Goal: Transaction & Acquisition: Purchase product/service

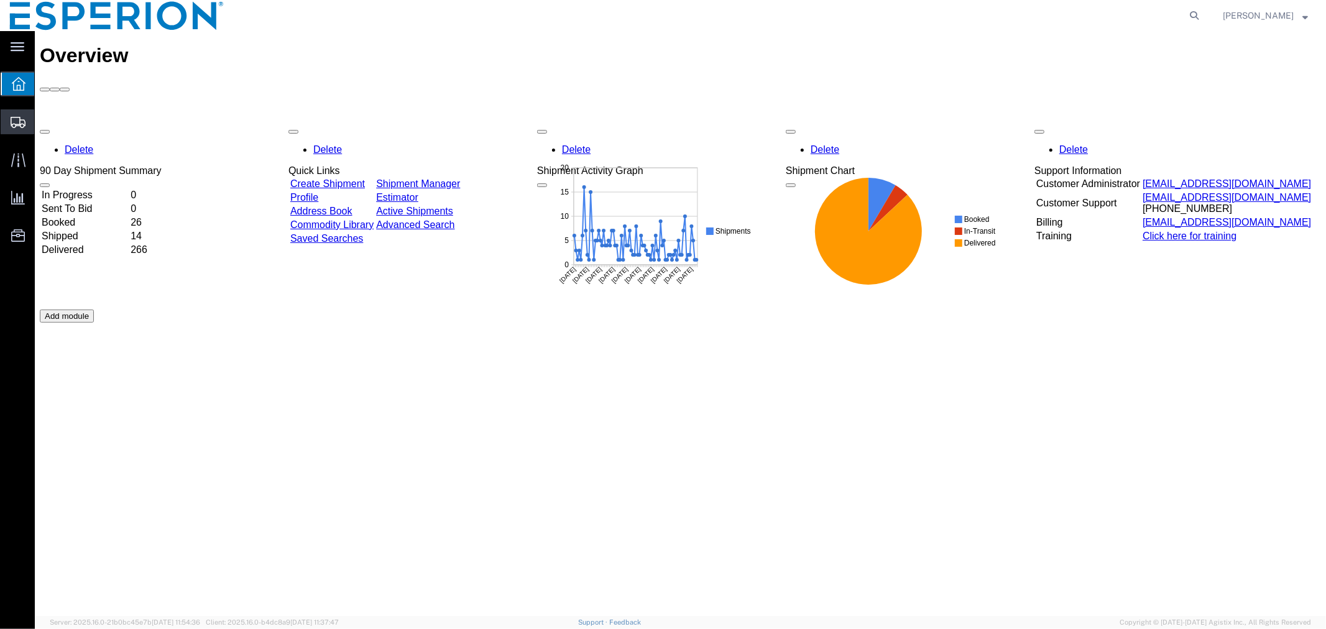
click at [0, 0] on span "Create Shipment" at bounding box center [0, 0] width 0 height 0
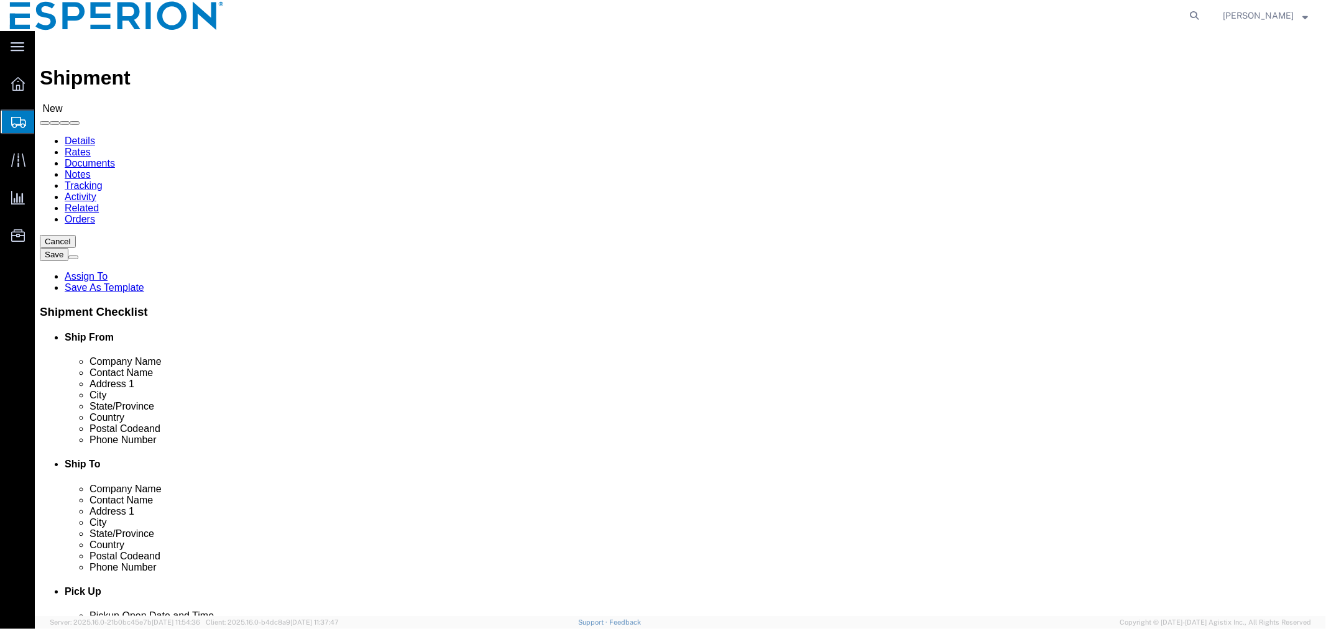
select select
click at [1189, 19] on icon at bounding box center [1194, 15] width 17 height 17
click at [1064, 19] on input "search" at bounding box center [997, 16] width 378 height 30
paste input "927190329"
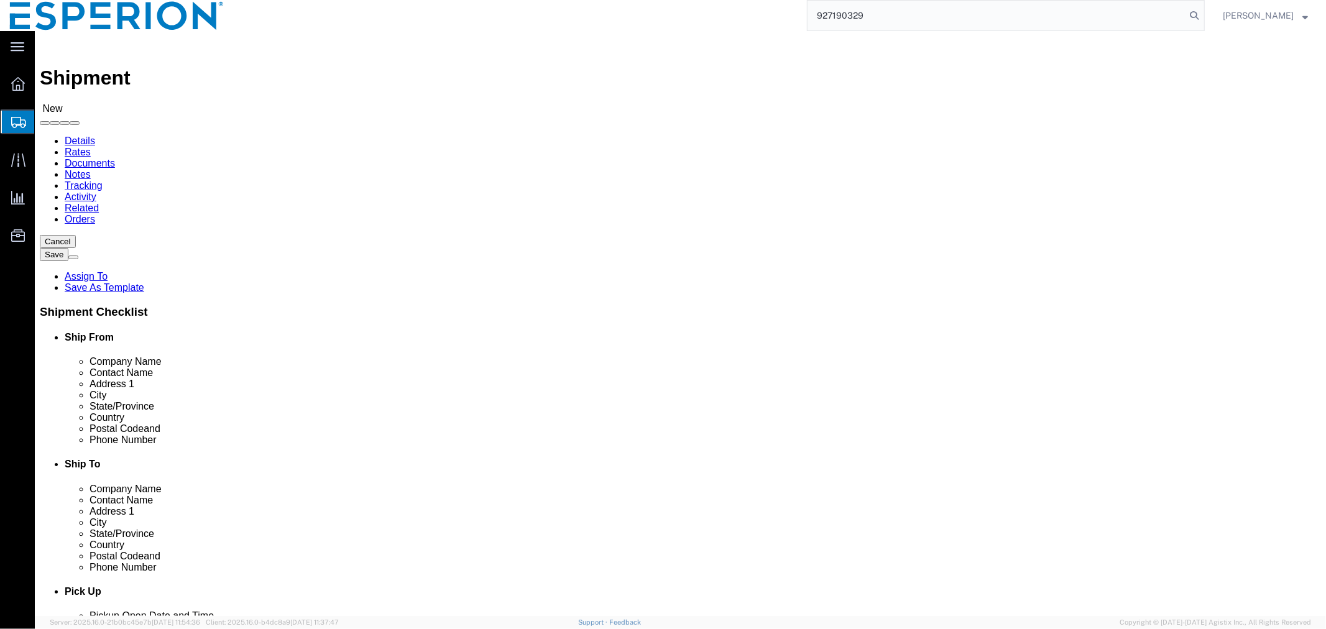
type input "927190329"
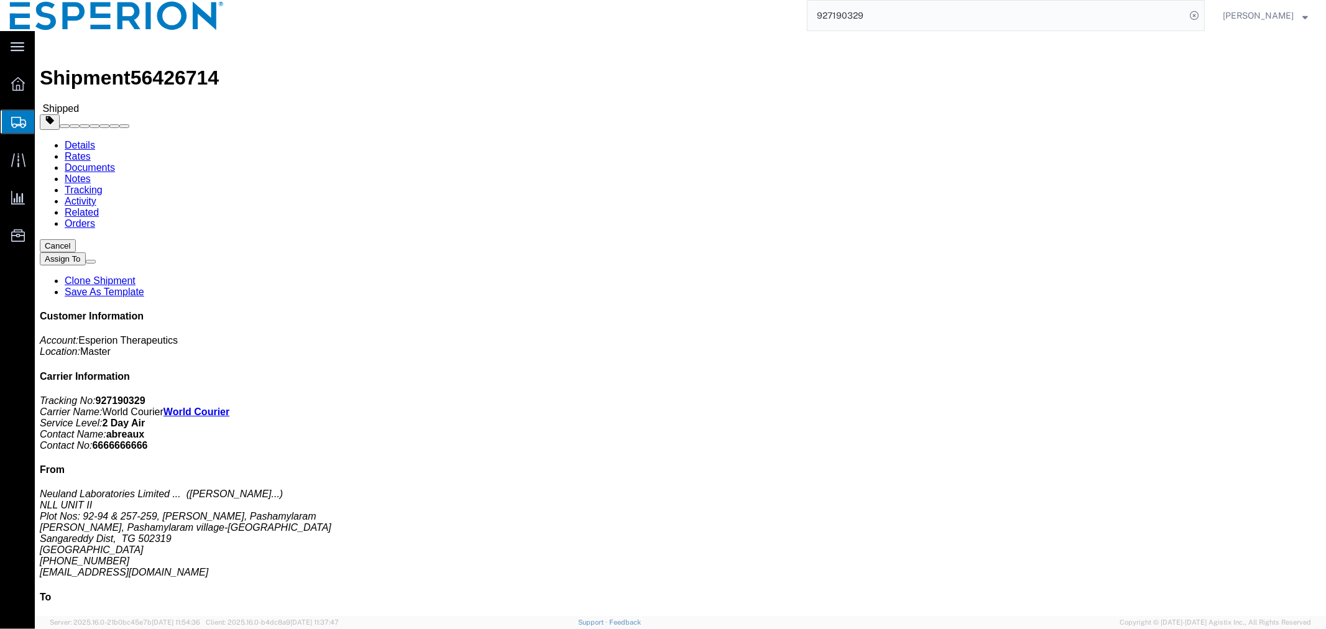
click link "Tracking"
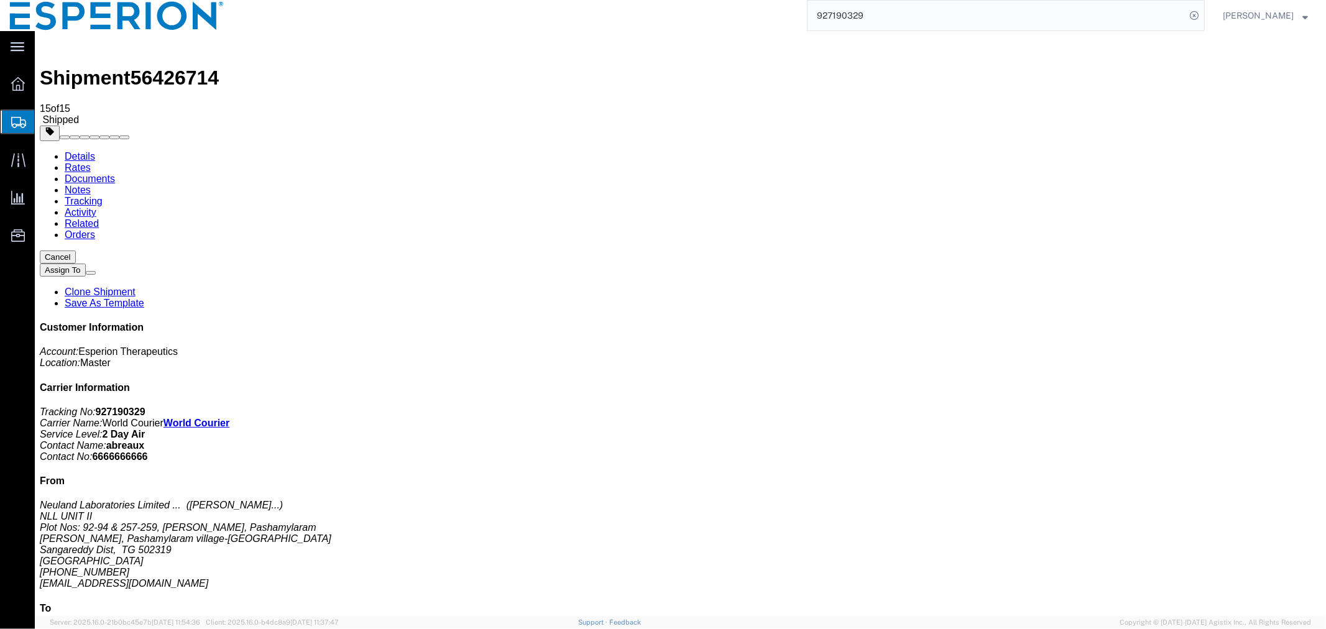
click at [114, 173] on link "Documents" at bounding box center [89, 178] width 50 height 11
click at [24, 81] on icon at bounding box center [18, 84] width 14 height 14
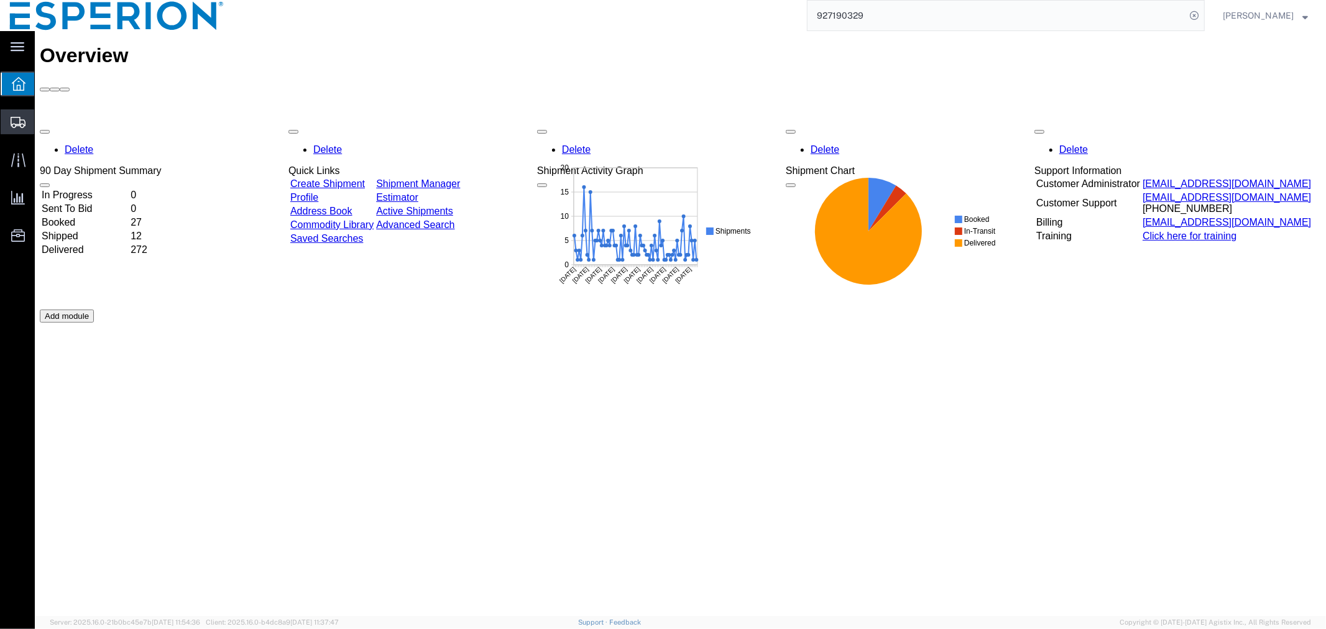
click at [0, 0] on span "Create Shipment" at bounding box center [0, 0] width 0 height 0
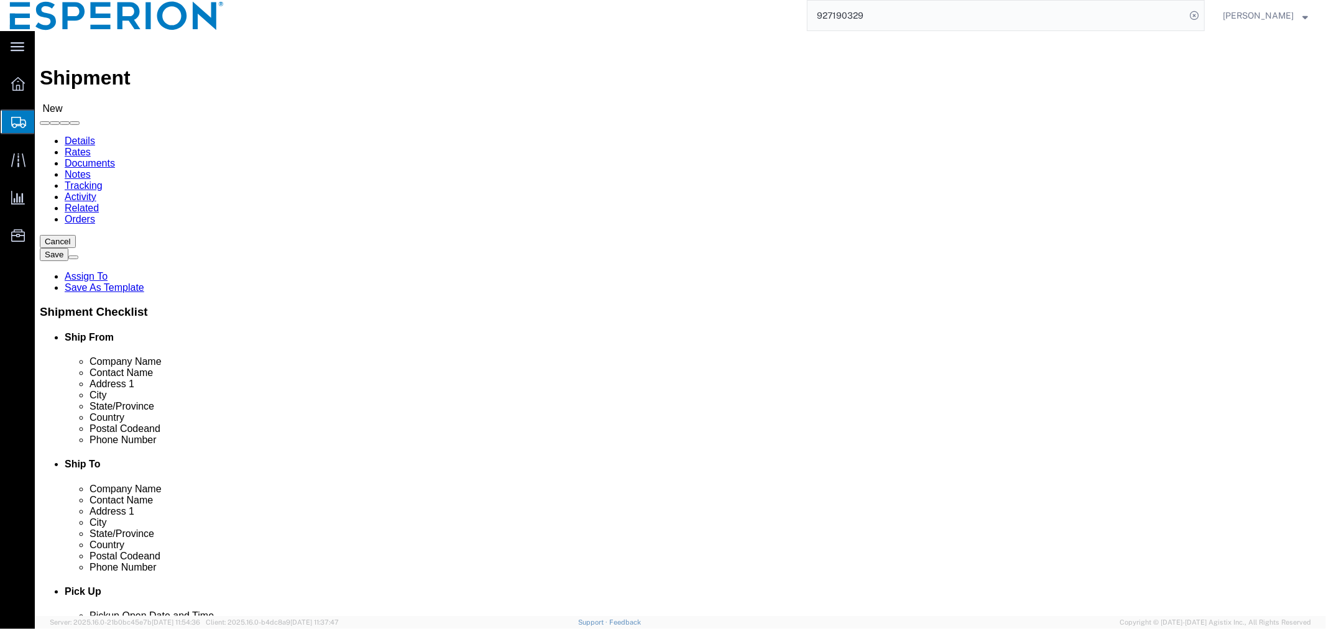
click input "text"
type input "cardinal"
click p "- Cardinal Health Inc. - (Patricia (Patti) Lintz) 501 Mason Road, La Vergne, TN…"
select select "TN"
type input "Cardinal Health Inc."
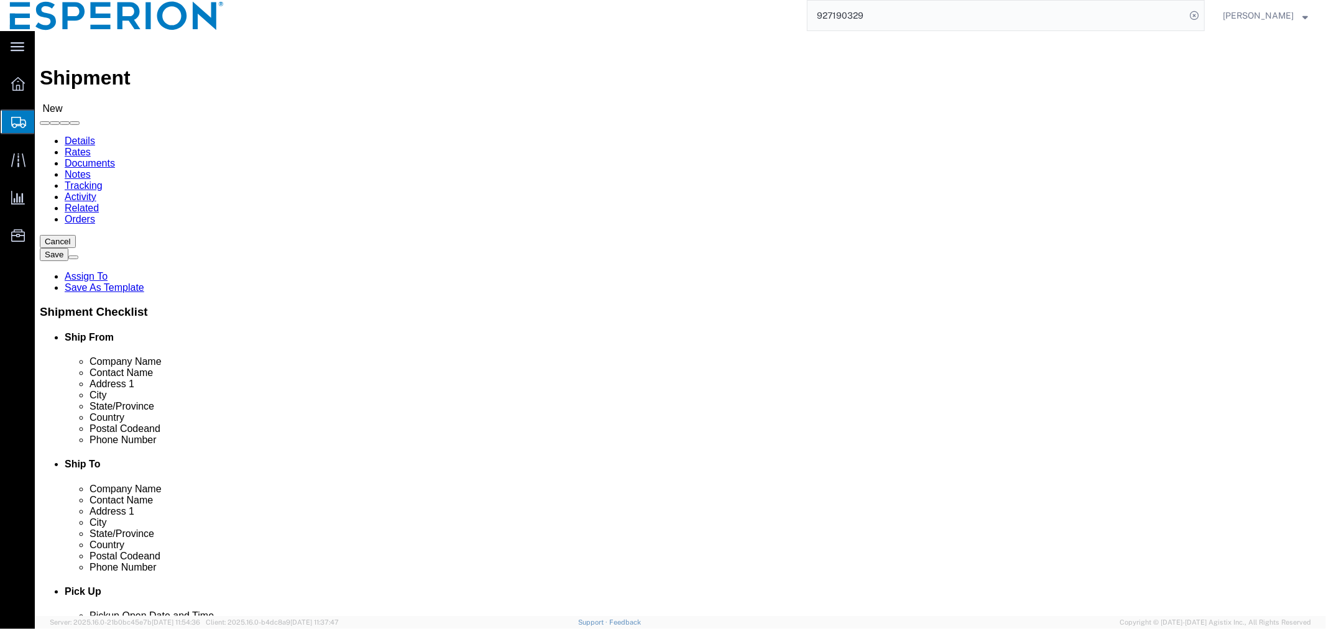
click input "text"
drag, startPoint x: 309, startPoint y: 261, endPoint x: 152, endPoint y: 249, distance: 157.7
click div "Contact Name"
paste input "[PERSON_NAME] ([PERSON_NAME]) [PERSON_NAME]"
type input "[PERSON_NAME] ([PERSON_NAME]) [PERSON_NAME]"
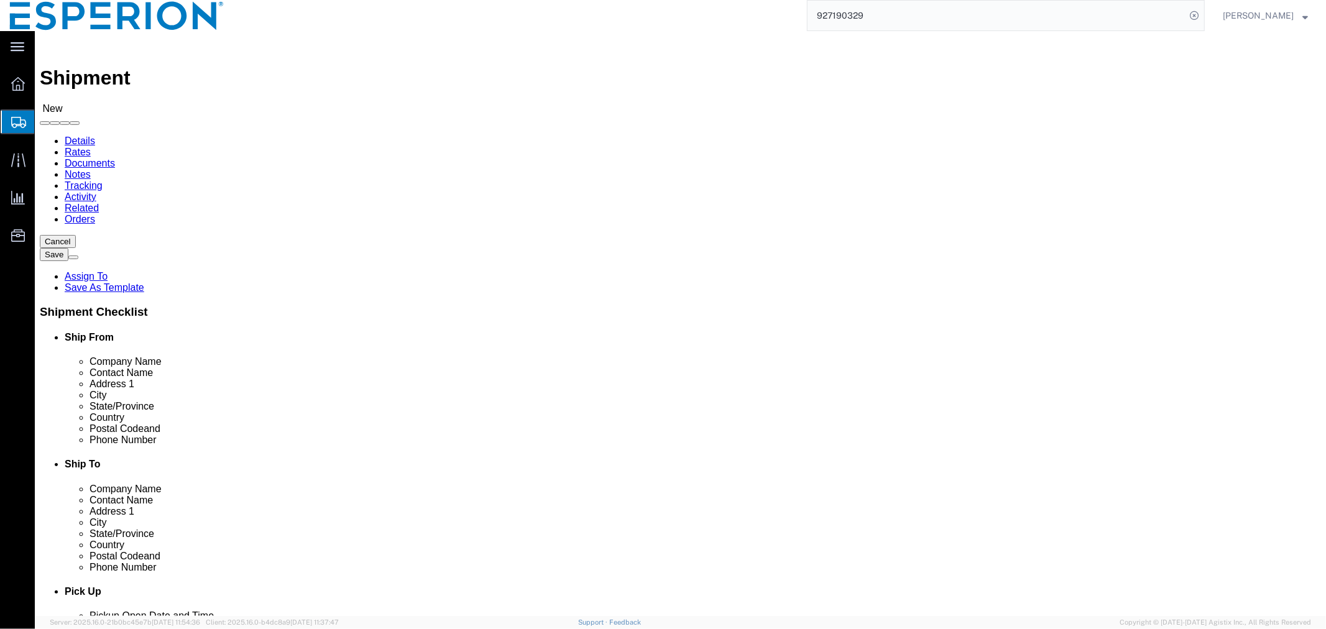
click input "text"
paste input "[PERSON_NAME][DOMAIN_NAME][EMAIL_ADDRESS][PERSON_NAME][DOMAIN_NAME]"
type input "[PERSON_NAME][DOMAIN_NAME][EMAIL_ADDRESS][PERSON_NAME][DOMAIN_NAME]"
click input "Cardinal Health Inc."
type input "Cardinal Healt"
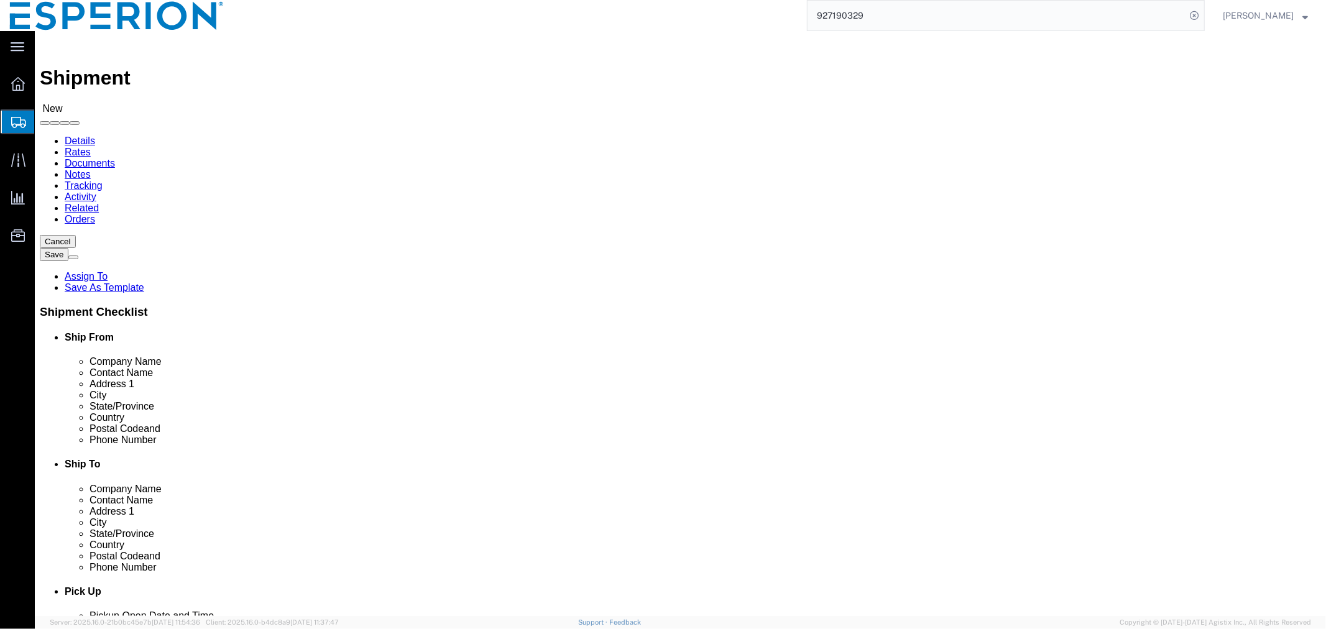
click p "- Cardinal Health Inc. - (Patricia (Patti) Lintz) 501 Mason Road, La Vergne, TN…"
select select "TN"
click input "Cardinal Healt"
type input "Cardinal Health"
click p "- Cardinal Health Inc. - (Patricia (Patti) Lintz) 501 Mason Road, La Vergne, TN…"
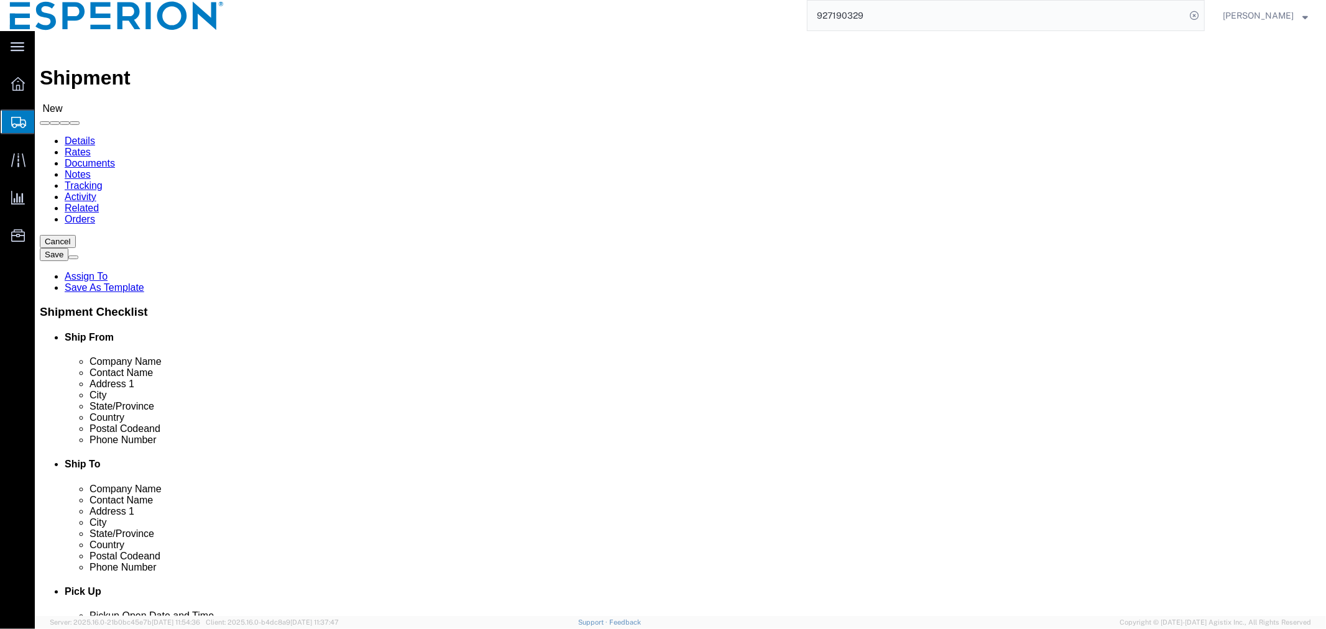
select select "TN"
click input "Cardinal Health"
type input "Cardinal Health"
click p "- Cardinal Health Inc. - (Patricia (Patti) Lintz) 501 Mason Road, La Vergne, TN…"
select select "TN"
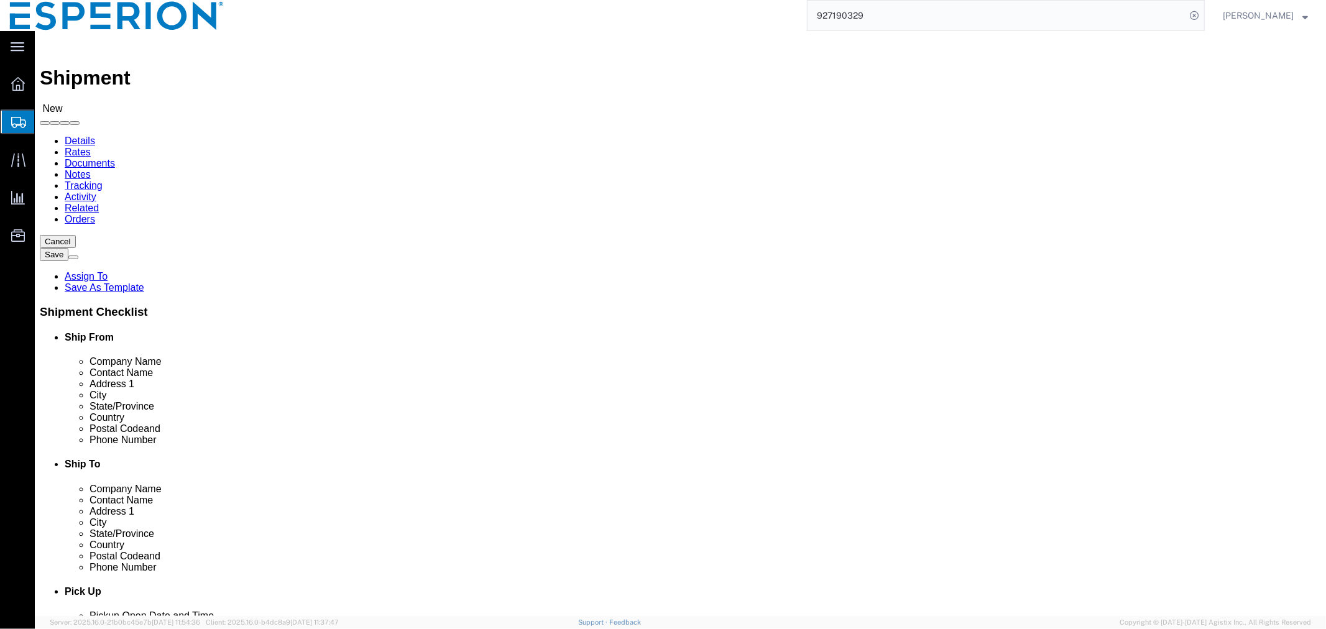
click input "Cardinal Health"
type input "Cardinal Health"
click p "Cardinal - Cardinal Health Inc. - (Jason Kidwell) 501 Mason Road, La Vergne, TN…"
select select "TN"
click input "checkbox"
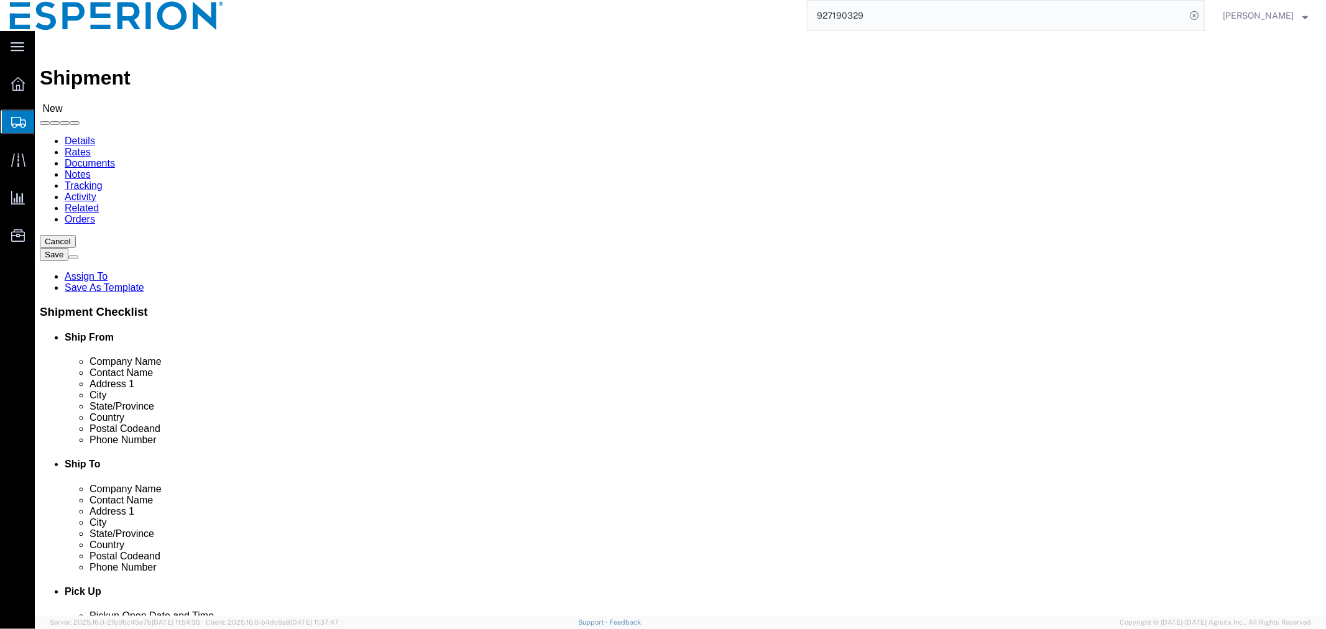
checkbox input "false"
click input "[PERSON_NAME] ([PERSON_NAME]) [PERSON_NAME]"
drag, startPoint x: 279, startPoint y: 256, endPoint x: 127, endPoint y: 246, distance: 151.4
click div "Location Select Select My Profile Location Ann Arbor Master Company Alias Compa…"
paste input "[PERSON_NAME] ([PERSON_NAME]) [PERSON_NAME]"
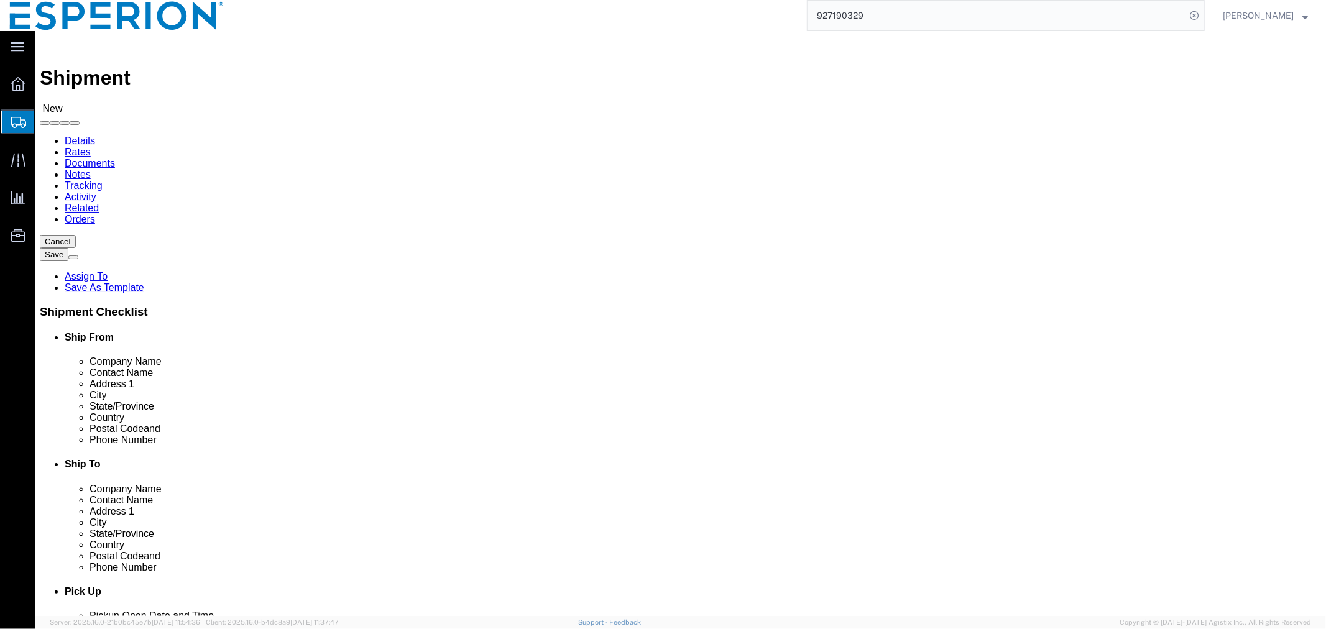
type input "[PERSON_NAME] ([PERSON_NAME]) [PERSON_NAME]"
click div "Location Select Select My Profile Location Ann Arbor Master Company Alias Compa…"
click input "[PERSON_NAME][DOMAIN_NAME][EMAIL_ADDRESS][PERSON_NAME][DOMAIN_NAME]"
drag, startPoint x: 365, startPoint y: 449, endPoint x: 180, endPoint y: 441, distance: 185.4
click div "[PERSON_NAME][DOMAIN_NAME][EMAIL_ADDRESS][PERSON_NAME][DOMAIN_NAME]"
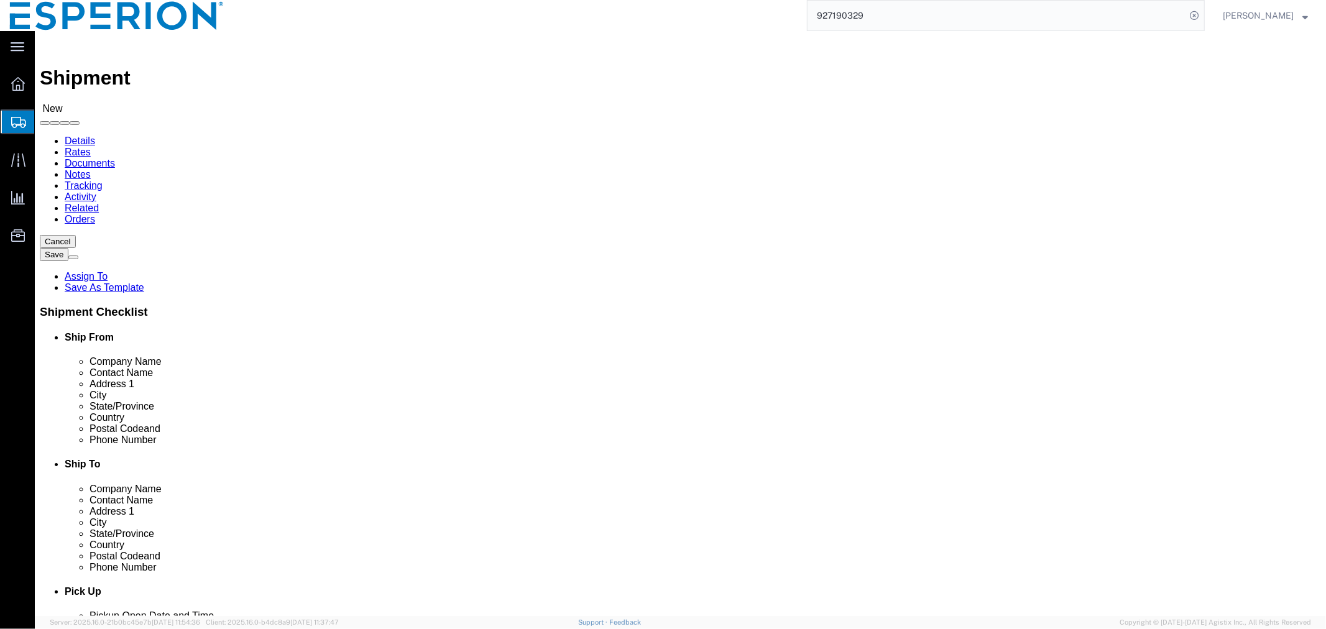
paste input "elijah.norton"
type input "[PERSON_NAME][DOMAIN_NAME][EMAIL_ADDRESS][PERSON_NAME][DOMAIN_NAME]"
click span
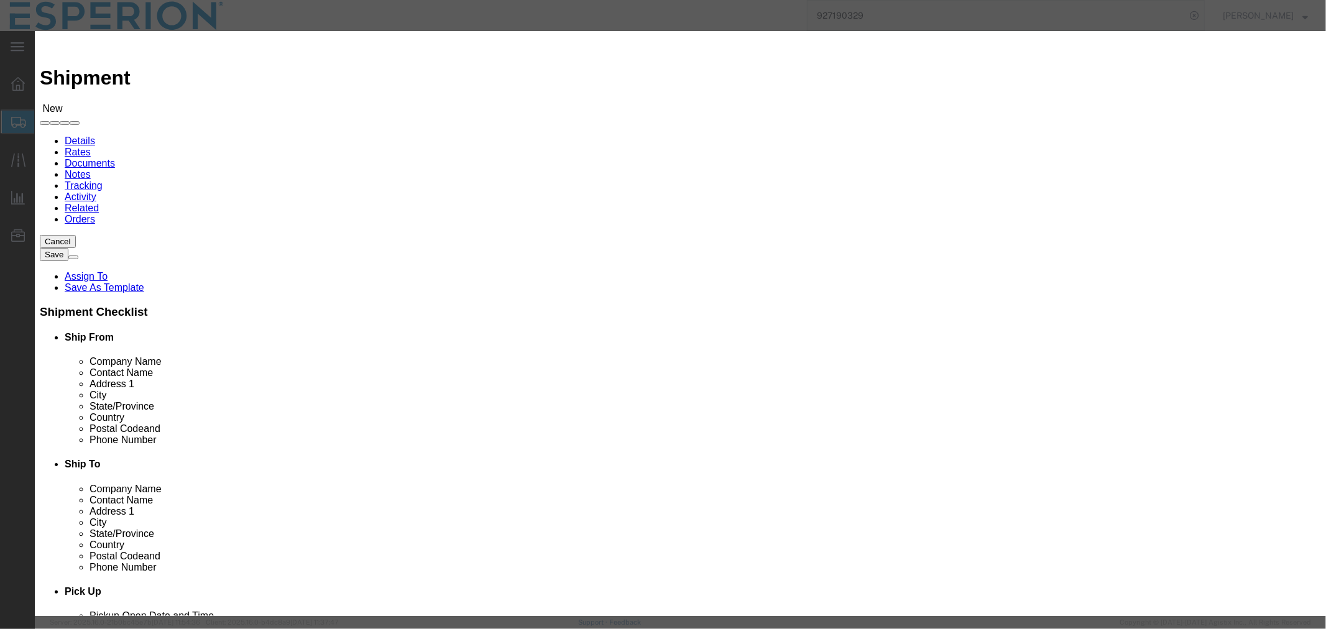
click input "checkbox"
checkbox input "true"
click button "Save"
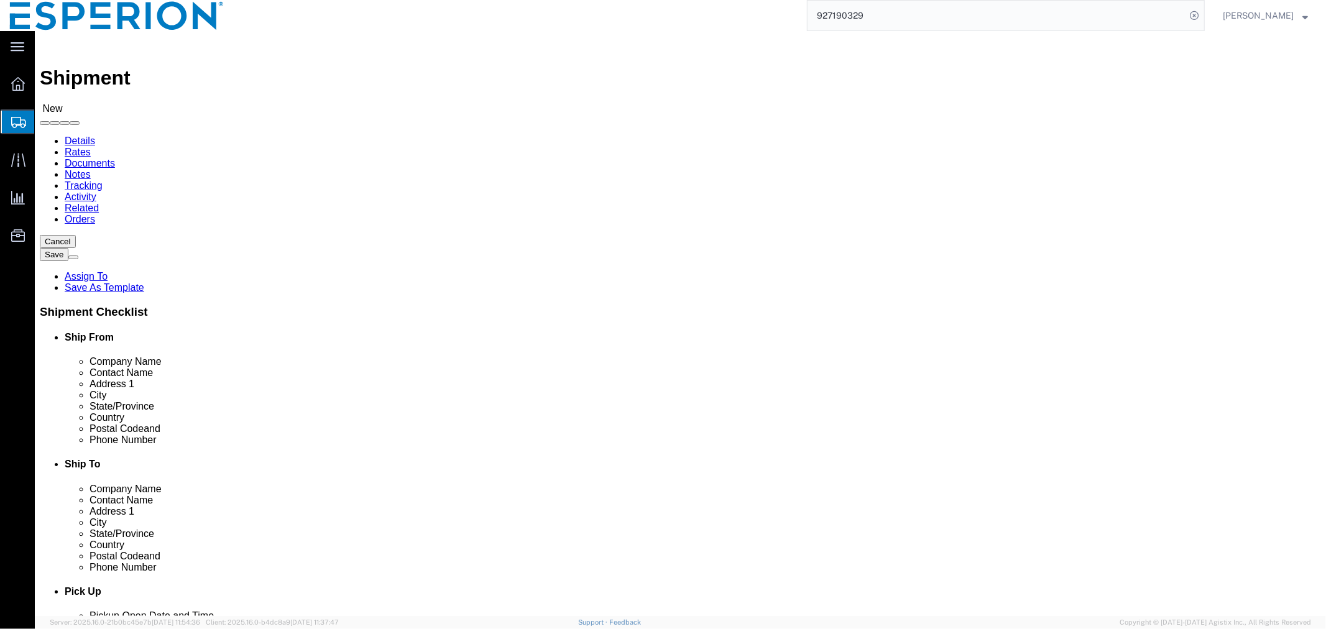
click input "checkbox"
checkbox input "false"
click input "text"
type input "pci"
click p "- PCI Pharma Services - (PCI Pharma Complaints-Janelle Broshous) 4545 Assembly …"
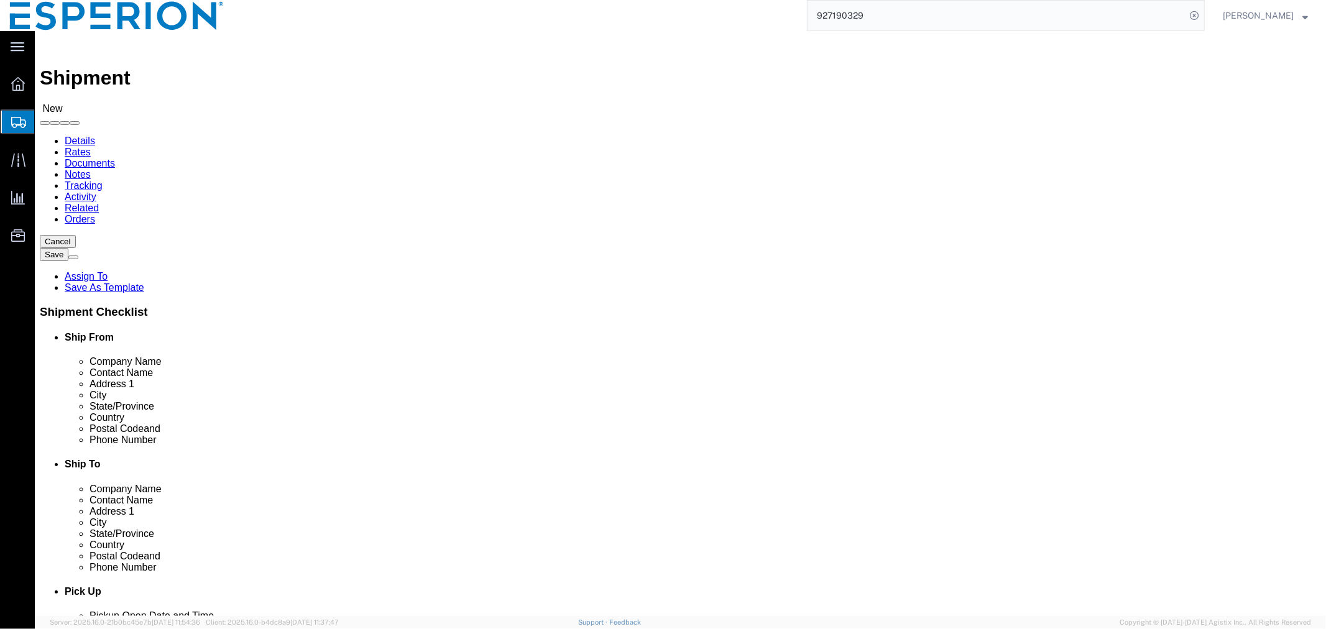
select select "IL"
type input "PCI Pharma Services"
click input "text"
drag, startPoint x: 808, startPoint y: 258, endPoint x: 641, endPoint y: 265, distance: 167.4
click div "Contact Name"
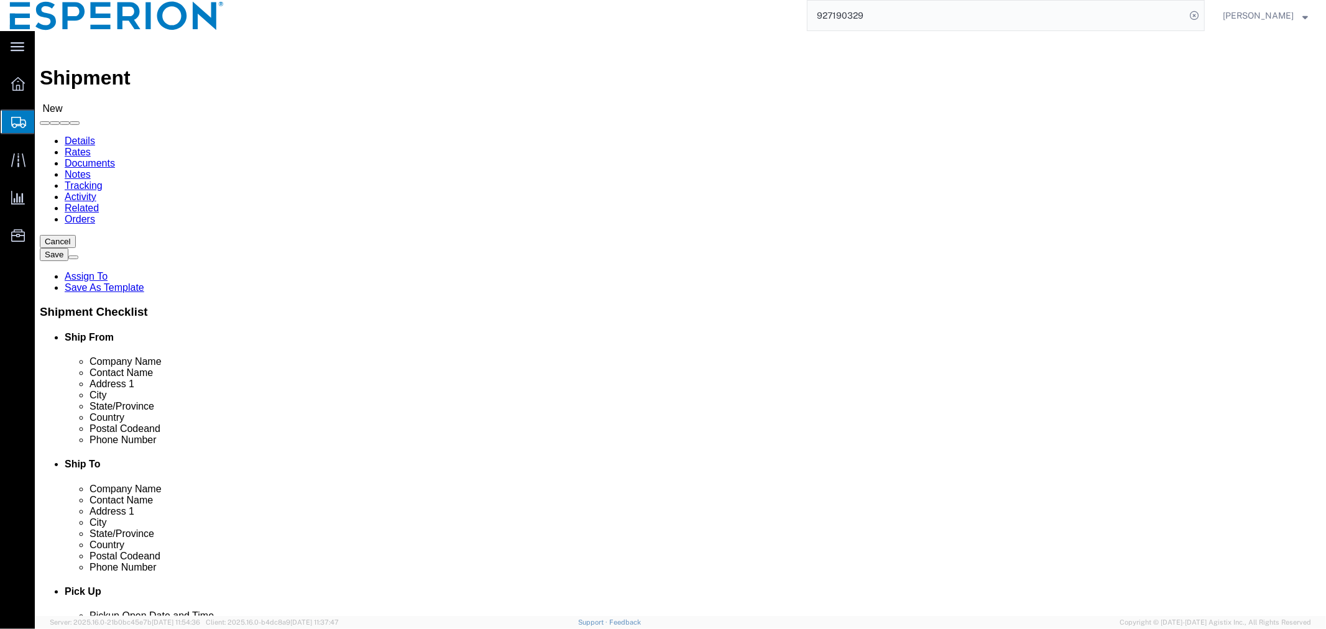
drag, startPoint x: 811, startPoint y: 257, endPoint x: 690, endPoint y: 267, distance: 121.0
click div "Location Select Select My Profile Location Ann Arbor Master Company Alias Compa…"
type input "[PERSON_NAME]"
click input "checkbox"
checkbox input "false"
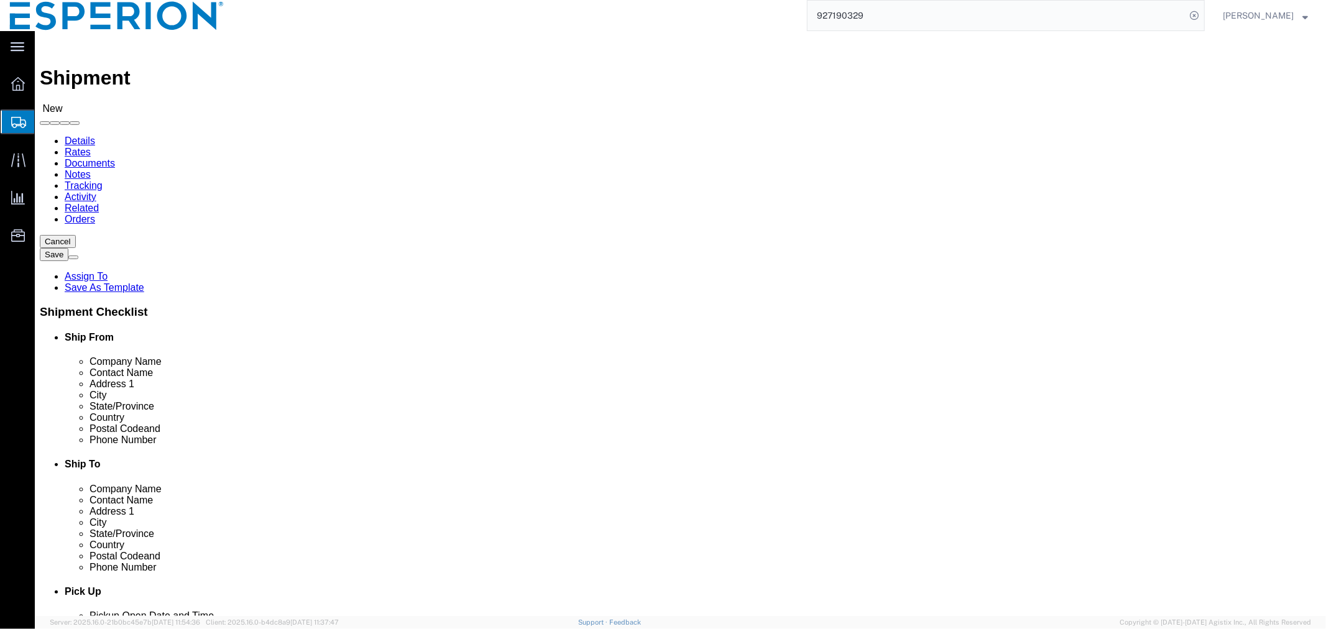
click span
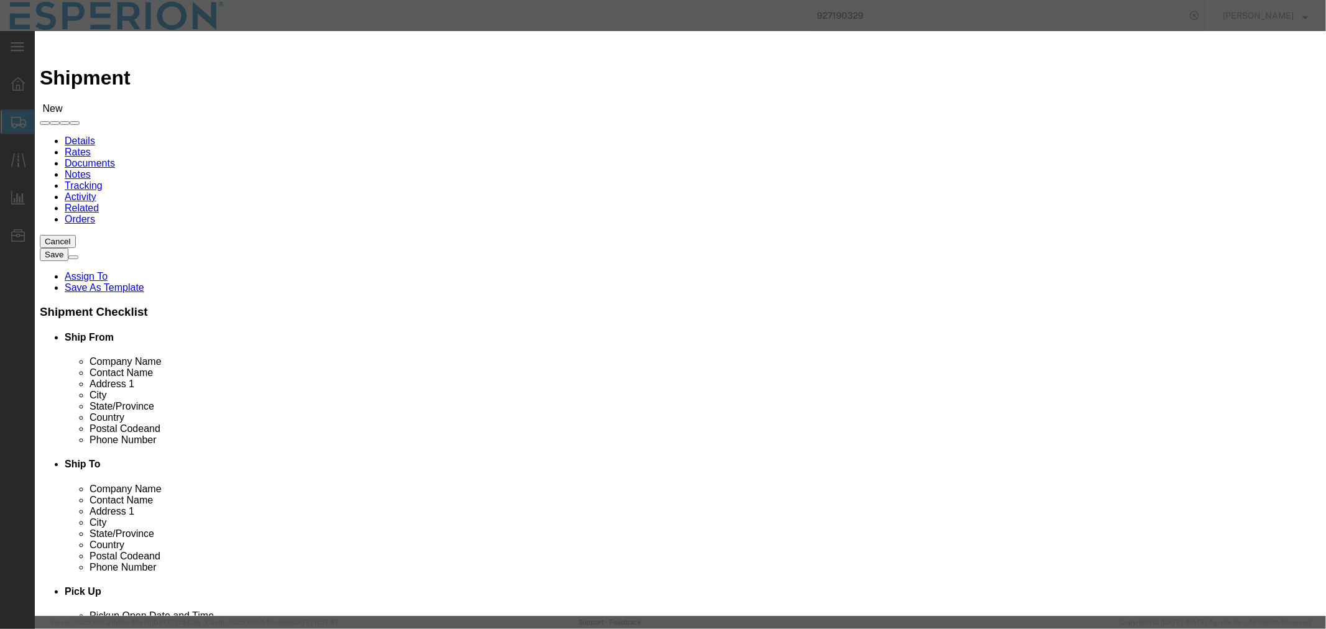
click input "checkbox"
checkbox input "true"
click button "Save"
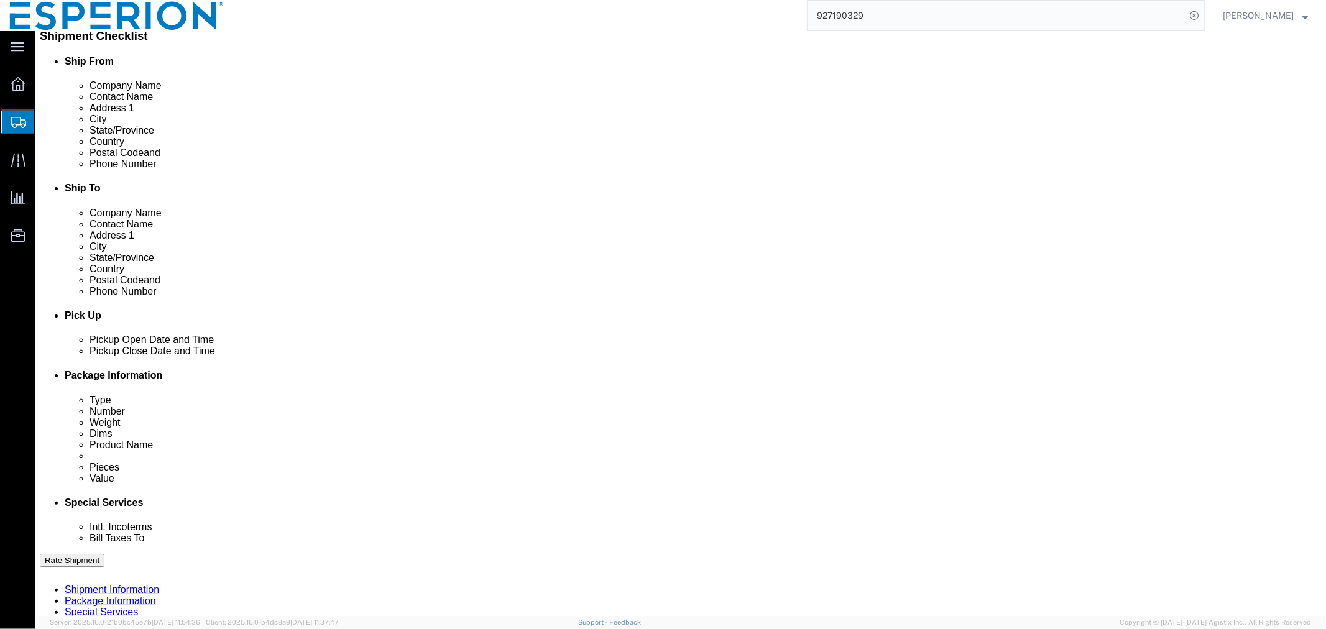
scroll to position [345, 0]
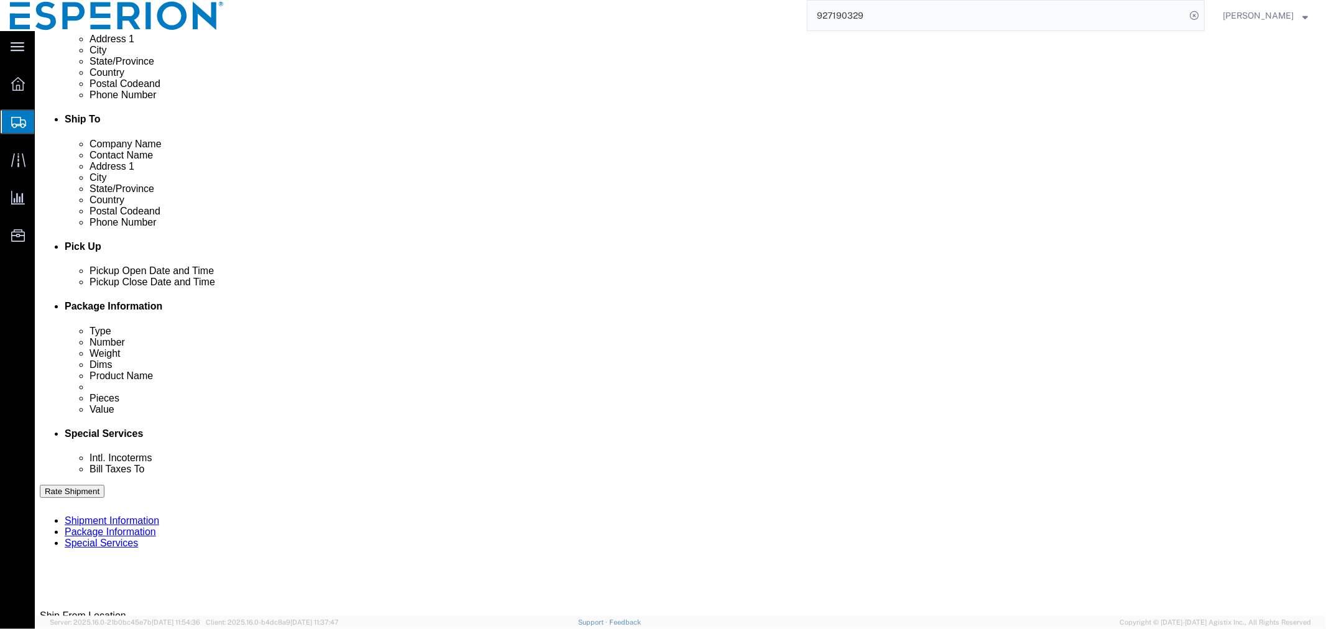
click input "text"
type input "RETURN"
click select "Select Account Type Activity ID Airline Appointment Number ASN Batch Request # …"
select select "PURCHORD"
click select "Select Account Type Activity ID Airline Appointment Number ASN Batch Request # …"
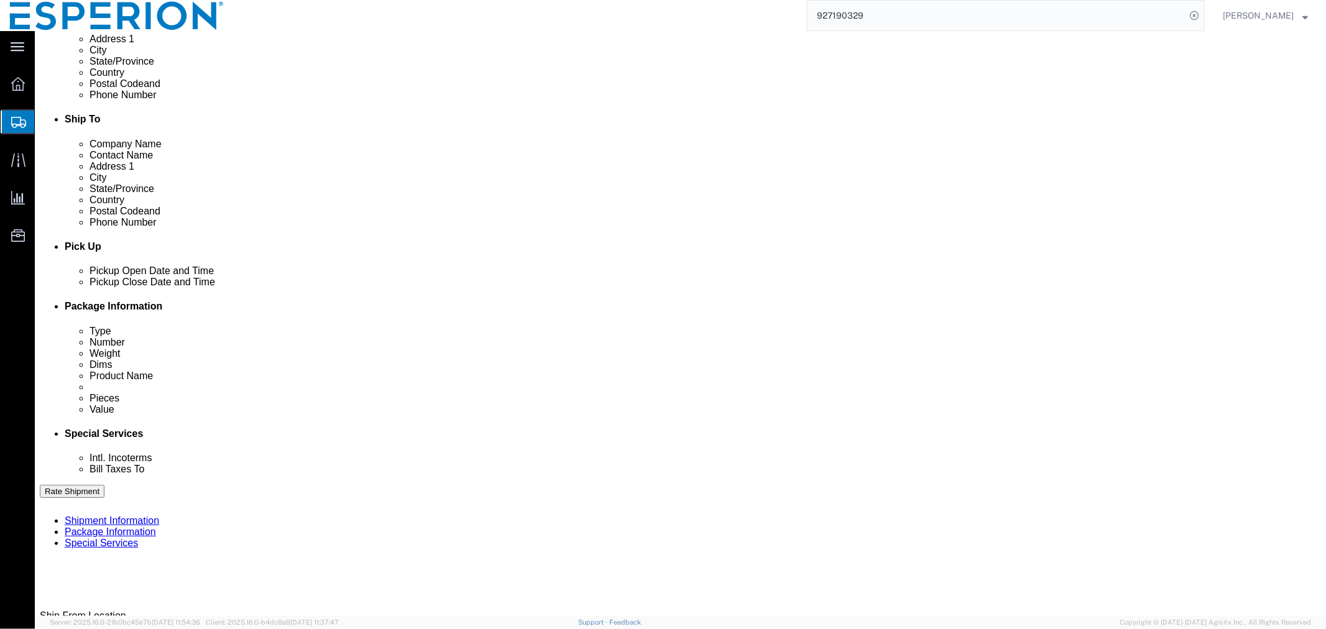
click input "text"
type input "EN08132025"
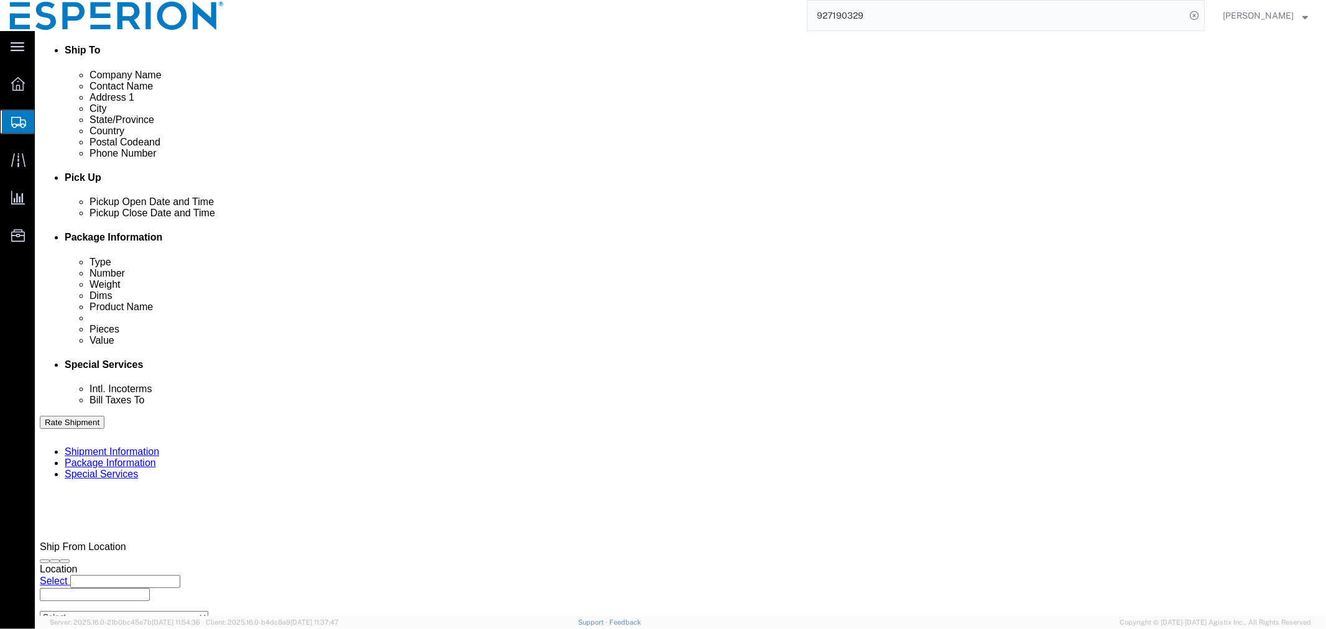
scroll to position [483, 0]
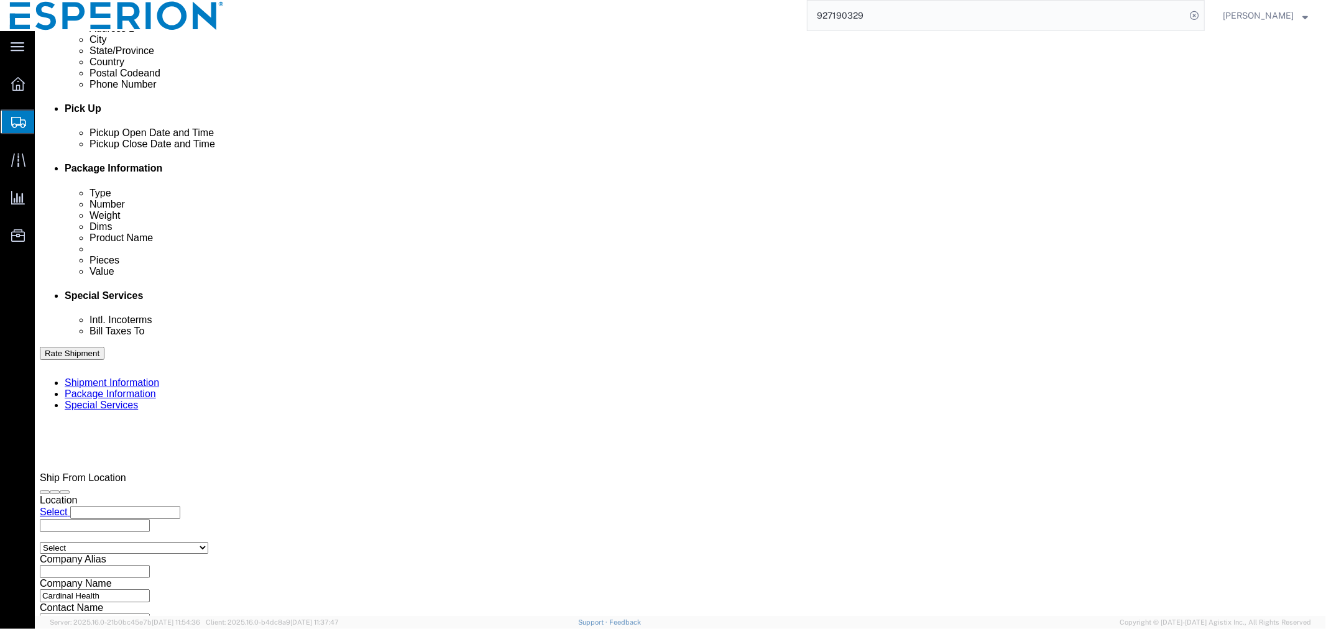
click select "Select Account Type Activity ID Airline Appointment Number ASN Batch Request # …"
select select "LOT"
click button "Add reference"
click select "Select Account Type Activity ID Airline Appointment Number ASN Batch Request # …"
select select "LOT"
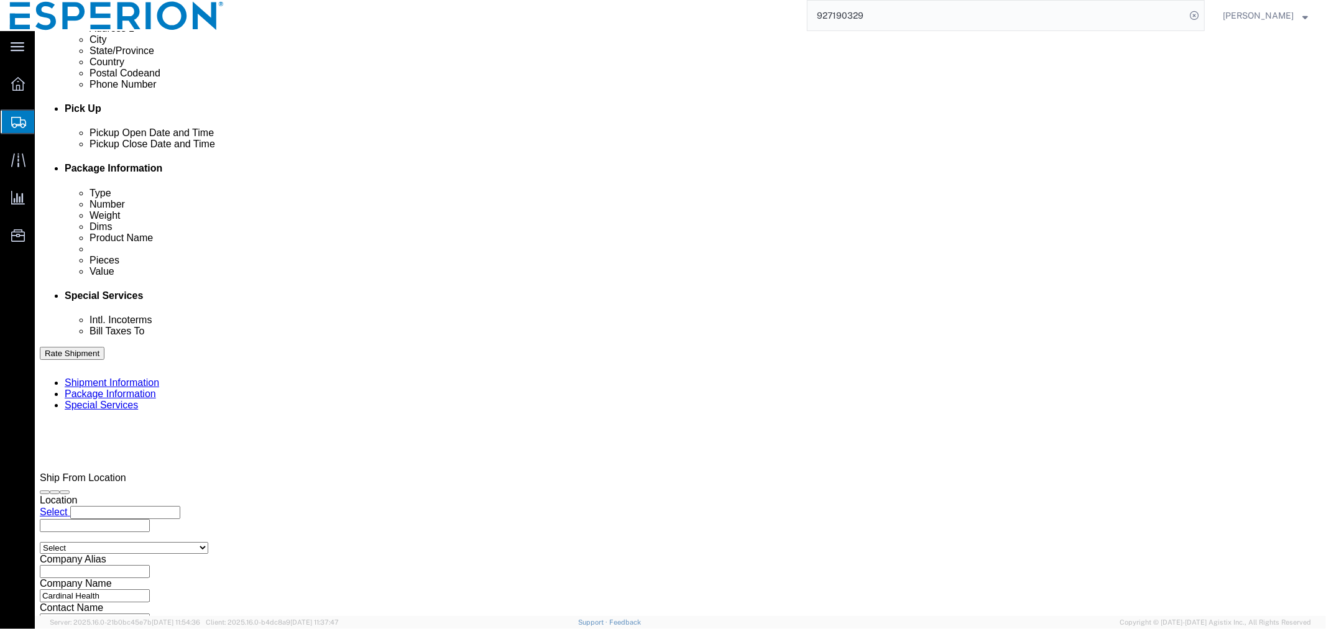
click input "text"
type input "2089898"
click input "text"
type input "2053012"
click select "Select Air Less than Truckload Multi-Leg Ocean Freight Rail Small Parcel Truckl…"
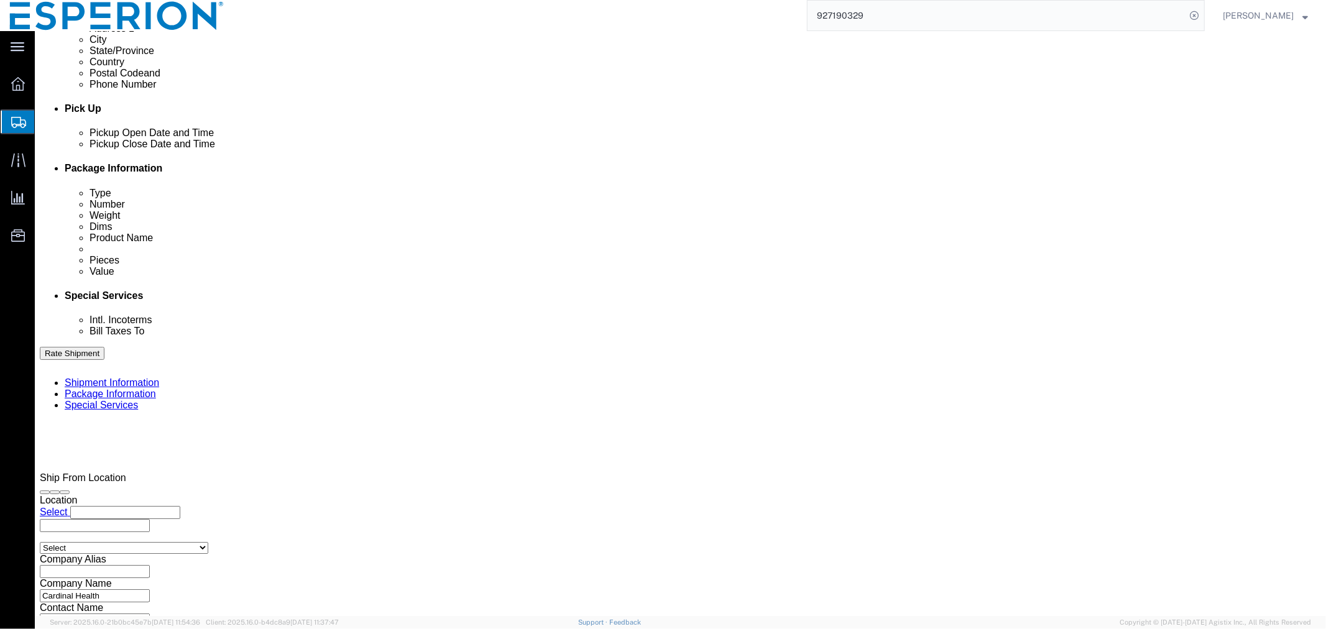
select select "SMAL"
click select "Select Air Less than Truckload Multi-Leg Ocean Freight Rail Small Parcel Truckl…"
click input "text"
click td "18"
click button "Continue"
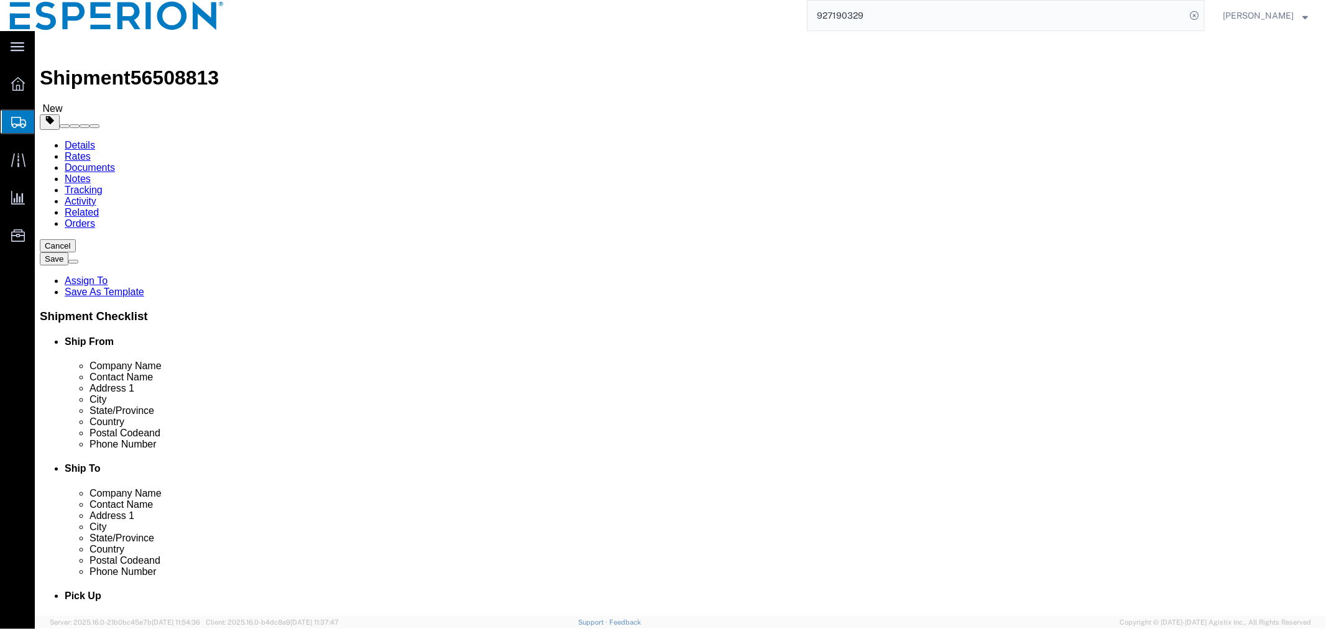
click select "Select Bale(s) Basket(s) Bolt(s) Bottle(s) Buckets Bulk Bundle(s) Can(s) Cardbo…"
select select "CBOX"
click select "Select Bale(s) Basket(s) Bolt(s) Bottle(s) Buckets Bulk Bundle(s) Can(s) Cardbo…"
click input "text"
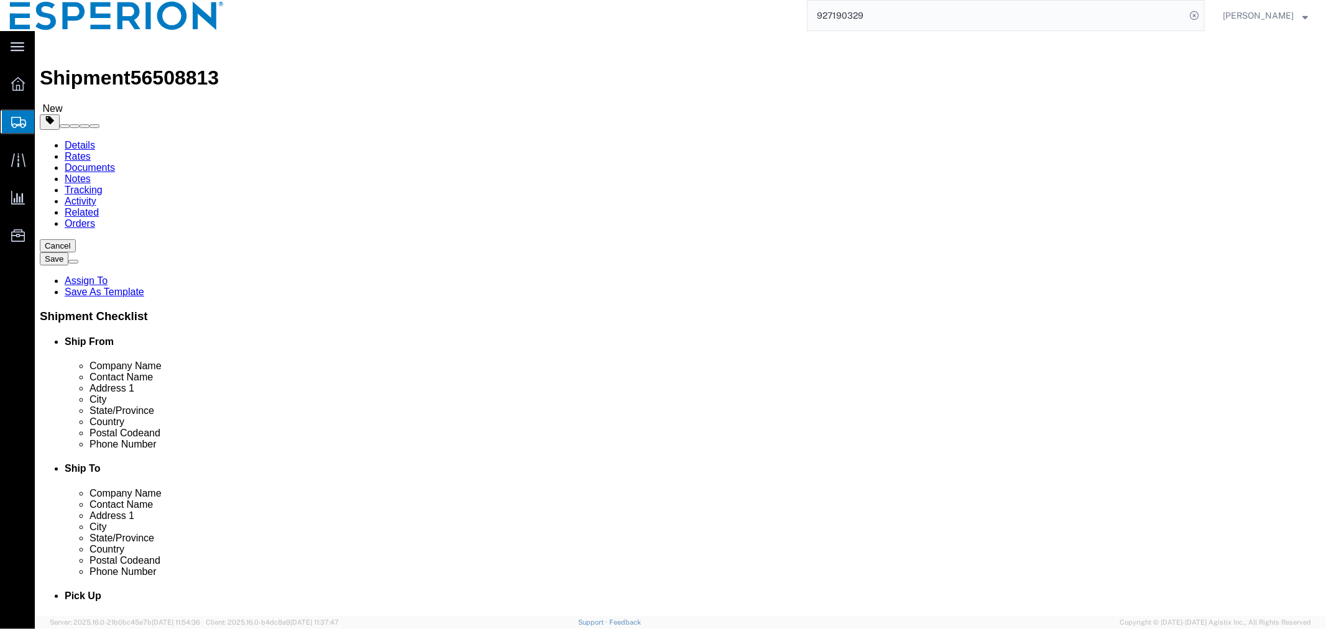
type input "10"
type input "8"
click input "0.00"
drag, startPoint x: 237, startPoint y: 292, endPoint x: 152, endPoint y: 285, distance: 85.5
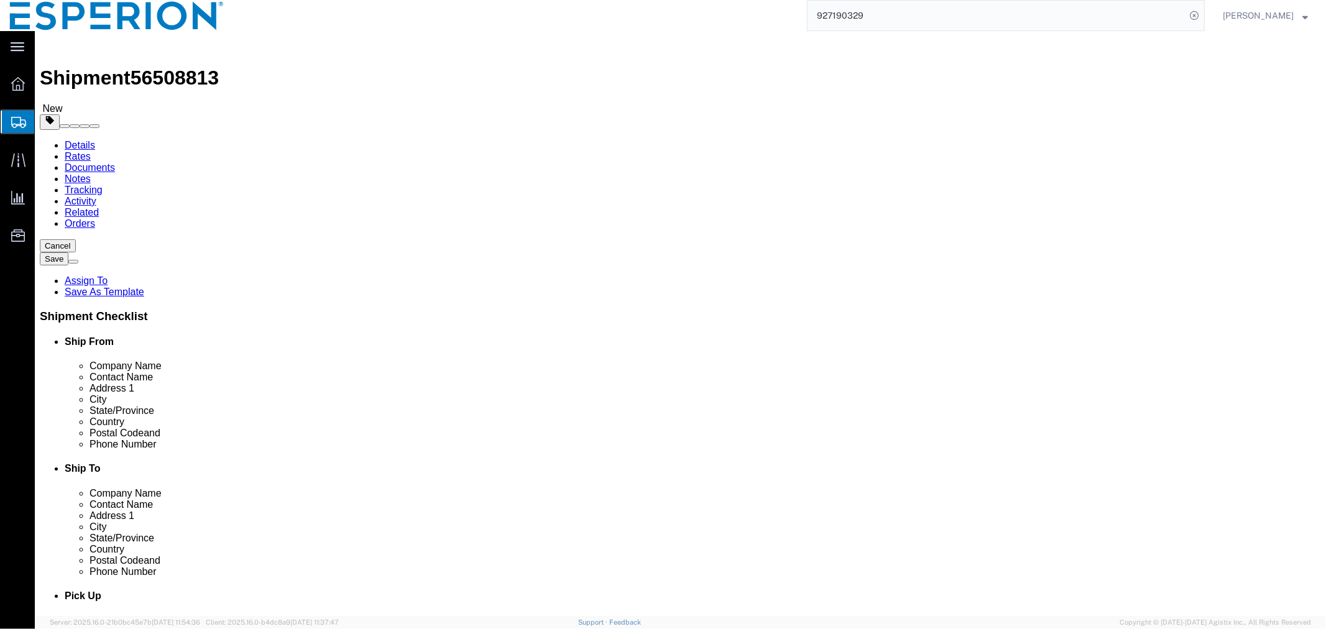
click div "Weight 0.00 Select kgs lbs Ship. t°"
type input "1.45"
click input "checkbox"
checkbox input "true"
type input "AMBIENT"
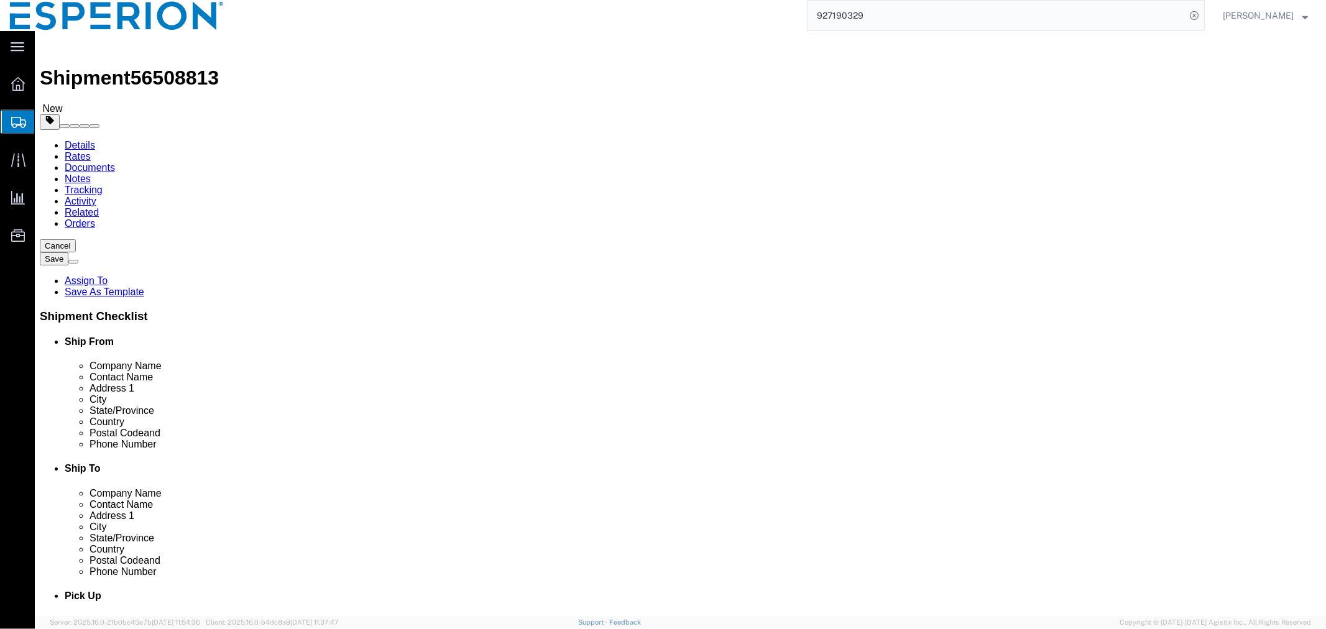
click link "Add Content"
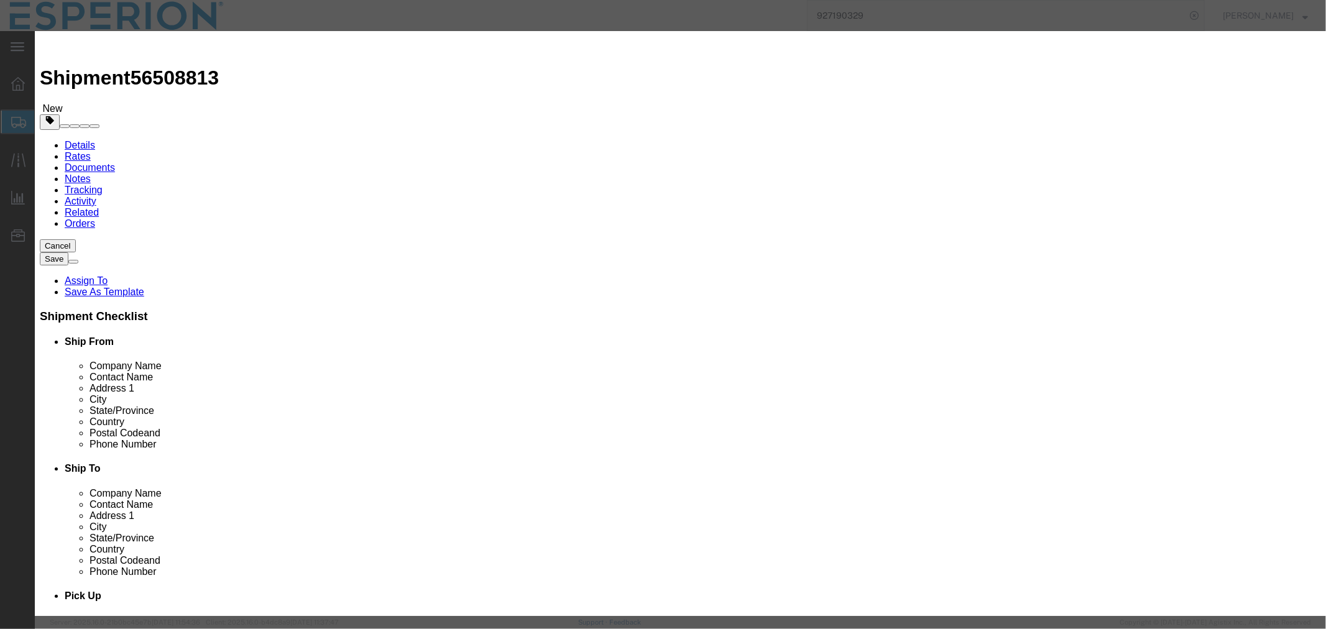
type input "AMBIENT"
click input "text"
type input "NEXLI"
click td "Model:"
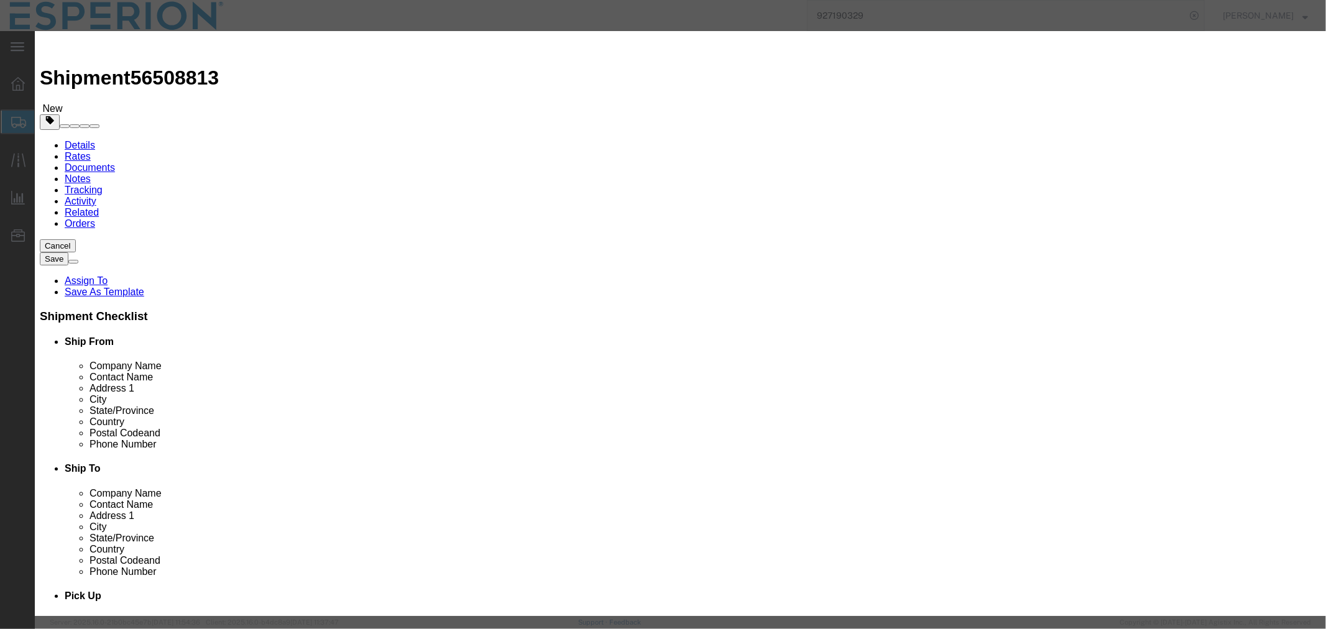
type input "1"
select select "BOTL"
type input "333"
select select "USD"
select select "PHARMA"
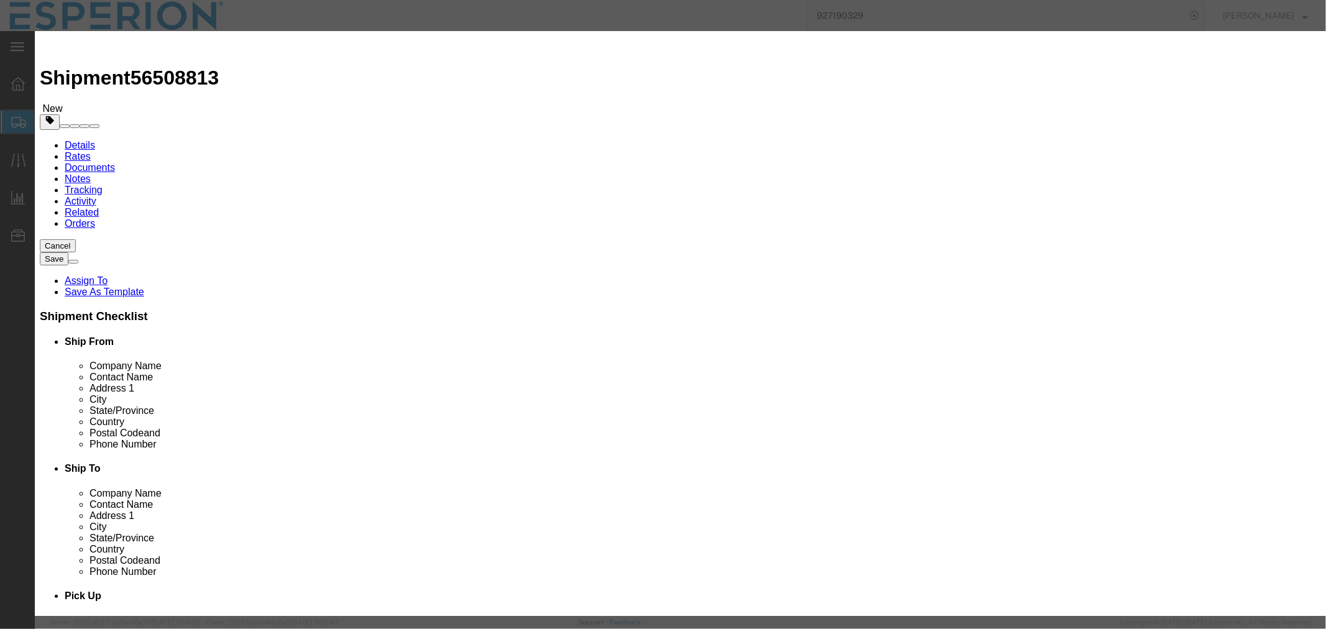
type input "FROM_15_TO_25"
type input "[MEDICAL_DATA] Trade"
type input "FG Trade"
type textarea "Cardiovascular Medicament"
type input "[MEDICAL_DATA] Trade"
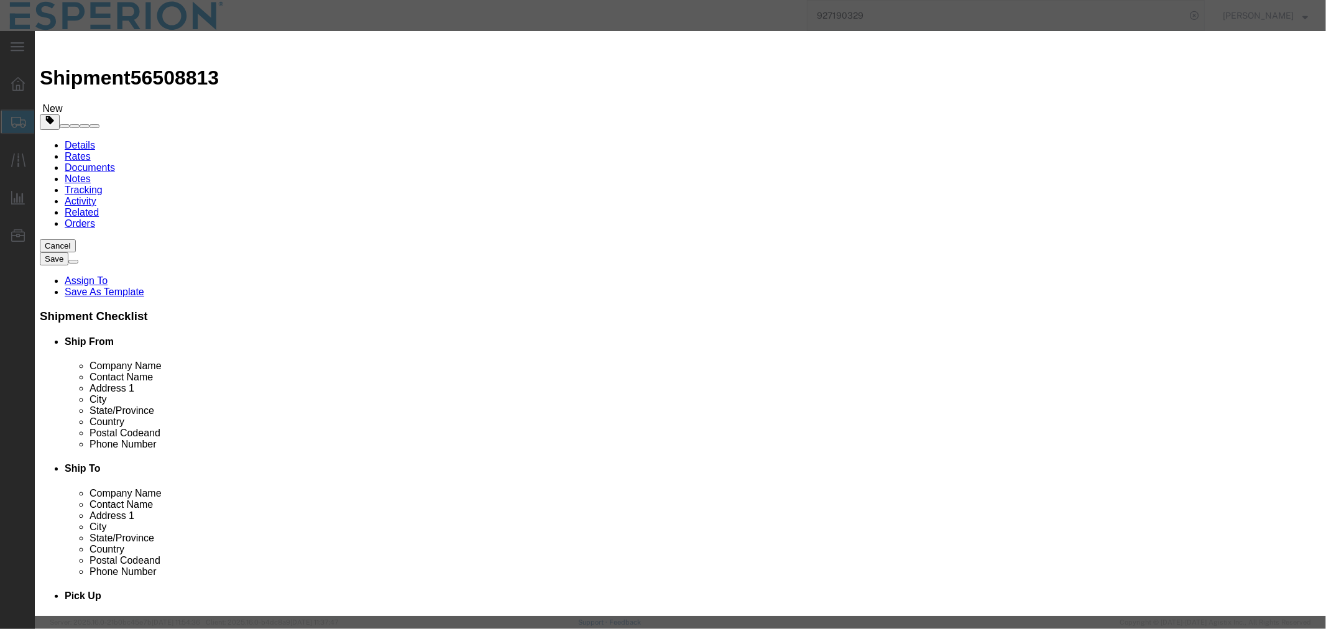
click input "text"
drag, startPoint x: 813, startPoint y: 179, endPoint x: 729, endPoint y: 178, distance: 83.9
click div "Serial 2089898"
type input "2089898"
click input "text"
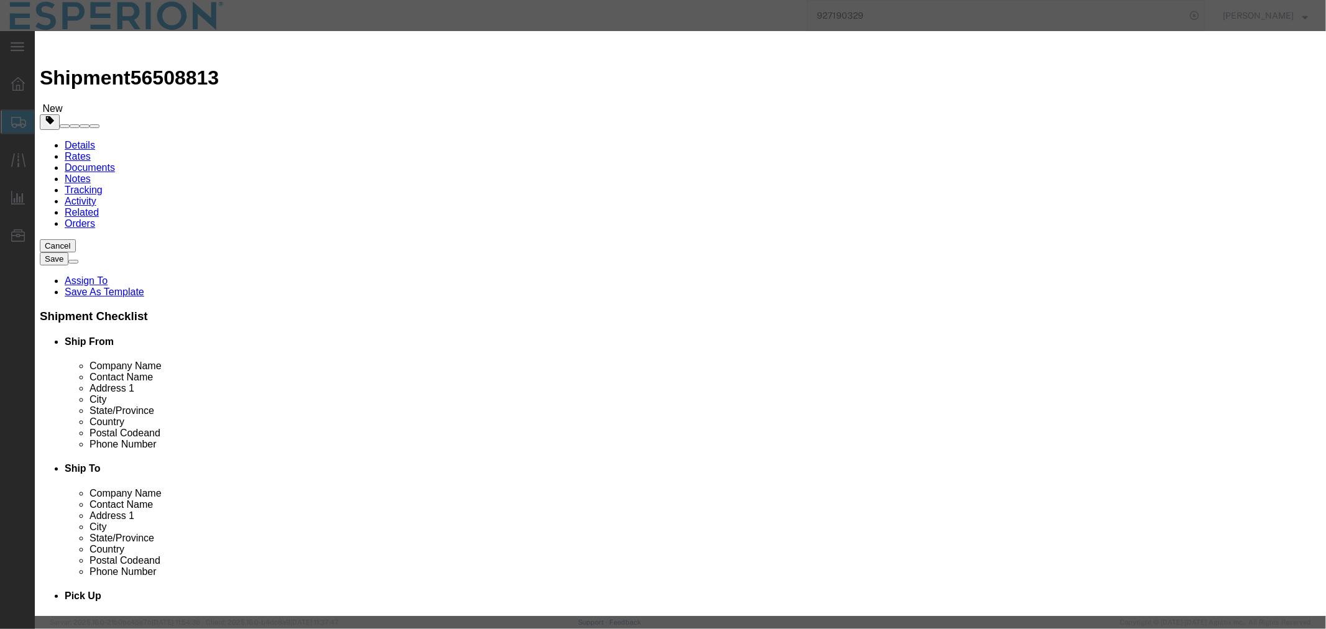
paste input "2089898"
type input "2089898"
click input "1"
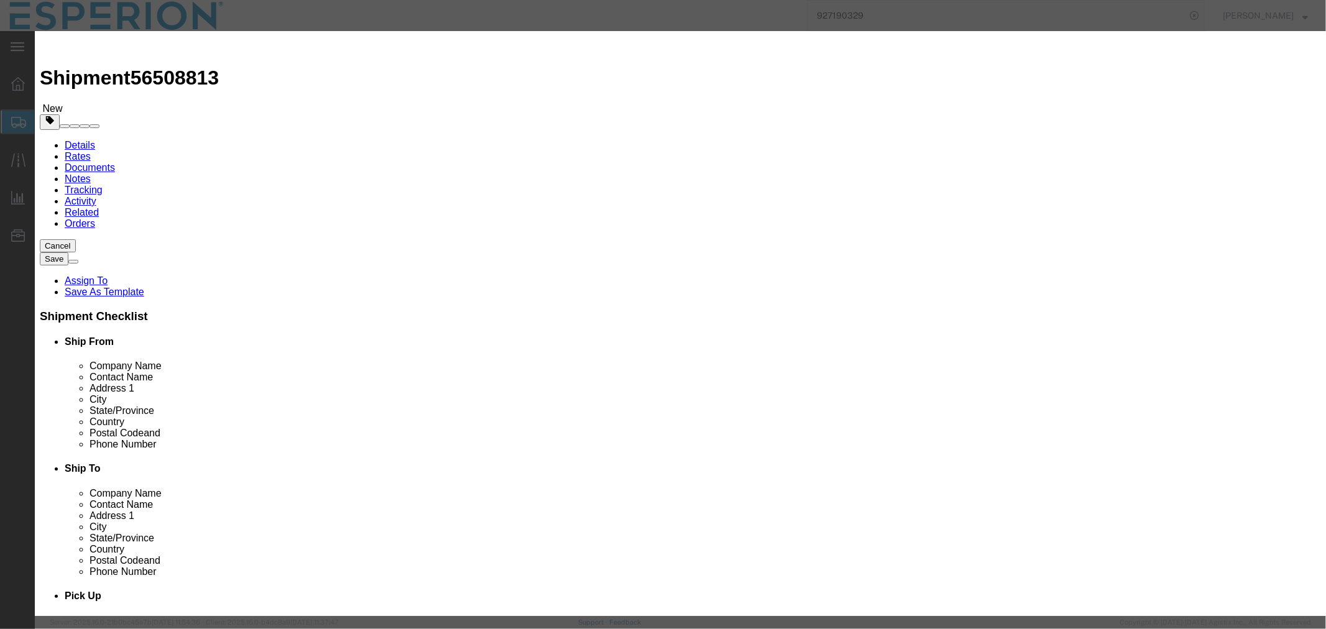
type input "6"
type input "1998"
click button "Save & Close"
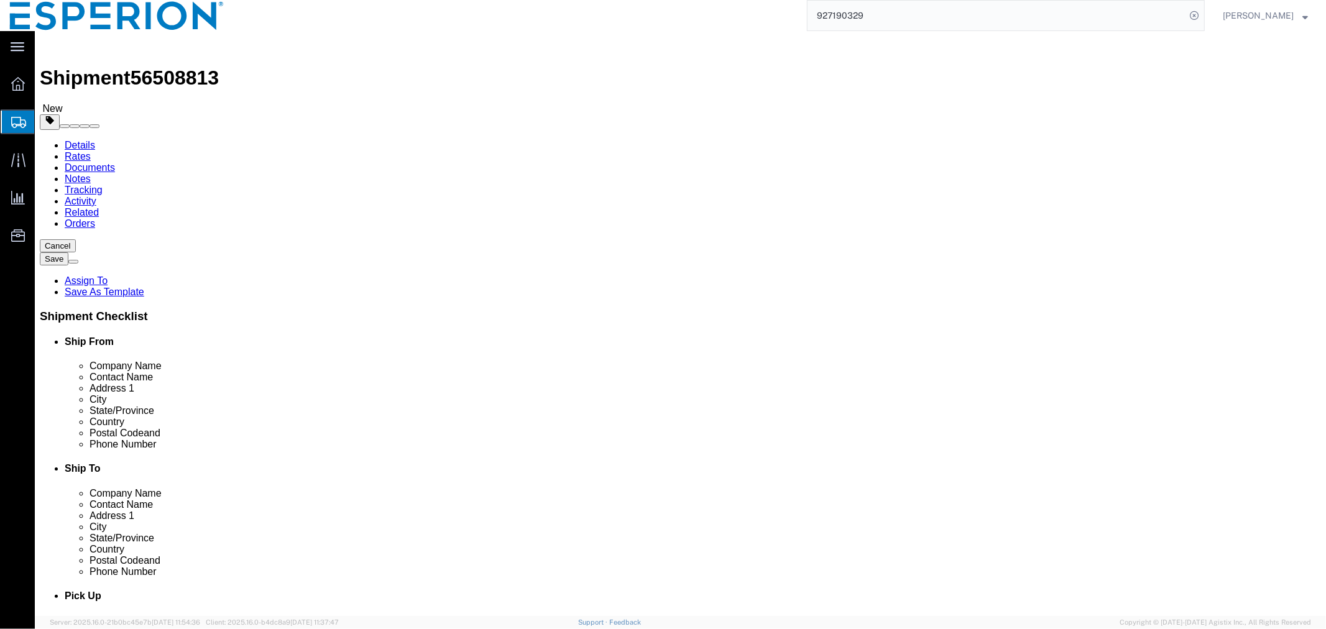
click link "Clone this content"
select select "CBOX"
click dd "6.00 Bottle"
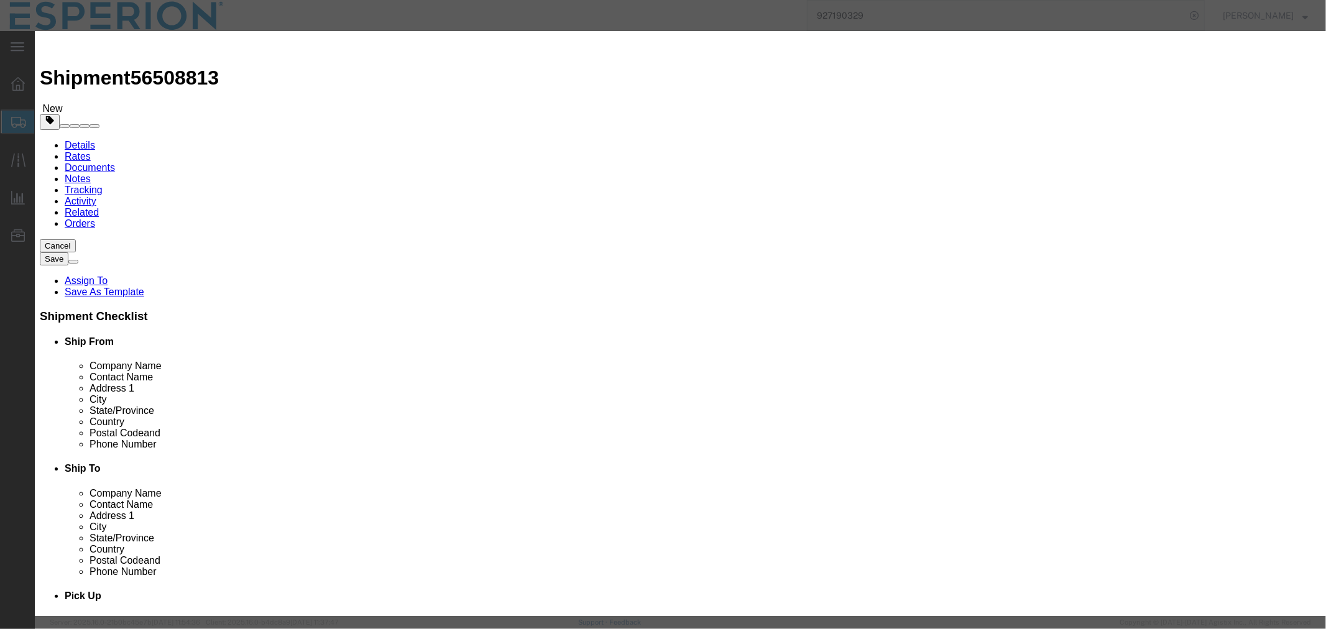
drag, startPoint x: 482, startPoint y: 116, endPoint x: 345, endPoint y: 117, distance: 136.8
click div "Pieces 6.00 Select Bag Barrels 100Board Feet Bottle Box Blister Pack Carats Can…"
type input "2"
type input "666"
drag, startPoint x: 806, startPoint y: 175, endPoint x: 706, endPoint y: 171, distance: 100.2
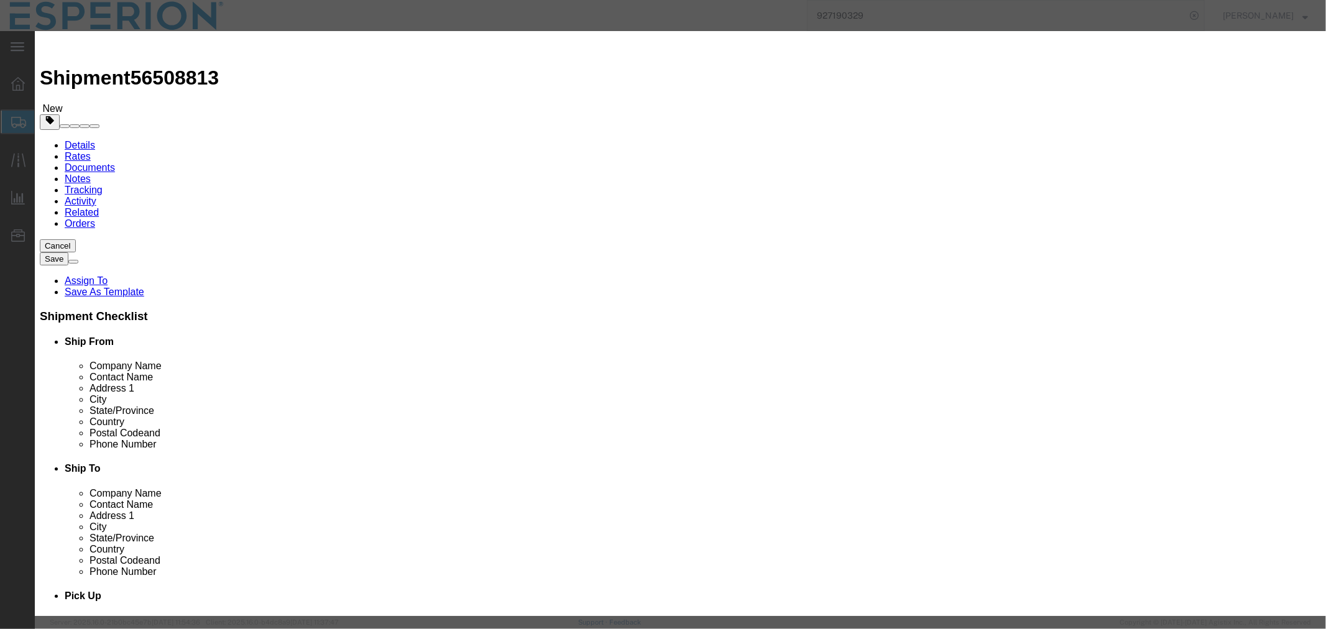
click div "Serial 2089898"
drag, startPoint x: 815, startPoint y: 177, endPoint x: 722, endPoint y: 172, distance: 93.4
click div "Serial 2053012"
type input "2053012"
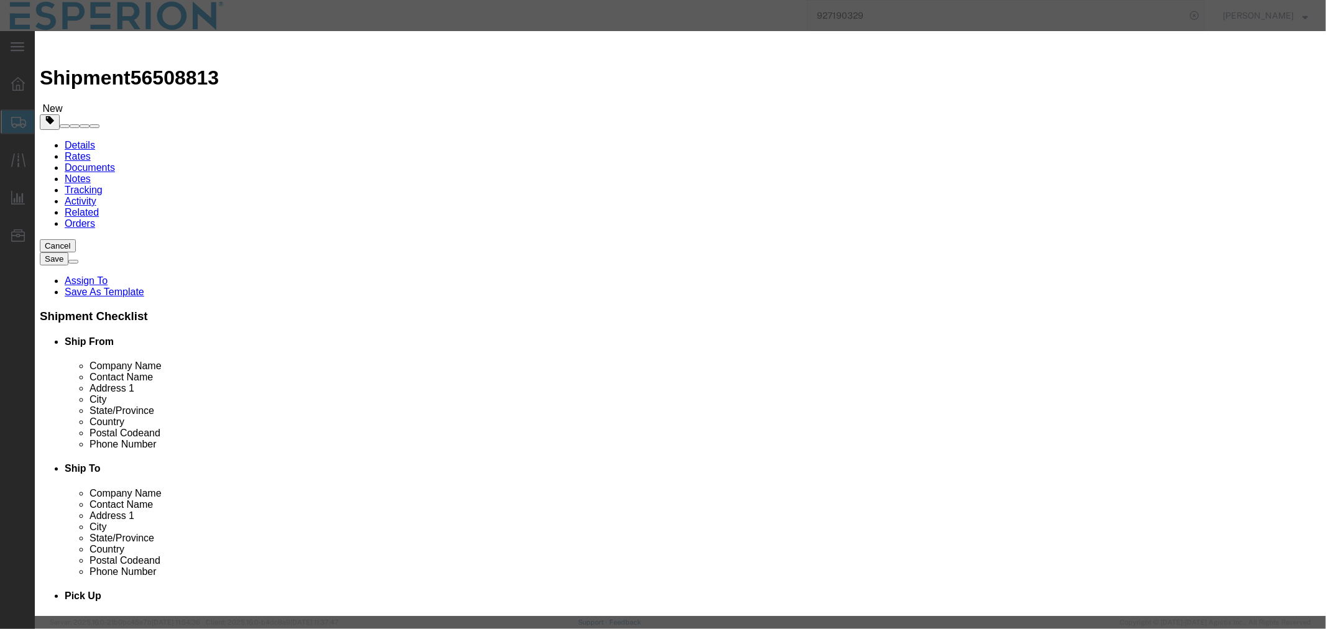
drag, startPoint x: 491, startPoint y: 283, endPoint x: 382, endPoint y: 276, distance: 109.6
click div "Lot# 2089898"
paste input "53012"
type input "2053012"
click button "Save & Close"
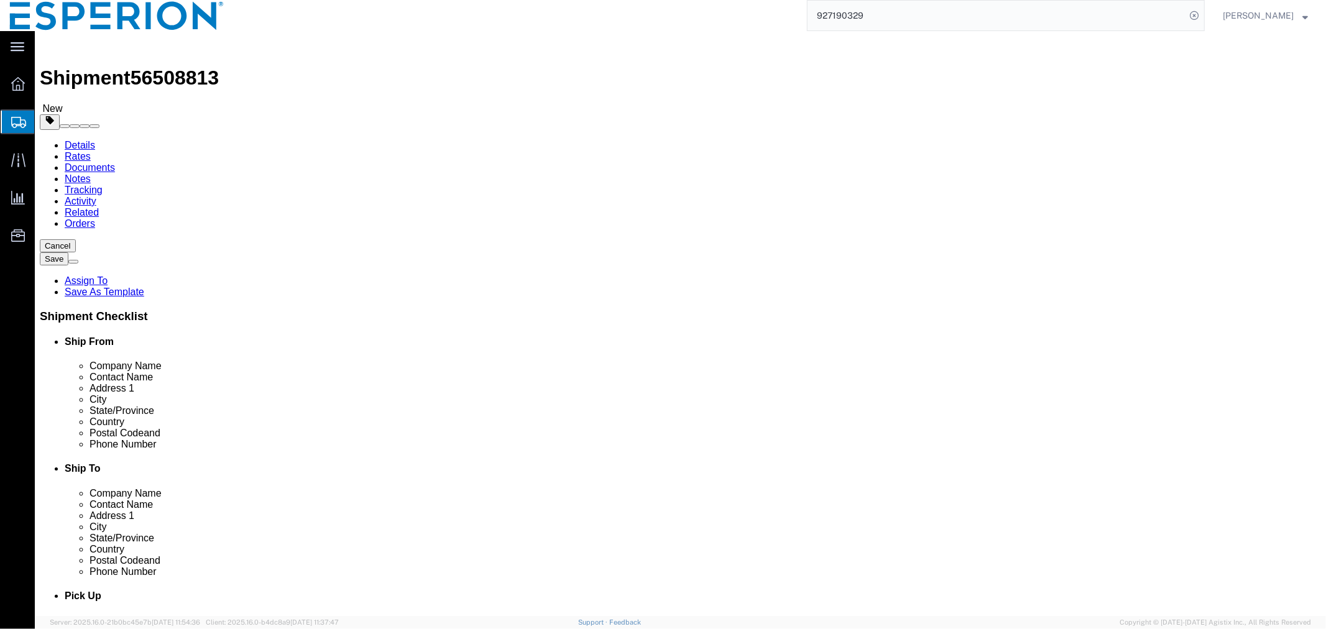
scroll to position [91, 0]
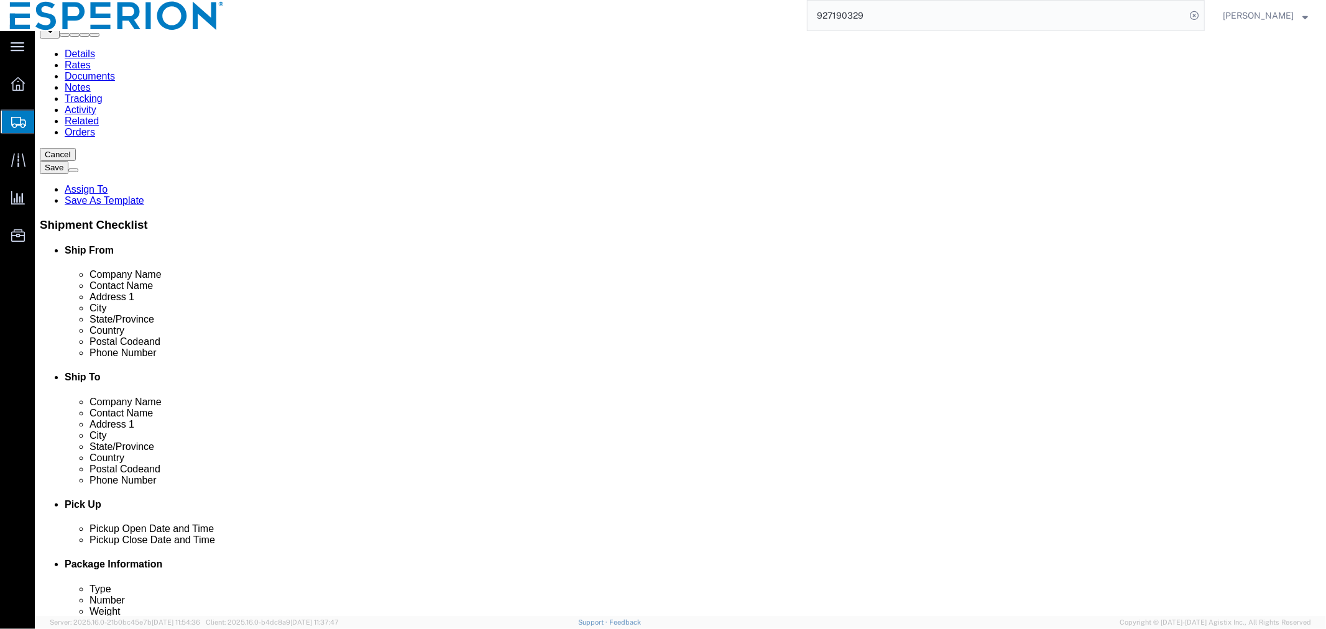
click button "Continue"
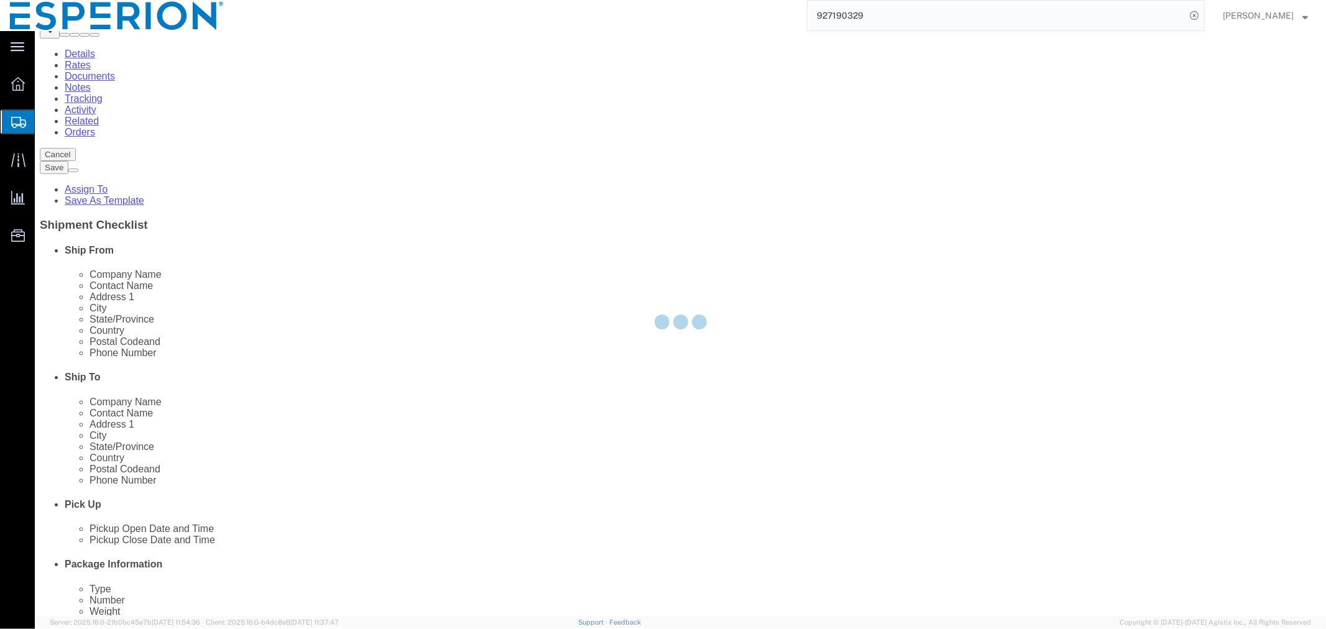
select select
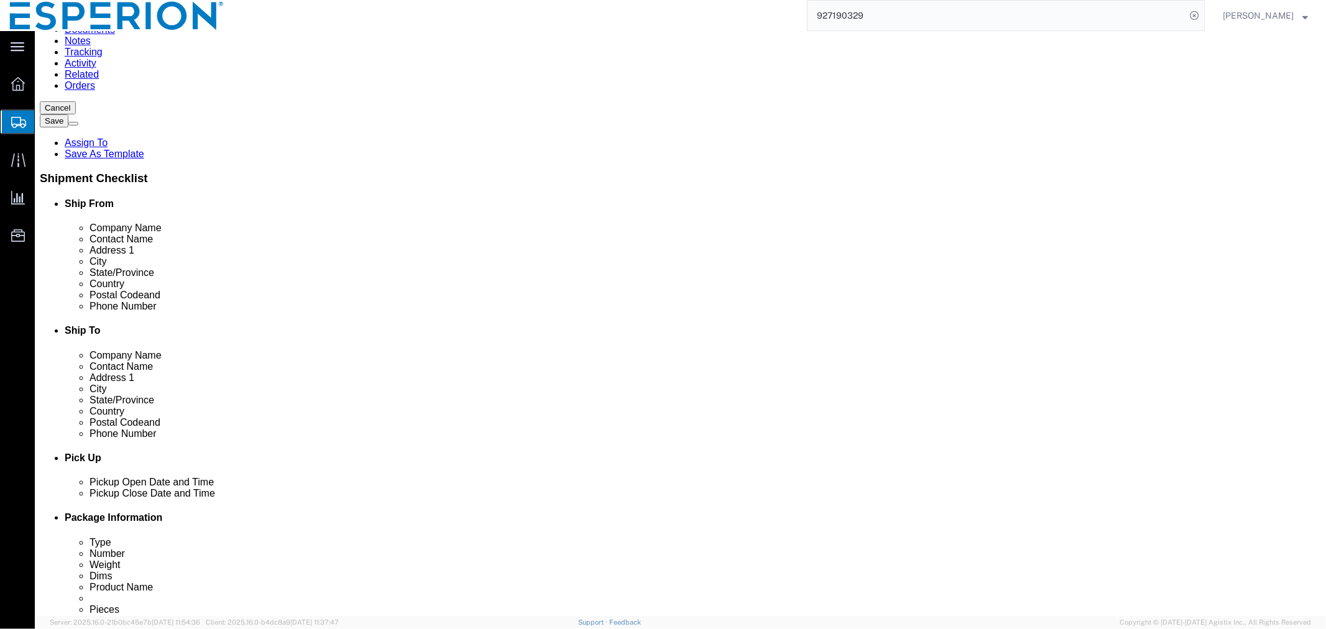
scroll to position [414, 0]
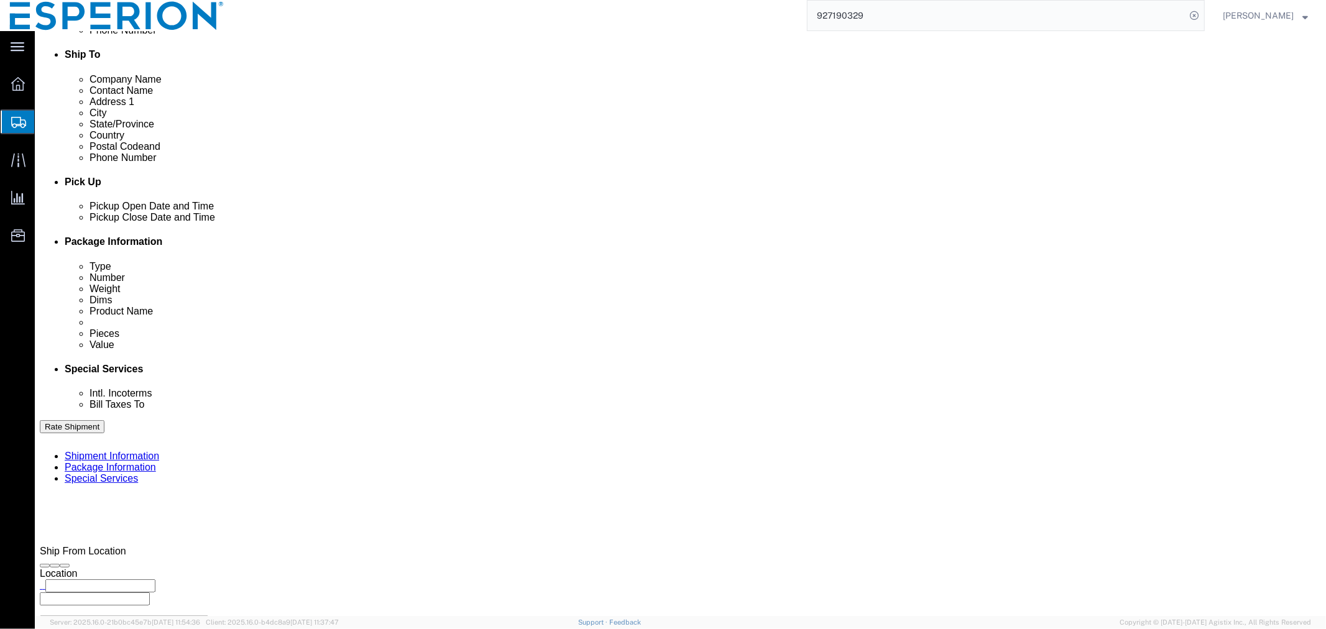
click button "Rate Shipment"
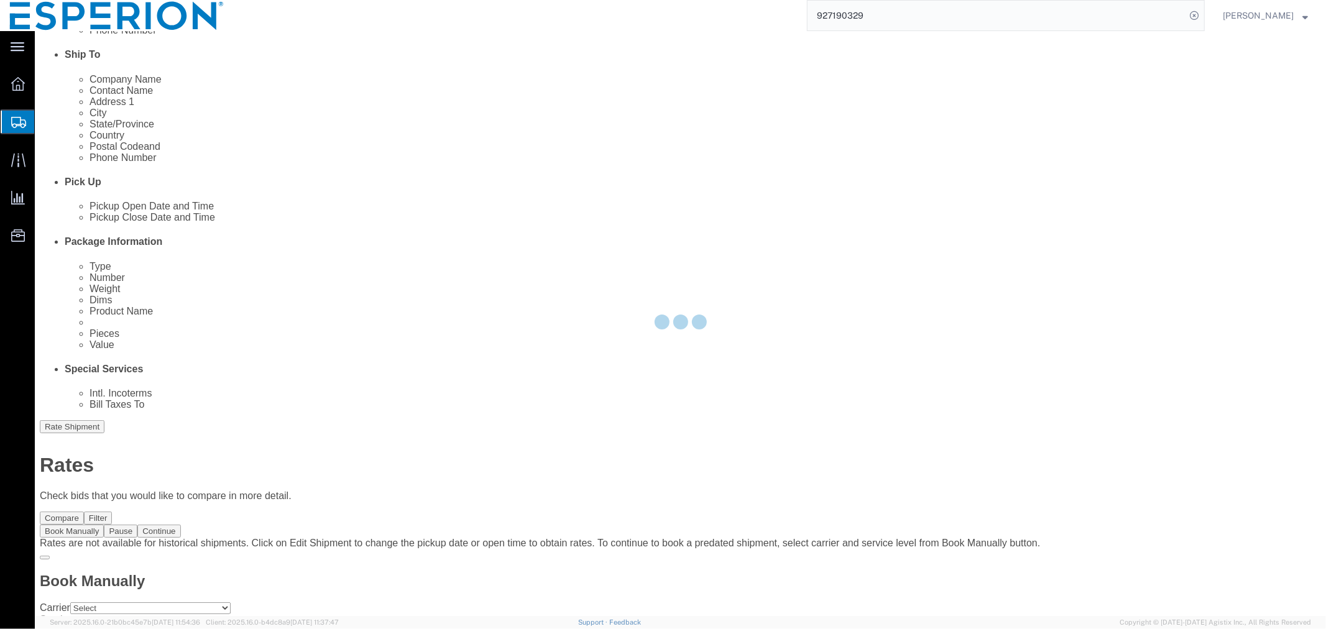
scroll to position [0, 0]
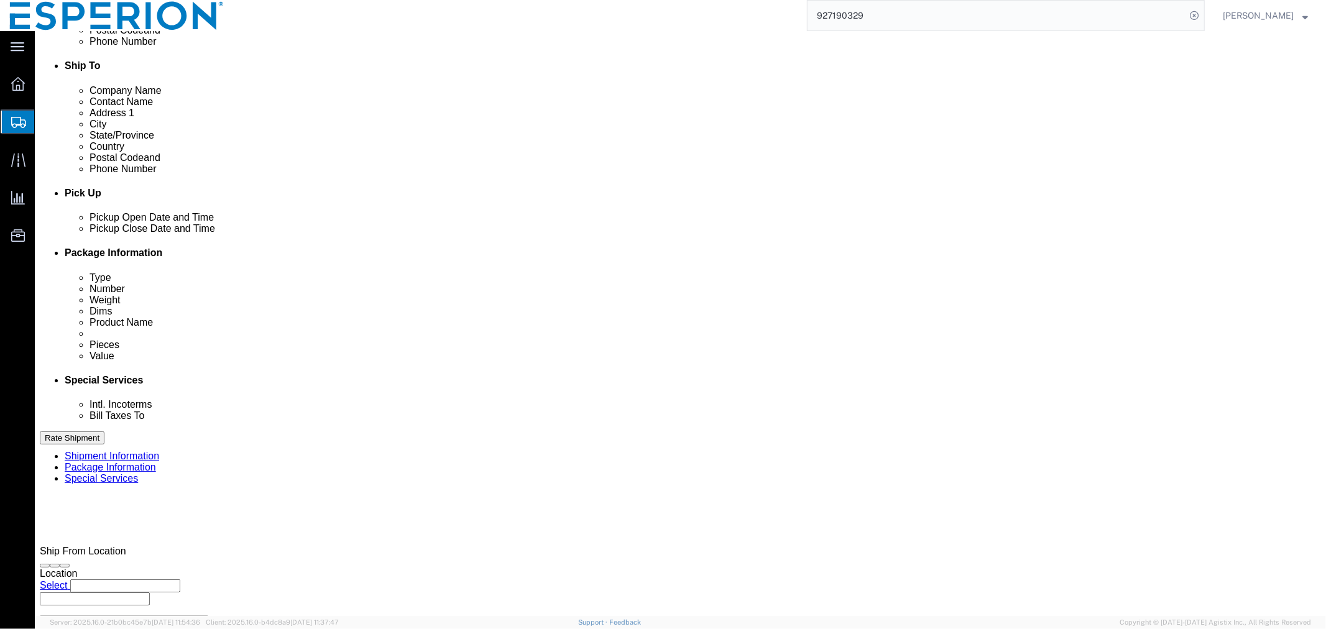
scroll to position [483, 0]
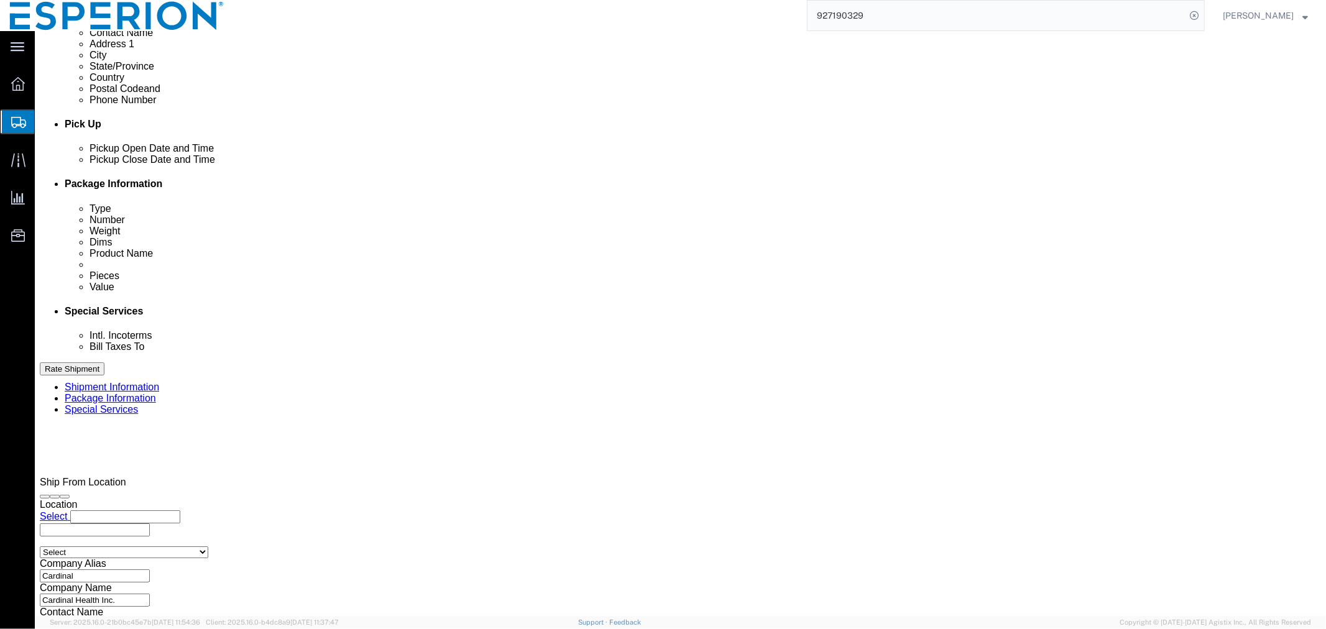
click button "Continue"
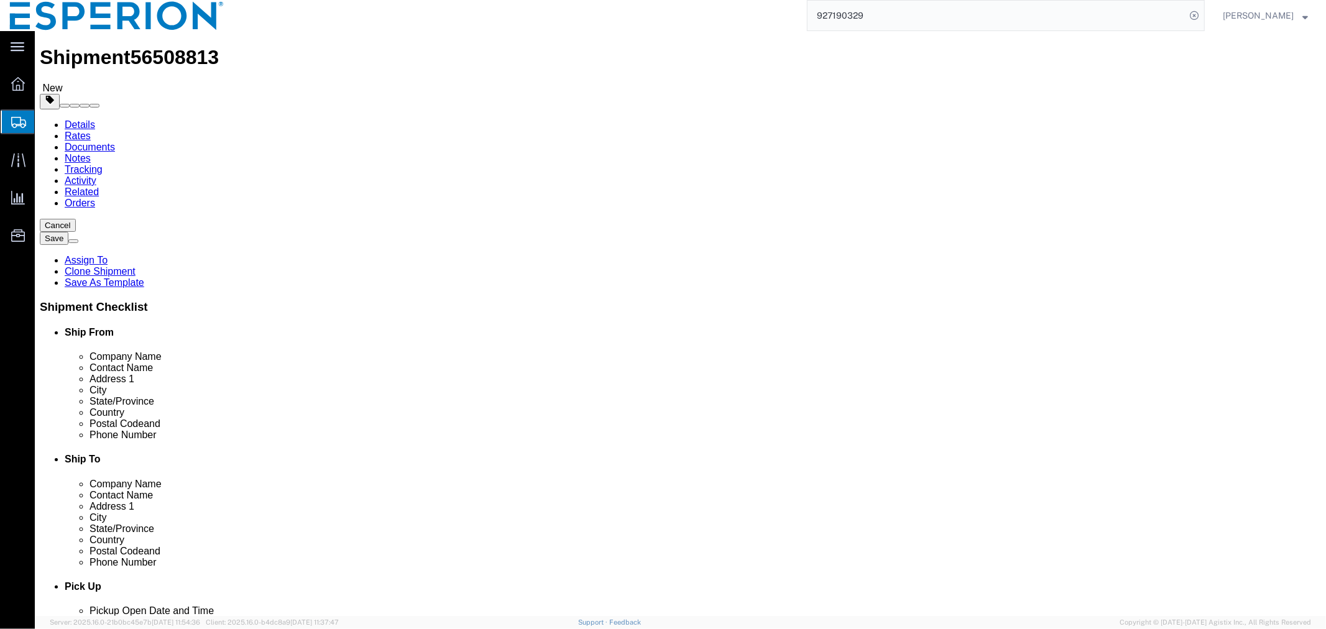
scroll to position [91, 0]
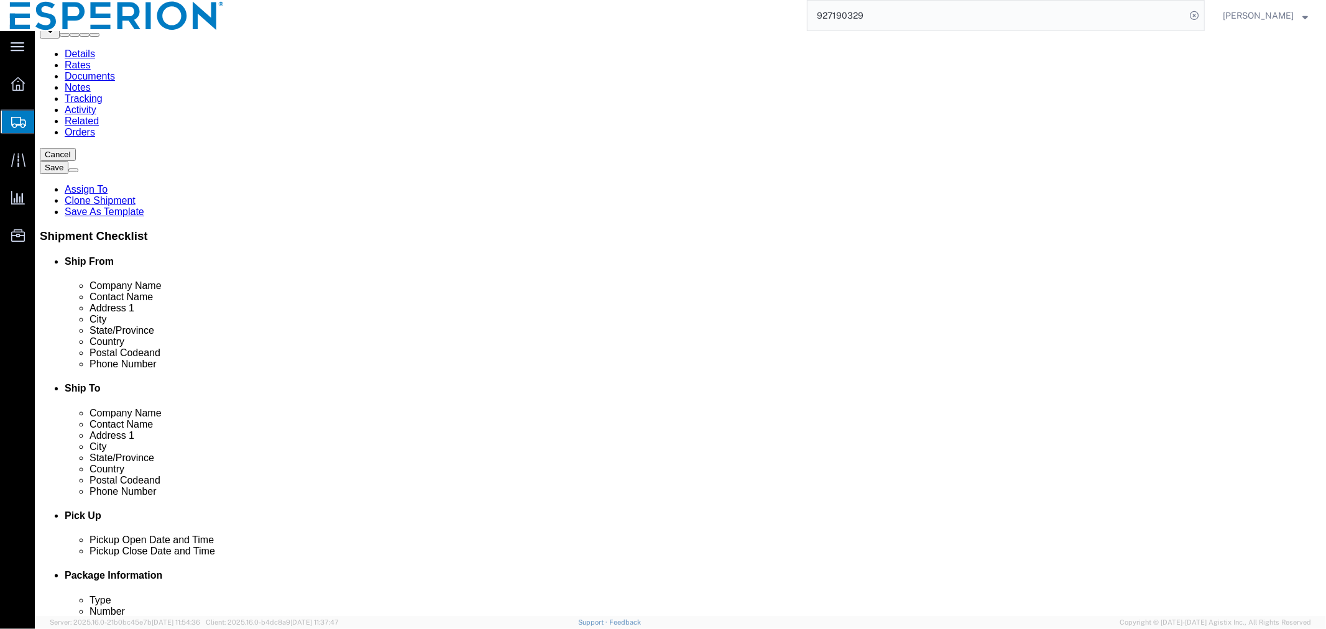
click div "Pieces: 6.00 Bottle Total value: 1998.00 USD"
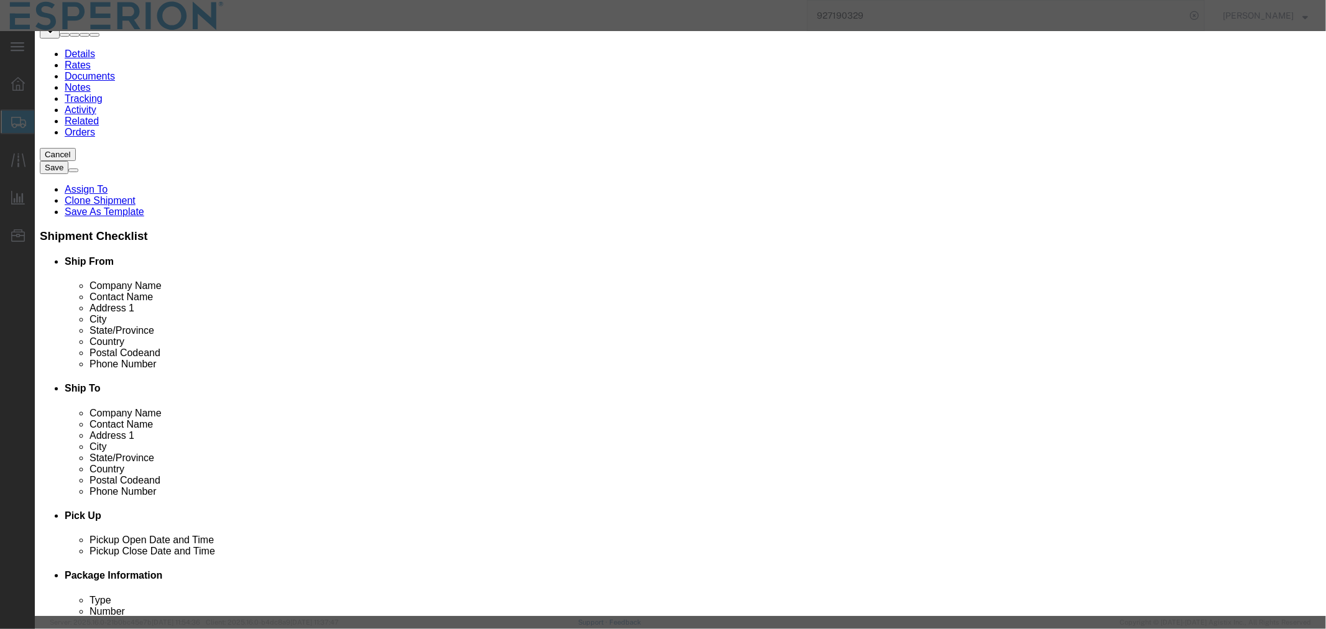
scroll to position [207, 0]
click button "Close"
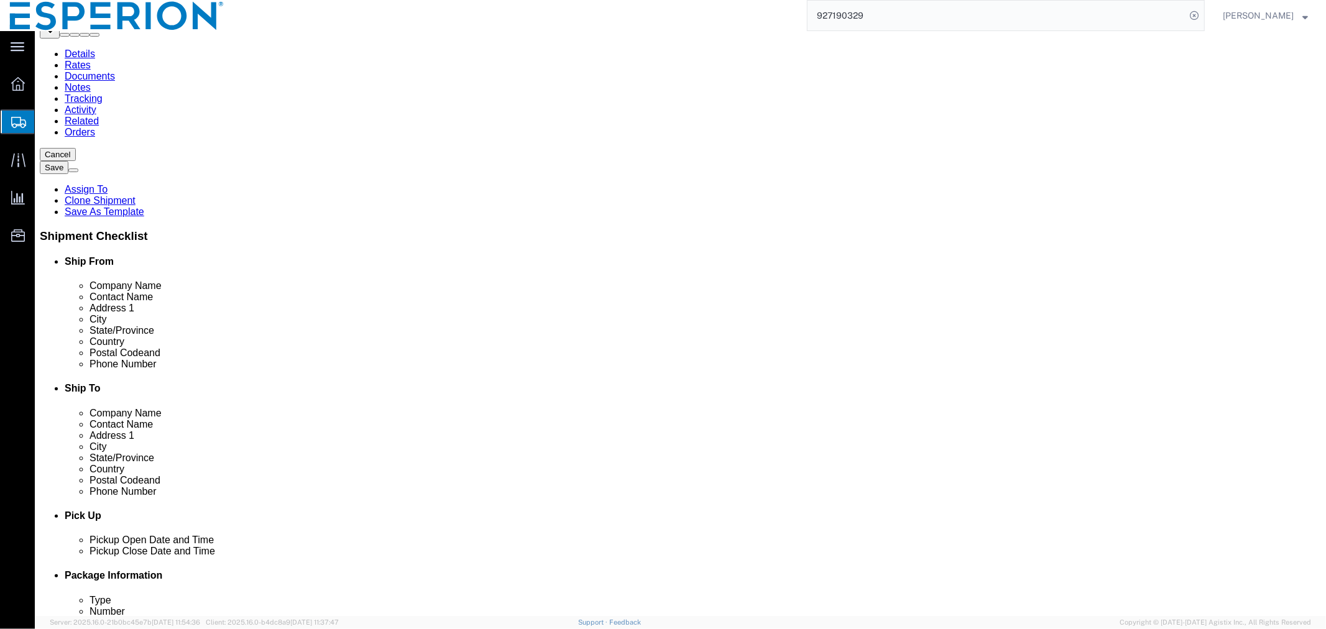
click button "Continue"
click button "Rate Shipment"
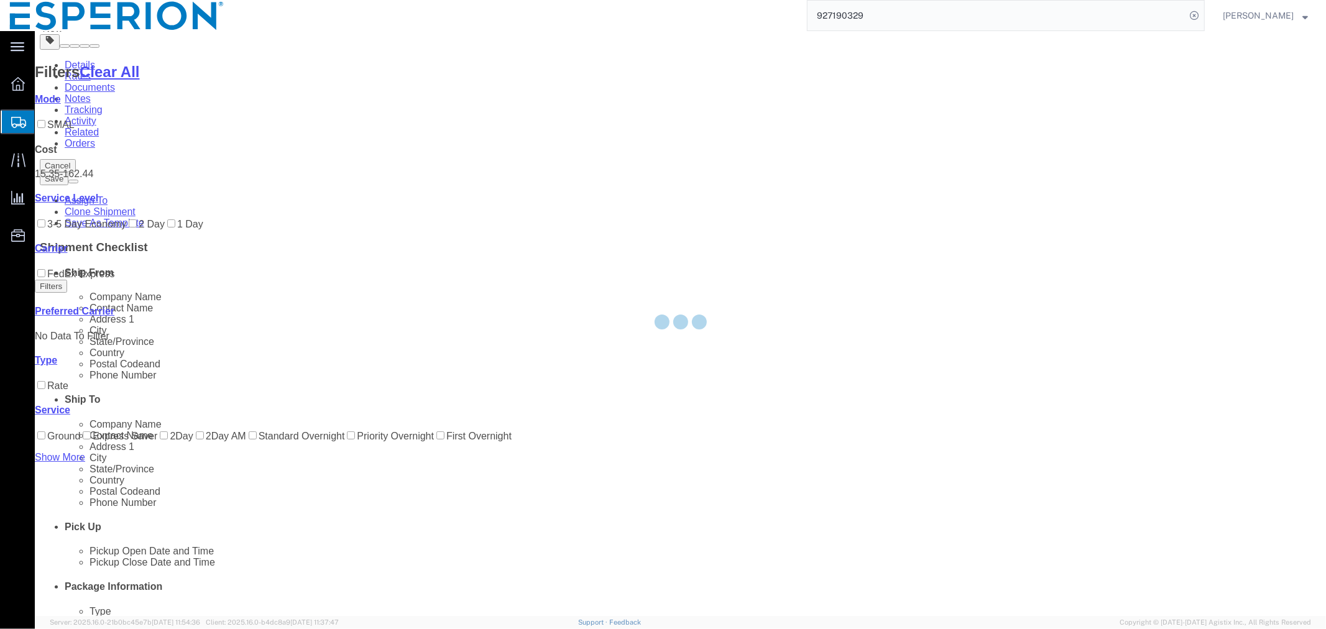
scroll to position [0, 0]
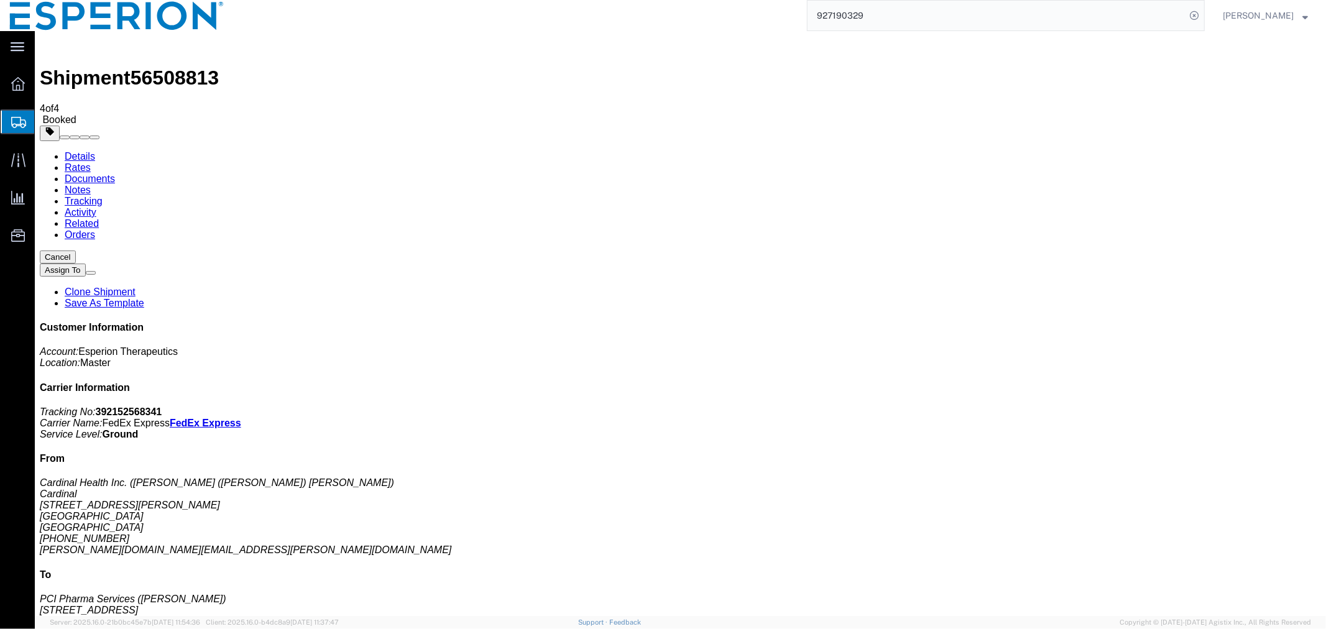
checkbox input "true"
click at [183, 66] on span "56508813" at bounding box center [174, 77] width 88 height 22
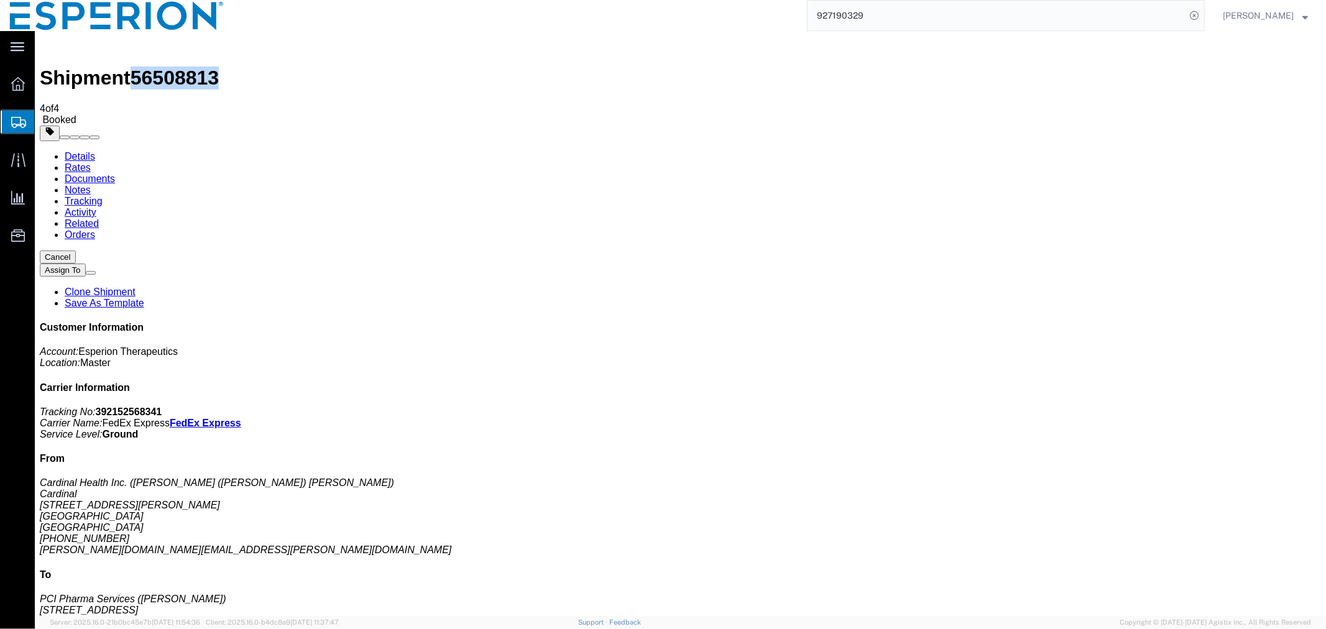
click at [183, 66] on span "56508813" at bounding box center [174, 77] width 88 height 22
copy span "56508813"
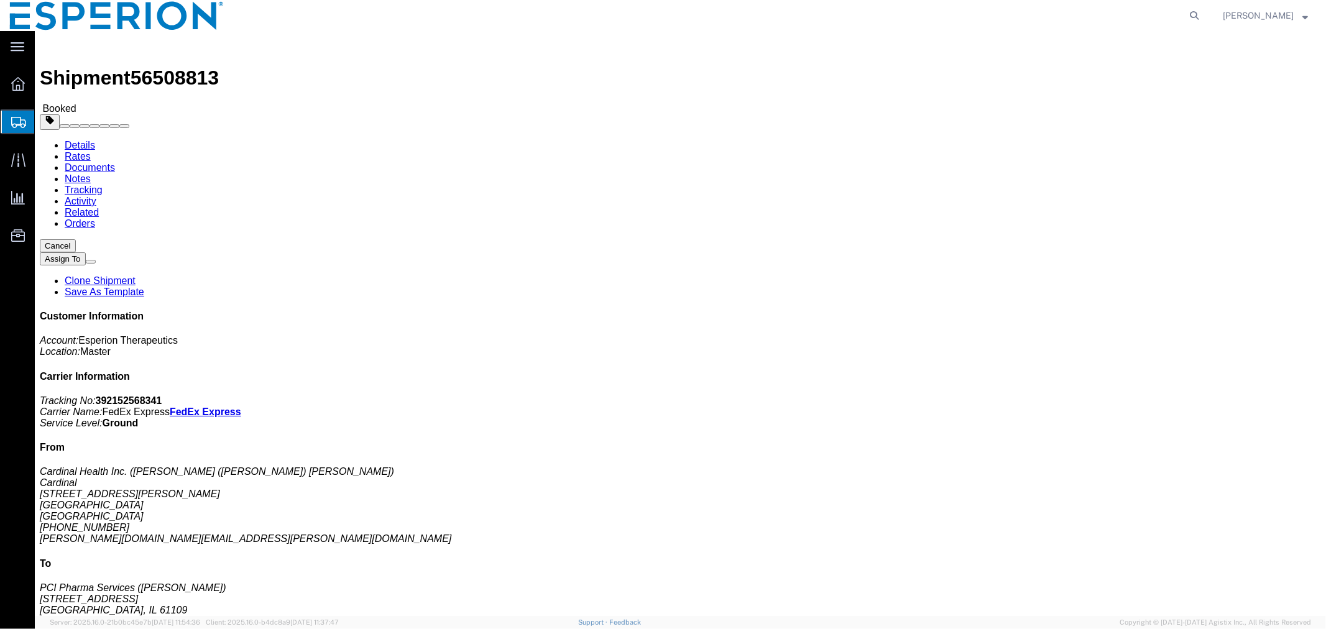
click link "Documents"
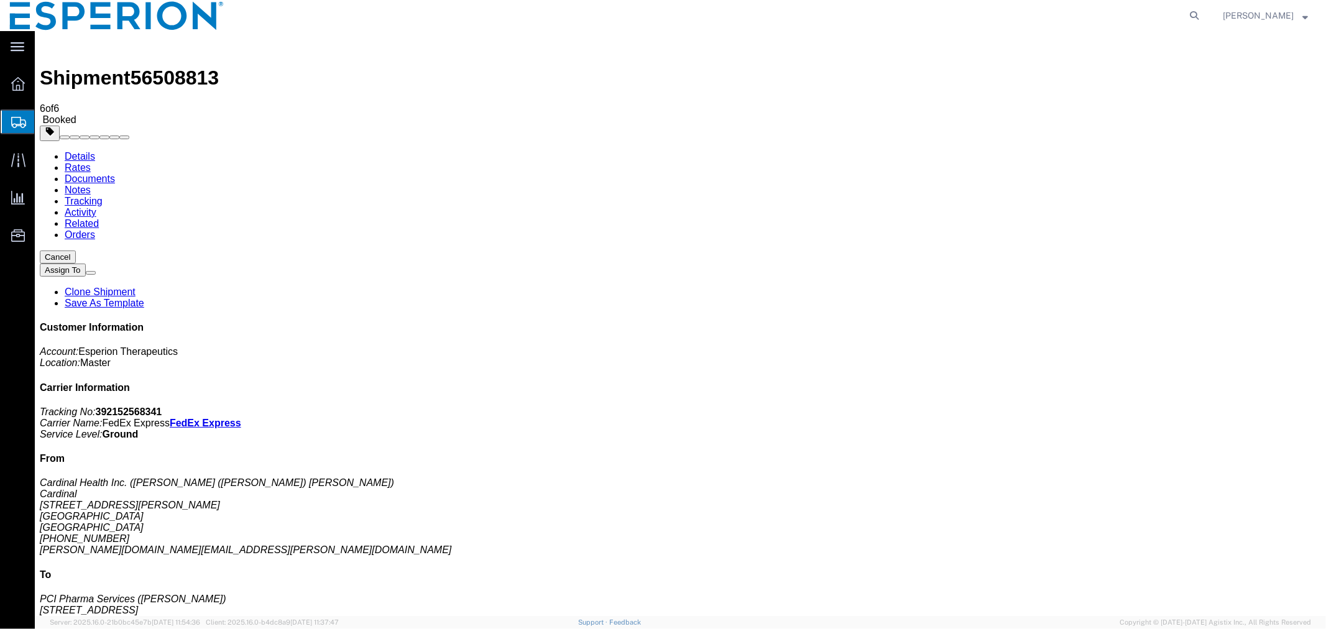
click at [0, 0] on span "Create Shipment" at bounding box center [0, 0] width 0 height 0
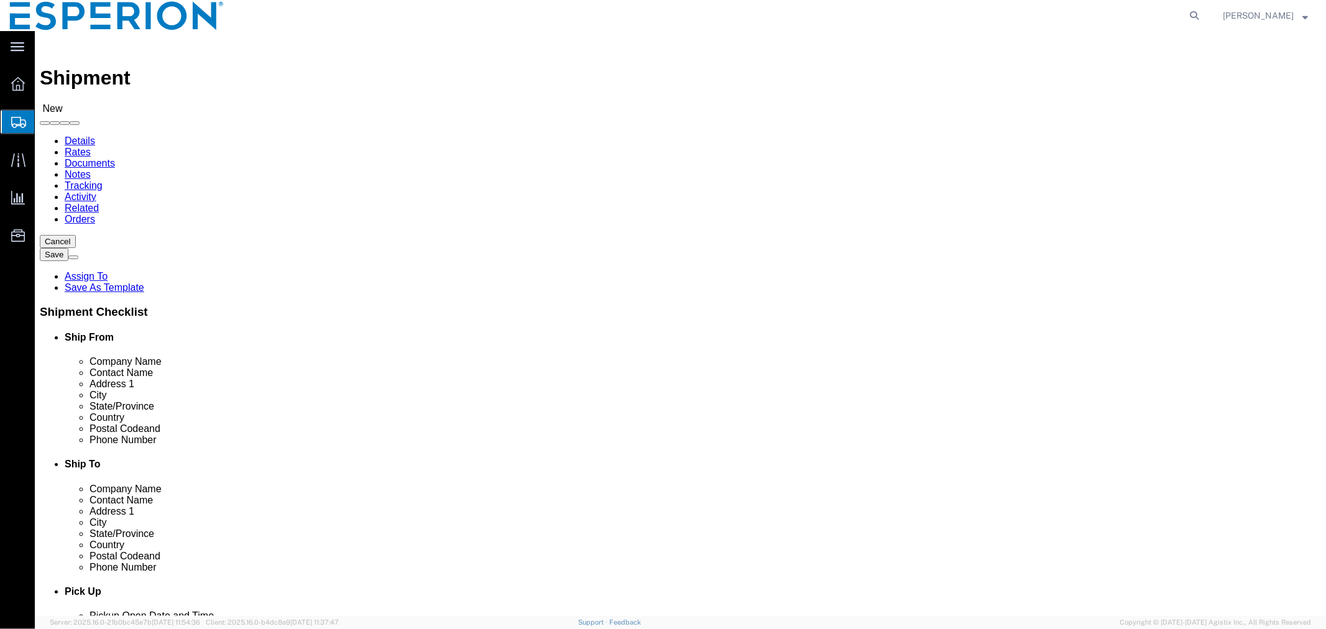
select select
click input "text"
type input "piramal"
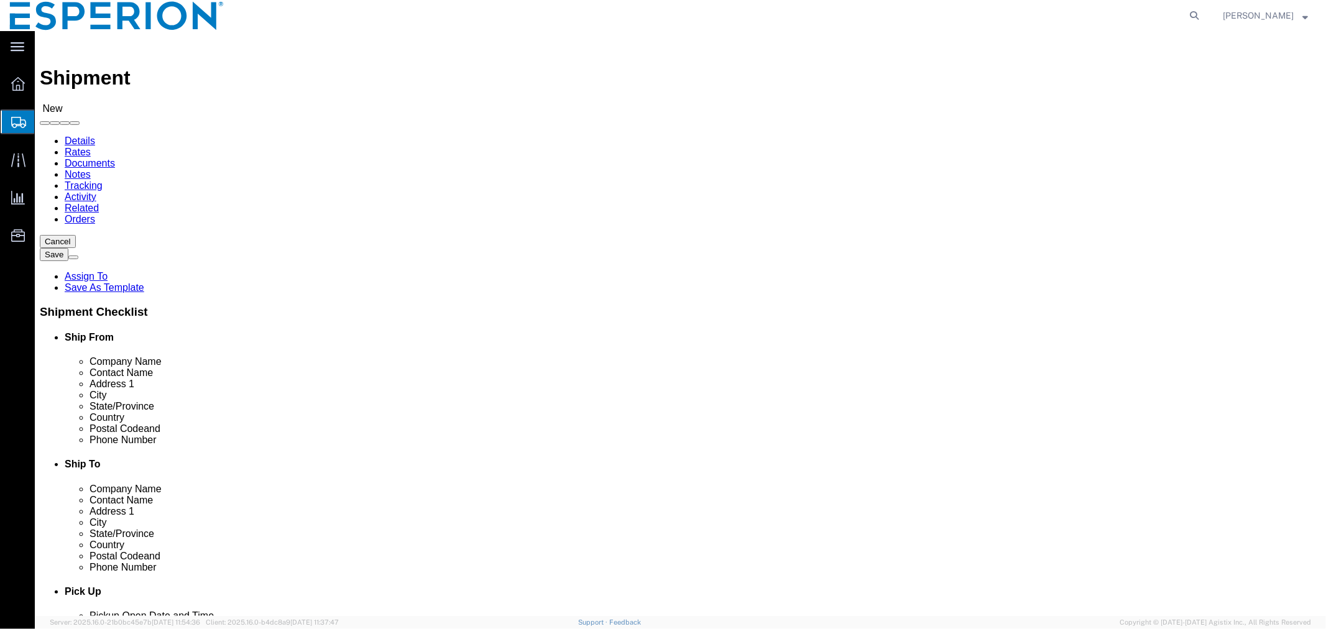
click p "- Piramal Pharma Limited - PTP - ([PERSON_NAME]) [STREET_ADDRESS] [GEOGRAPHIC_D…"
select select "MP"
type input "Piramal Pharma Limited - PTP"
click label
click input "checkbox"
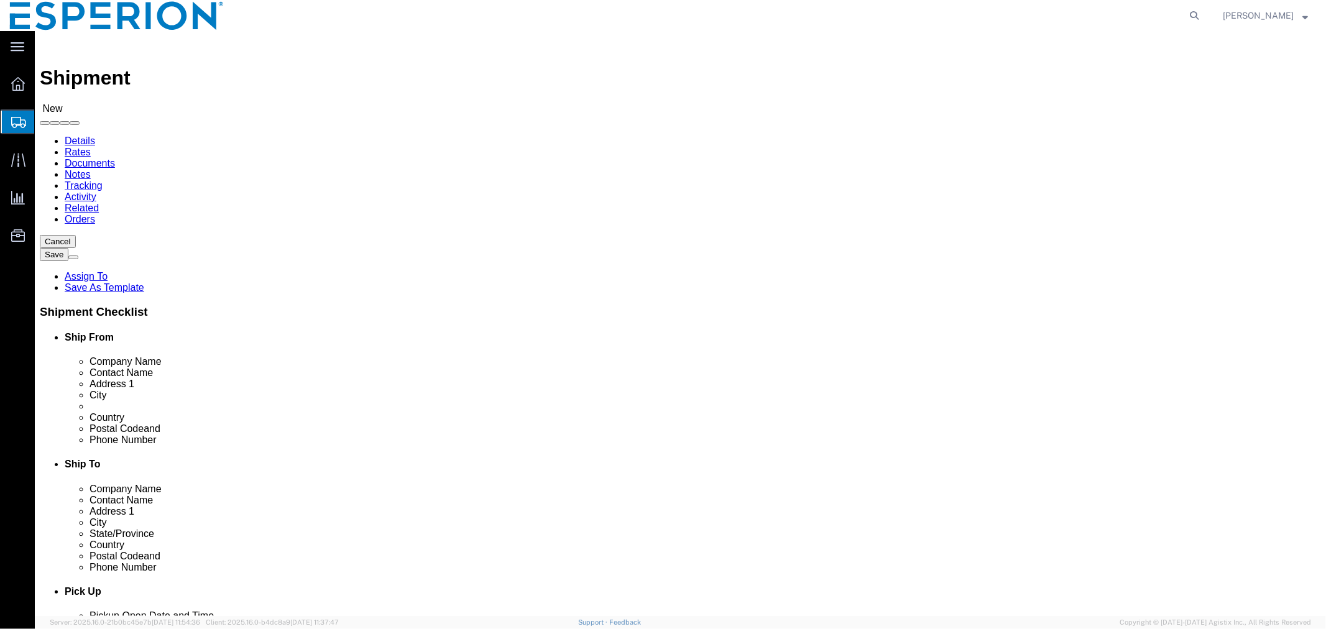
checkbox input "false"
click input "text"
click p "- [PERSON_NAME] Europe GmbH - ([PERSON_NAME]) [STREET_ADDRESS] , 12:00 AM - 12:…"
type input "Daiichi Sankyo Europe GmbH"
click input "checkbox"
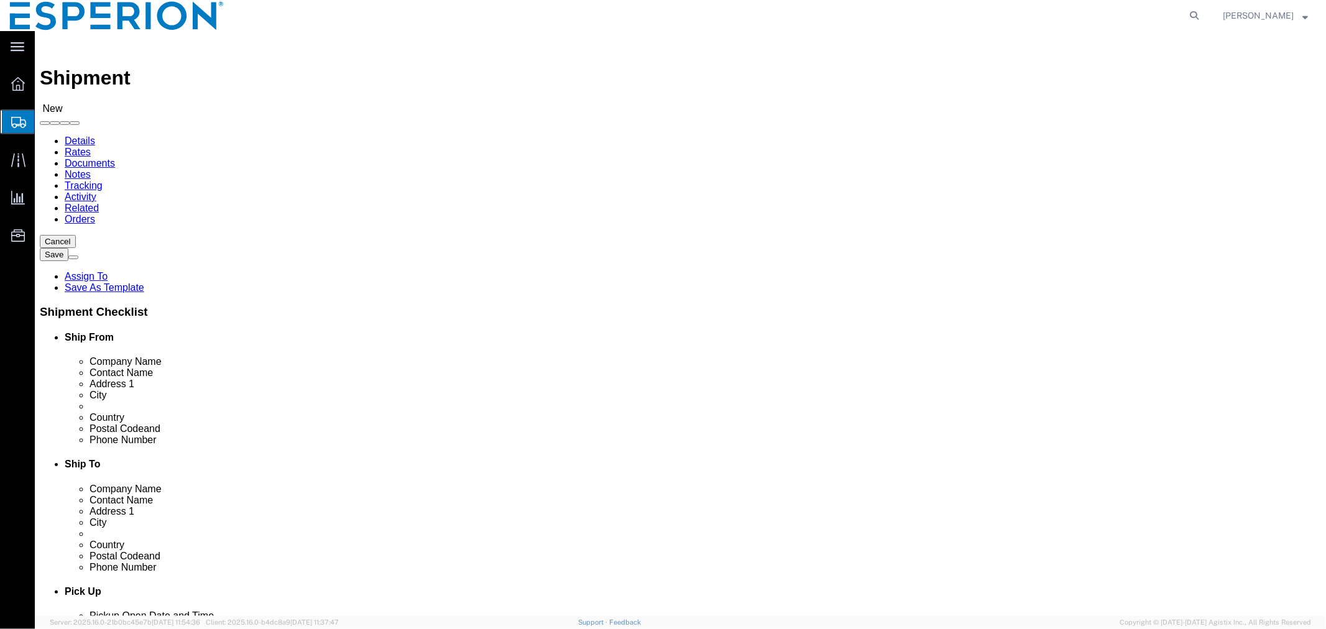
checkbox input "false"
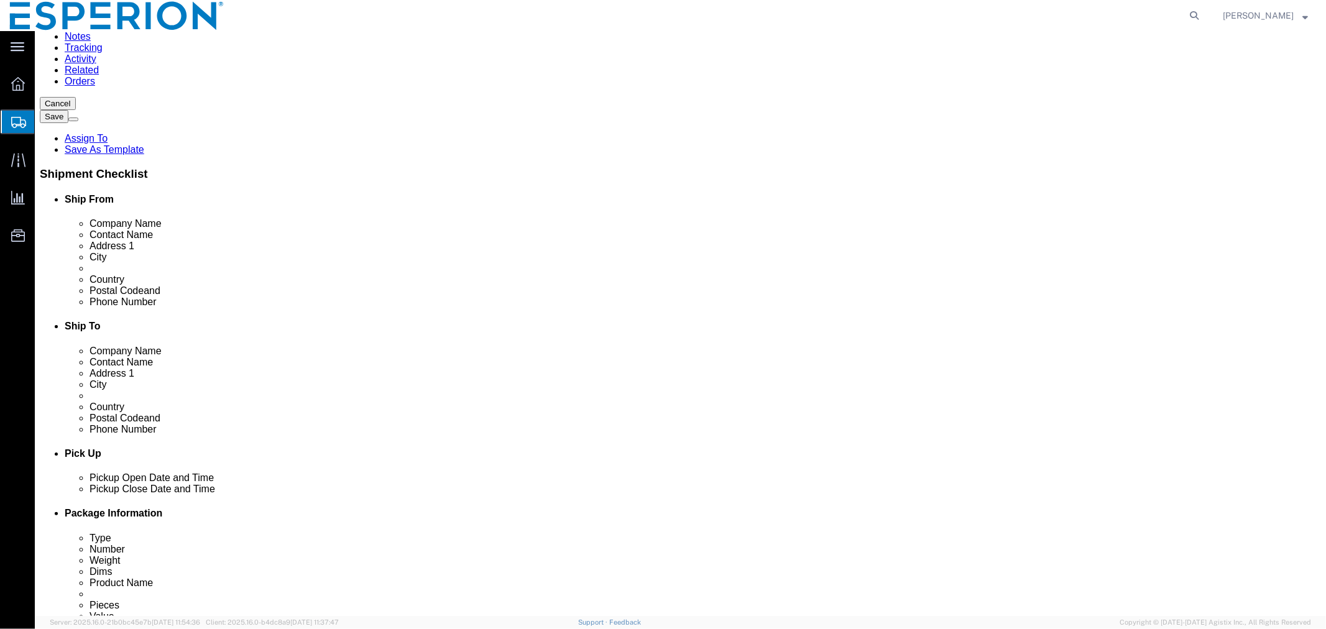
scroll to position [276, 0]
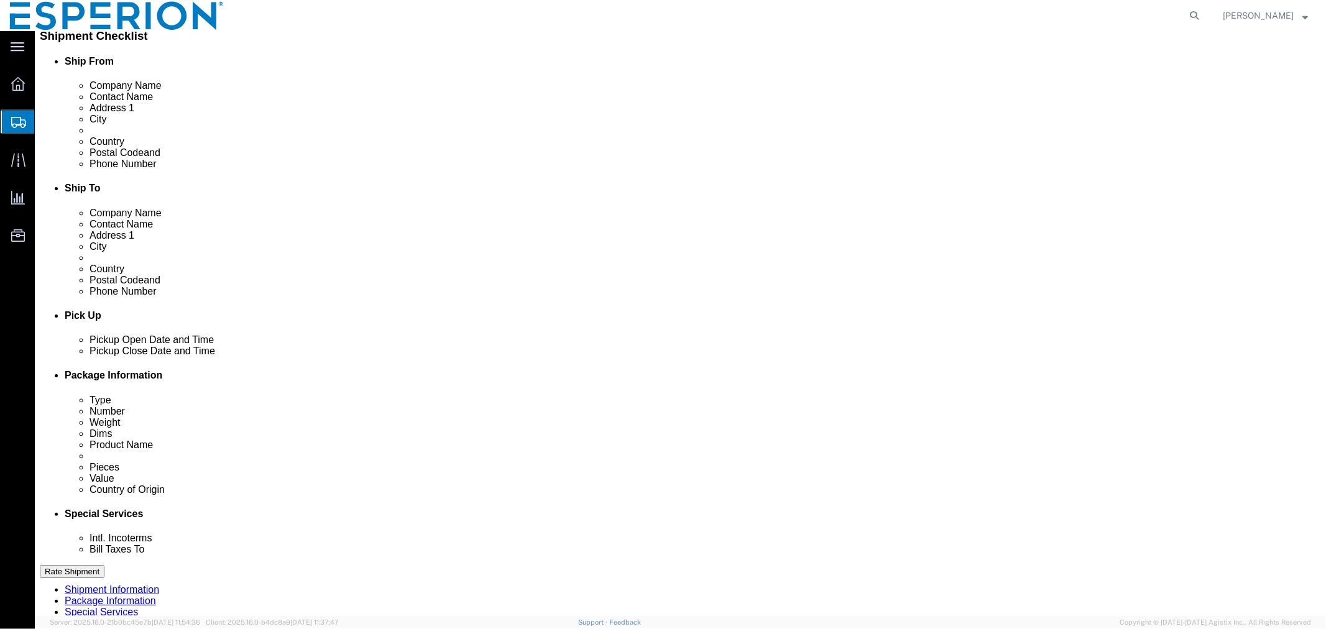
click div "[DATE] 12:00 AM"
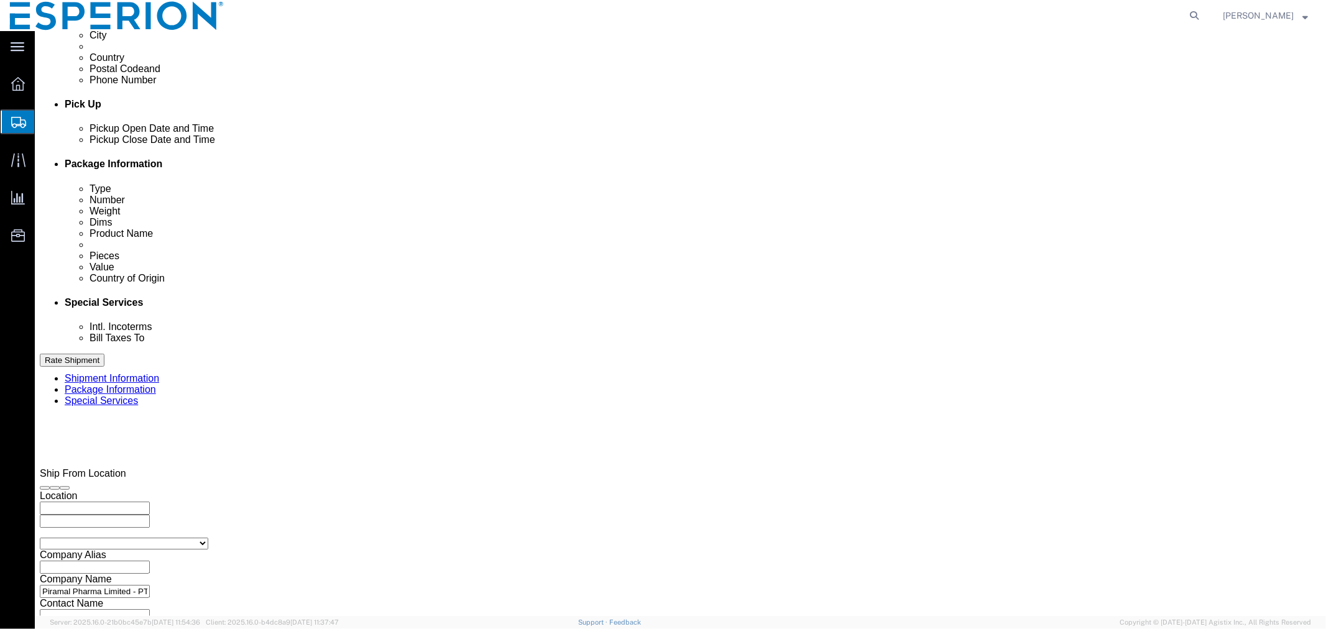
click input "10:00 AM"
type input "8:00 AM"
click button "Apply"
click input "text"
type input "COMMERCIAL"
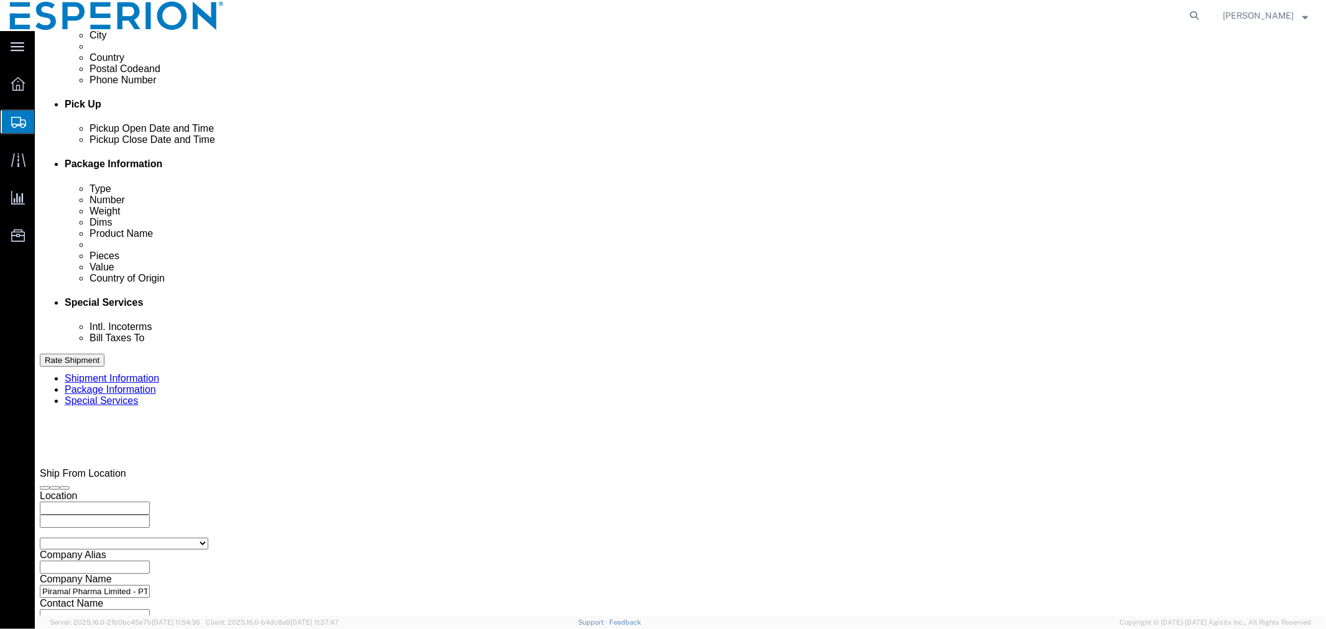
select select "LOT"
click div "Select Account Type Activity ID Airline Appointment Number ASN Batch Request # …"
click select "Select Account Type Activity ID Airline Appointment Number ASN Batch Request # …"
select select "LOT"
click button "Add reference"
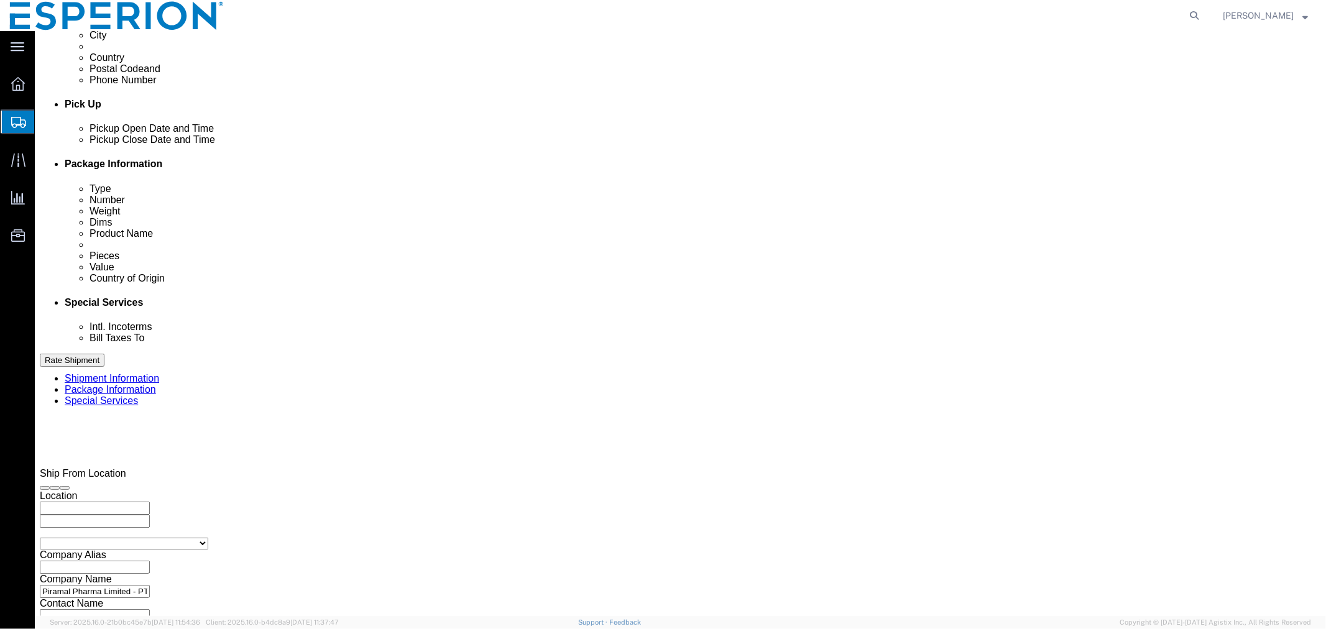
click select "Select Account Type Activity ID Airline Appointment Number ASN Batch Request # …"
select select "LOT"
click button "Add reference"
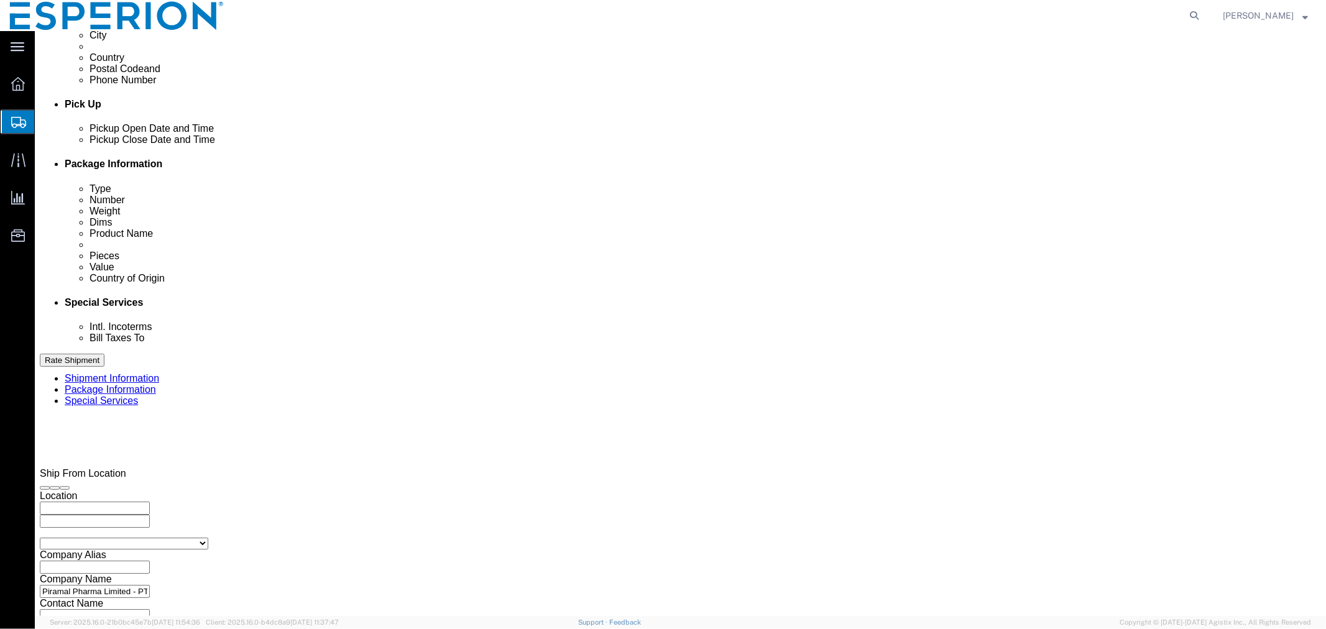
click button "Add reference"
click select "Select Account Type Activity ID Airline Appointment Number ASN Batch Request # …"
select select "LOT"
click select "Select Account Type Activity ID Airline Appointment Number ASN Batch Request # …"
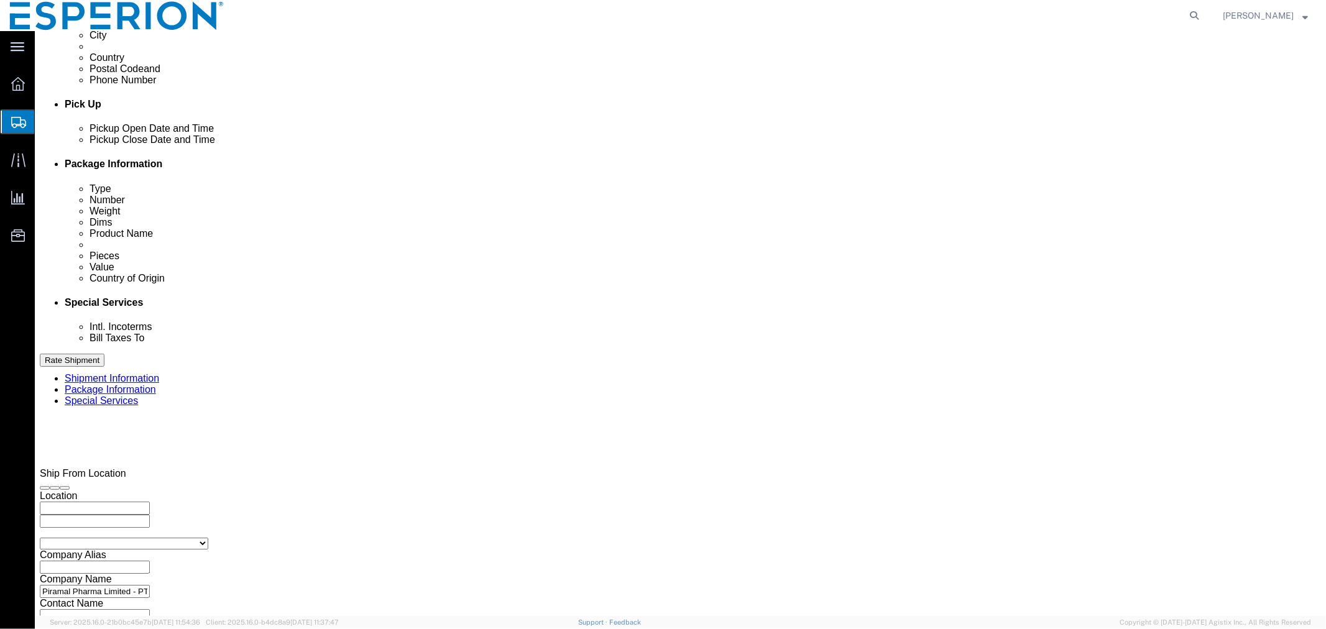
select select "LOT"
click select "Select Account Type Activity ID Airline Appointment Number ASN Batch Request # …"
select select "LOT"
click select "Select Account Type Activity ID Airline Appointment Number ASN Batch Request # …"
select select "LOT"
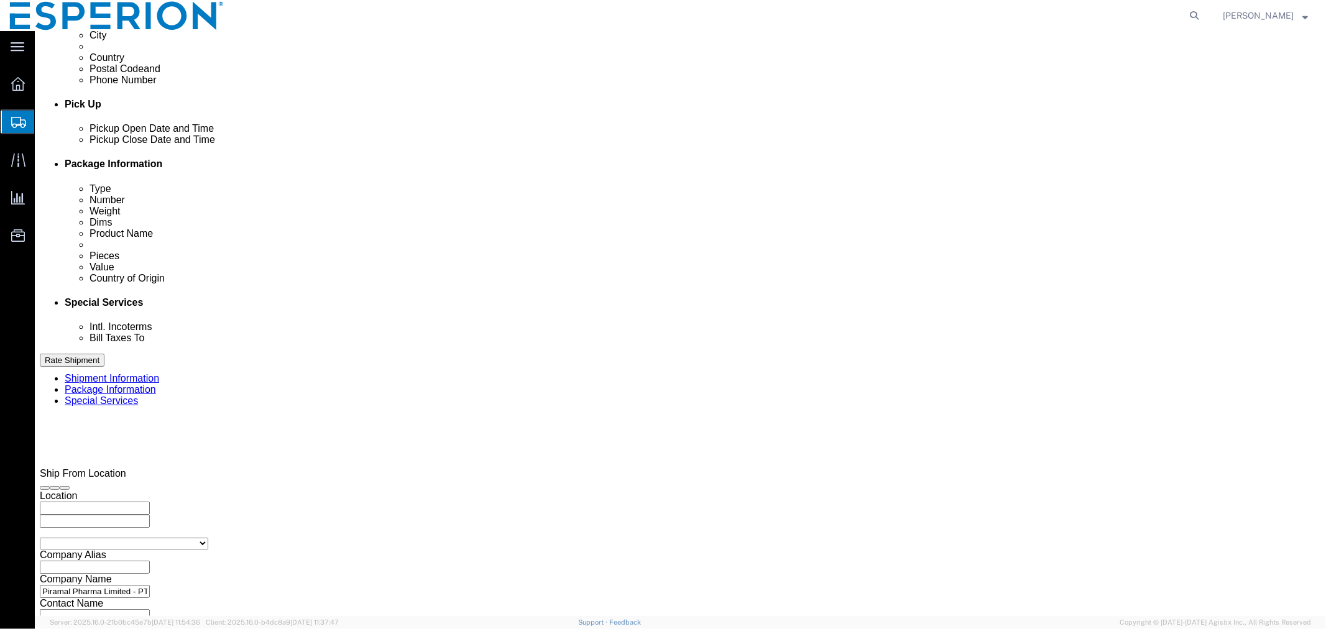
click select "Select Account Type Activity ID Airline Appointment Number ASN Batch Request # …"
select select "LOT"
click div "Select Account Type Activity ID Airline Appointment Number ASN Batch Request # …"
click input "text"
paste input "120987"
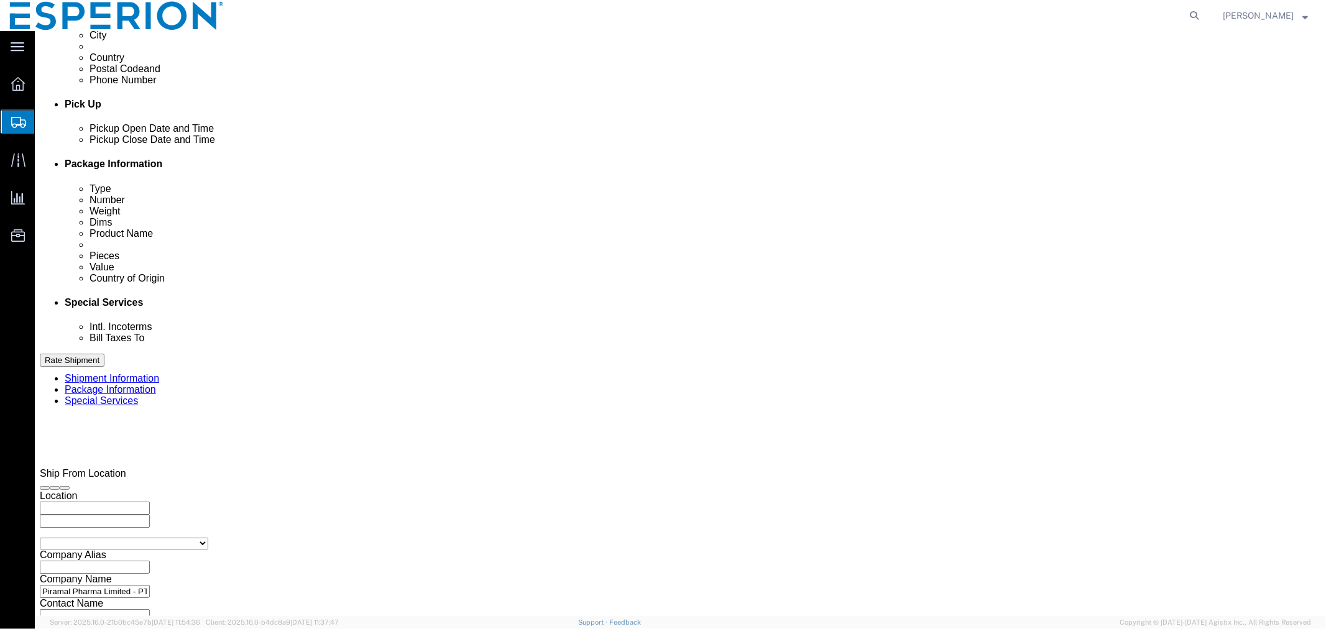
type input "120987"
click input "text"
paste input "120988"
type input "120988"
click input "text"
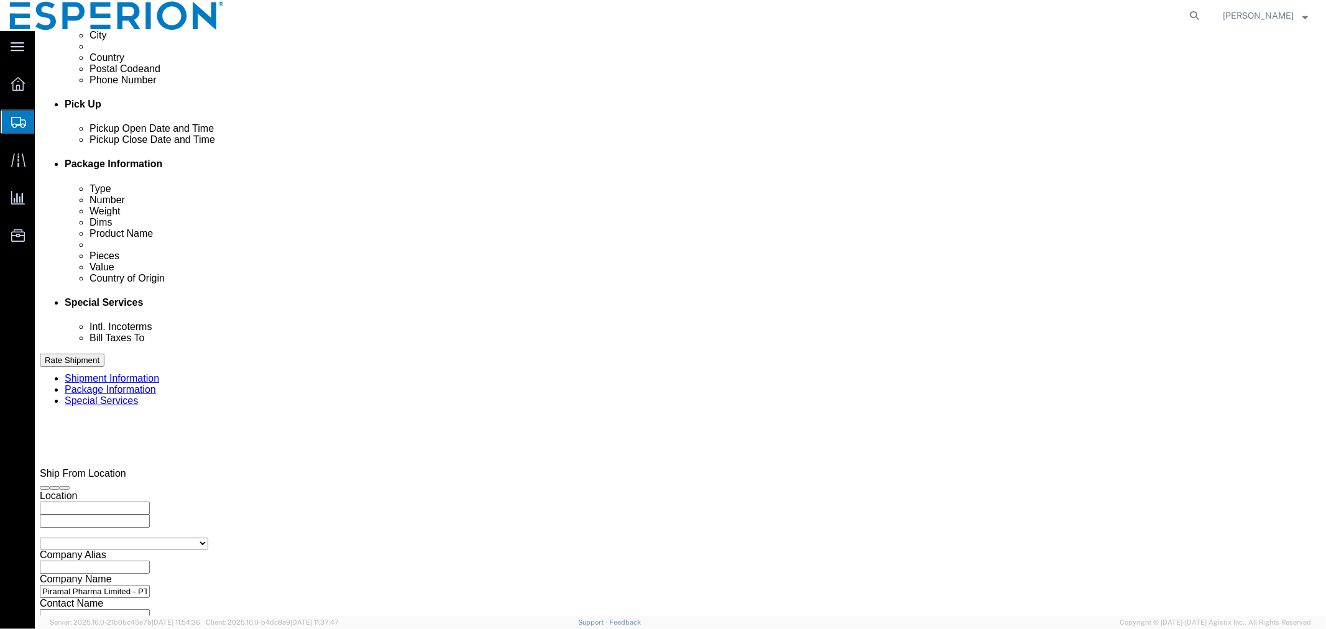
paste input "120989"
type input "120989"
click input "text"
paste input "120992"
type input "120992"
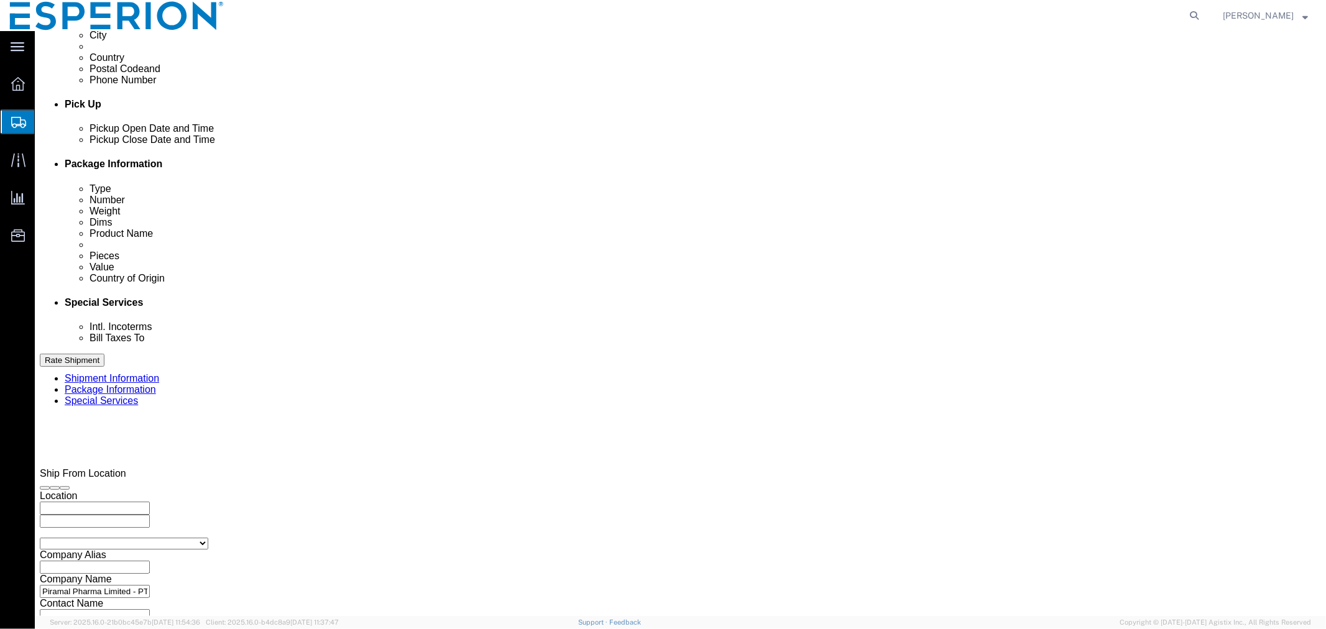
click input "text"
paste input "120993"
type input "120993"
click select "Select Air Less than Truckload Multi-Leg Ocean Freight Rail Small Parcel Truckl…"
select select "AIR"
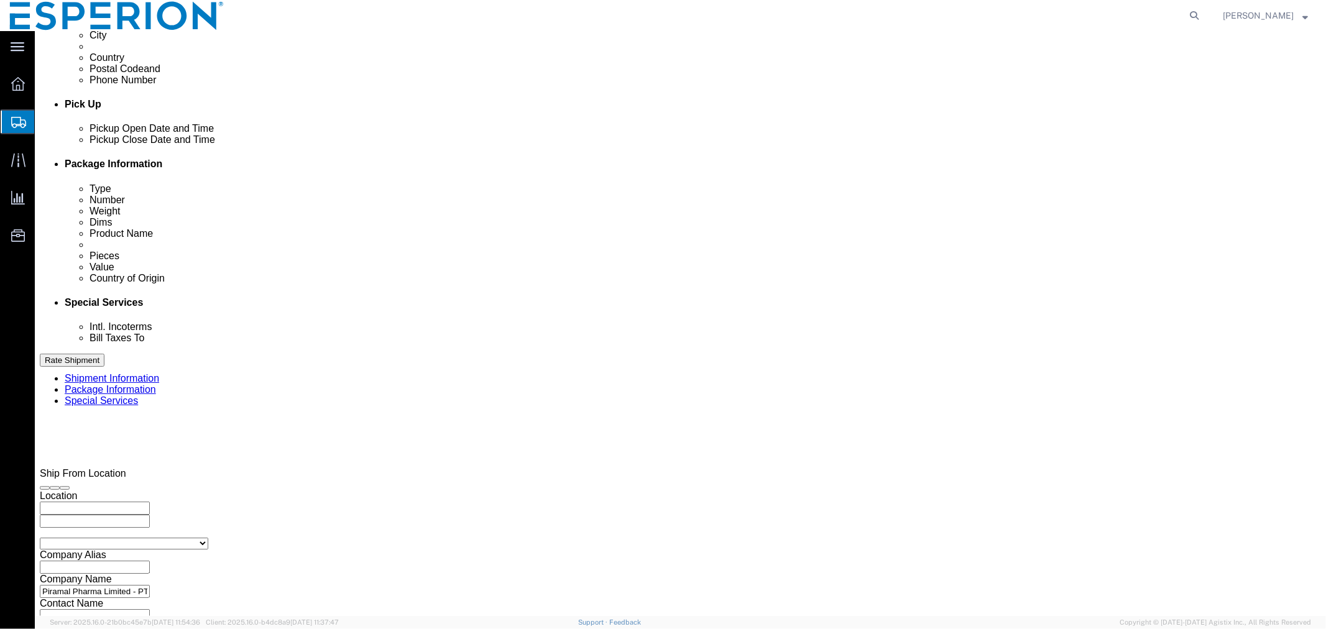
click select "Select Air Less than Truckload Multi-Leg Ocean Freight Rail Small Parcel Truckl…"
click input "text"
click td "21"
click input "text"
type input "0130"
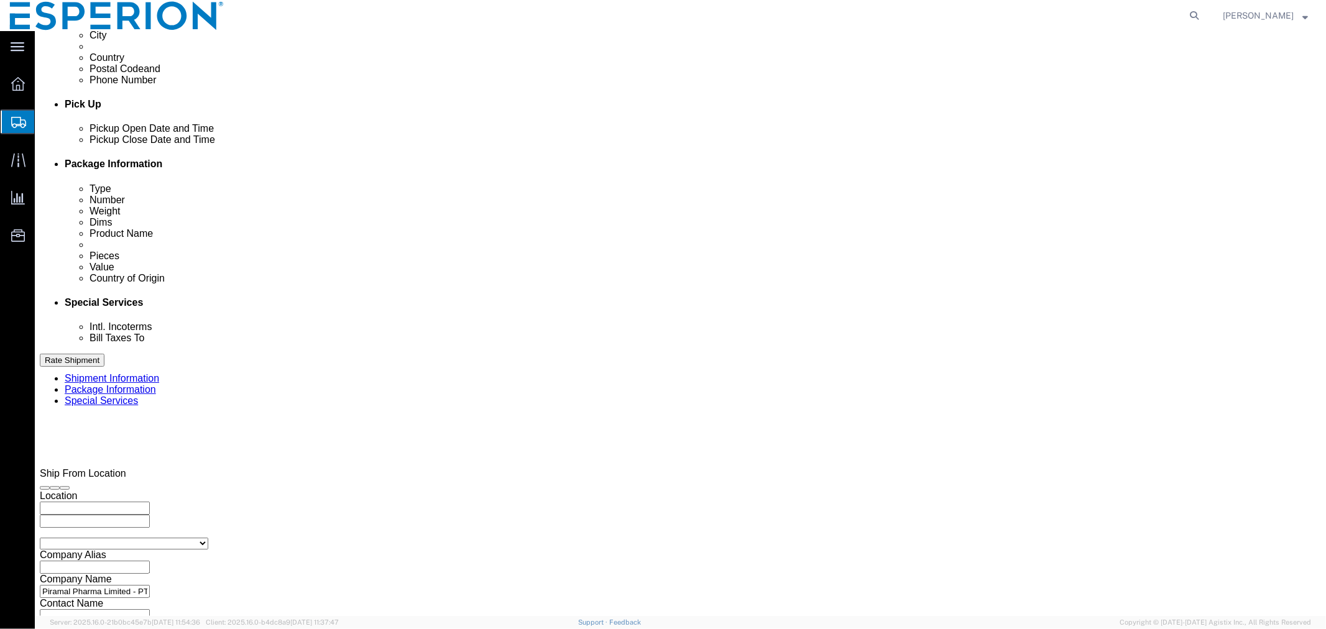
click input "text"
click td "21"
click input "text"
type input "0615"
type input "BOM"
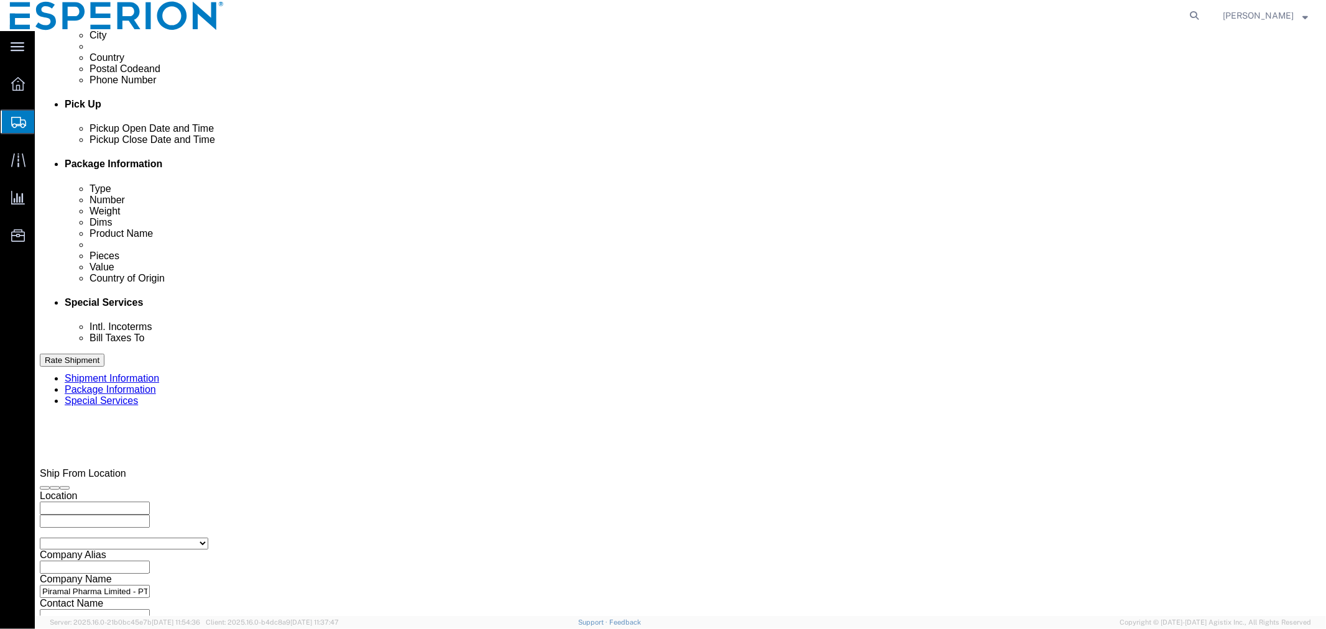
type input "MUC"
click input "text"
type input "LH"
click input "text"
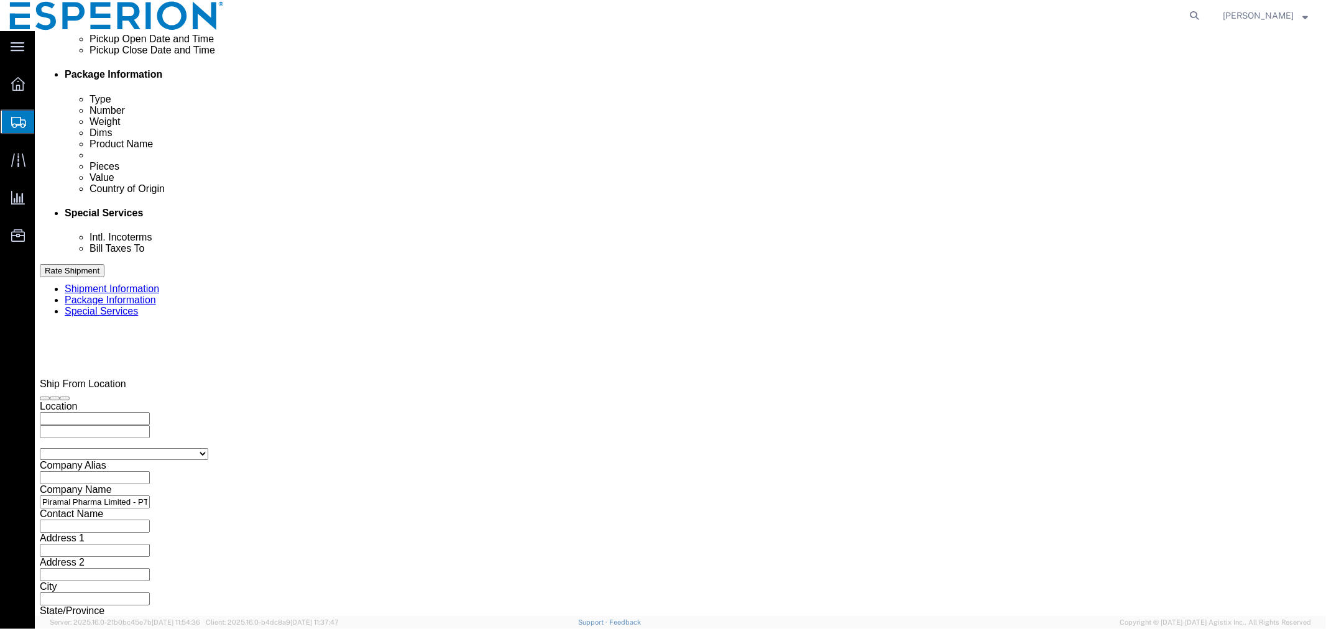
type input "767"
click icon "button"
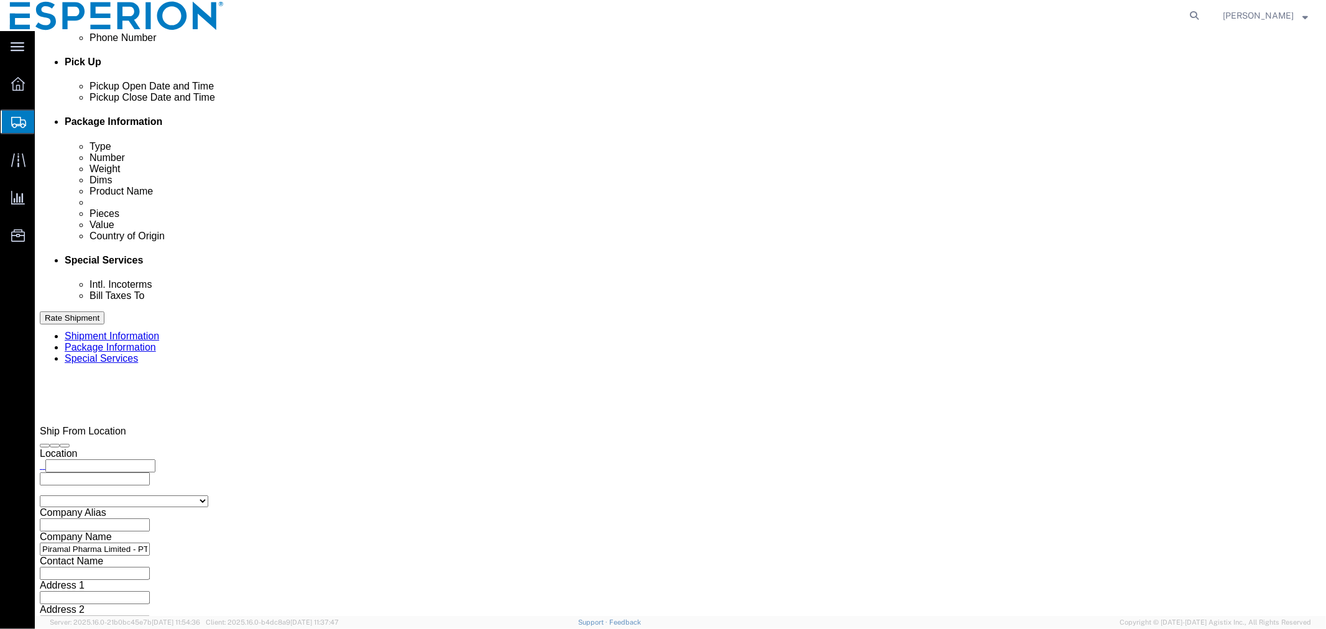
click button "Continue"
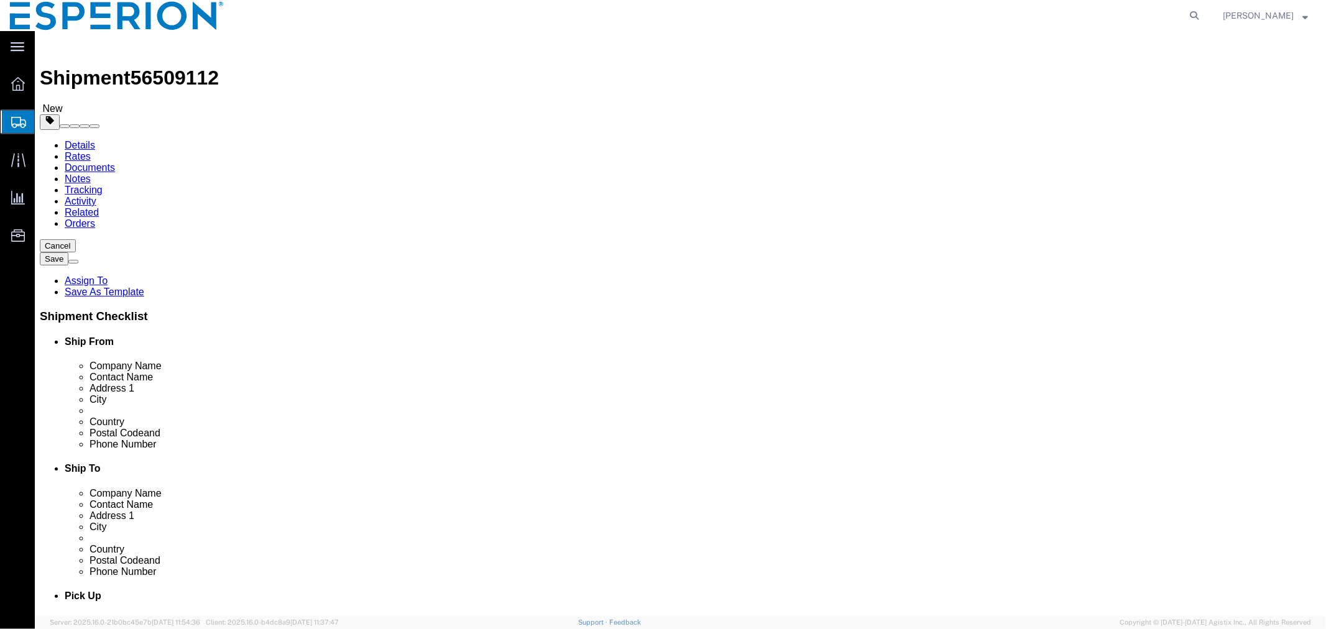
click select "Select Bale(s) Basket(s) Bolt(s) Bottle(s) Buckets Bulk Bundle(s) CSafe RAP CSa…"
select select "PSNS"
click select "Select Bale(s) Basket(s) Bolt(s) Bottle(s) Buckets Bulk Bundle(s) CSafe RAP CSa…"
click input "1"
type input "2"
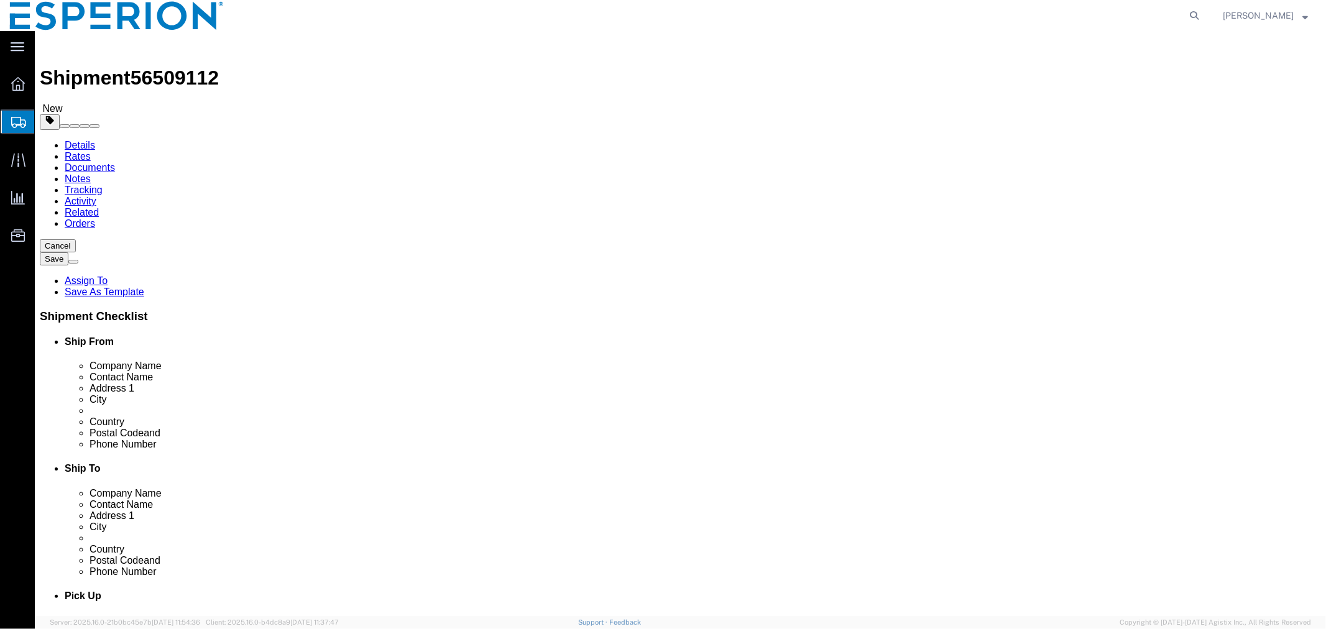
click select "Select kgs lbs"
select select "KGS"
click select "Select kgs lbs"
click select "Select cm ft in"
select select "CM"
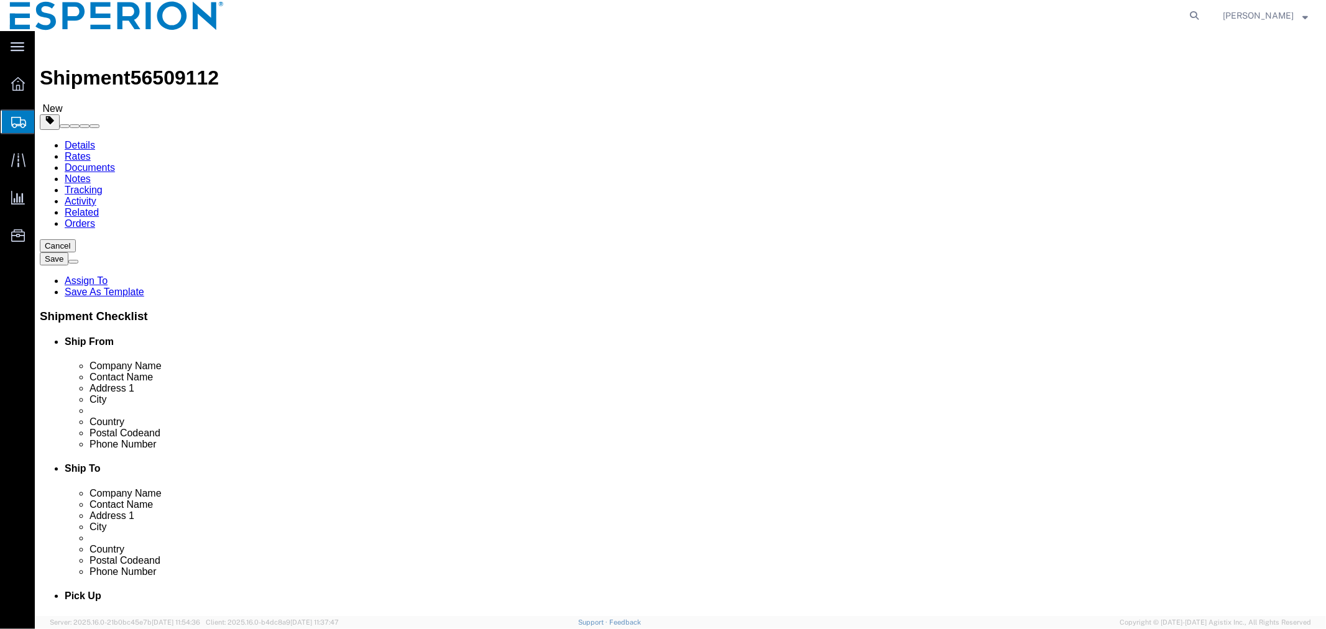
click select "Select cm ft in"
click input "checkbox"
checkbox input "true"
type input "FROM_15_TO_25"
click input "text"
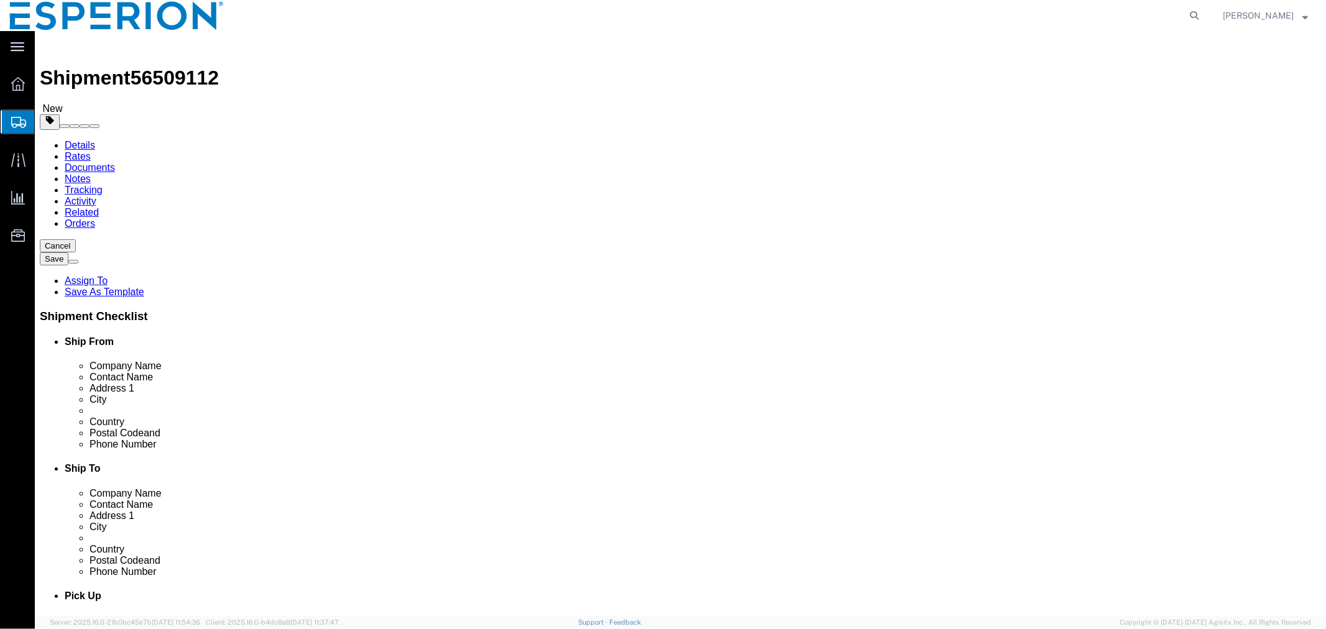
click input "2"
type input "1"
click input "text"
type input "120"
type input "1"
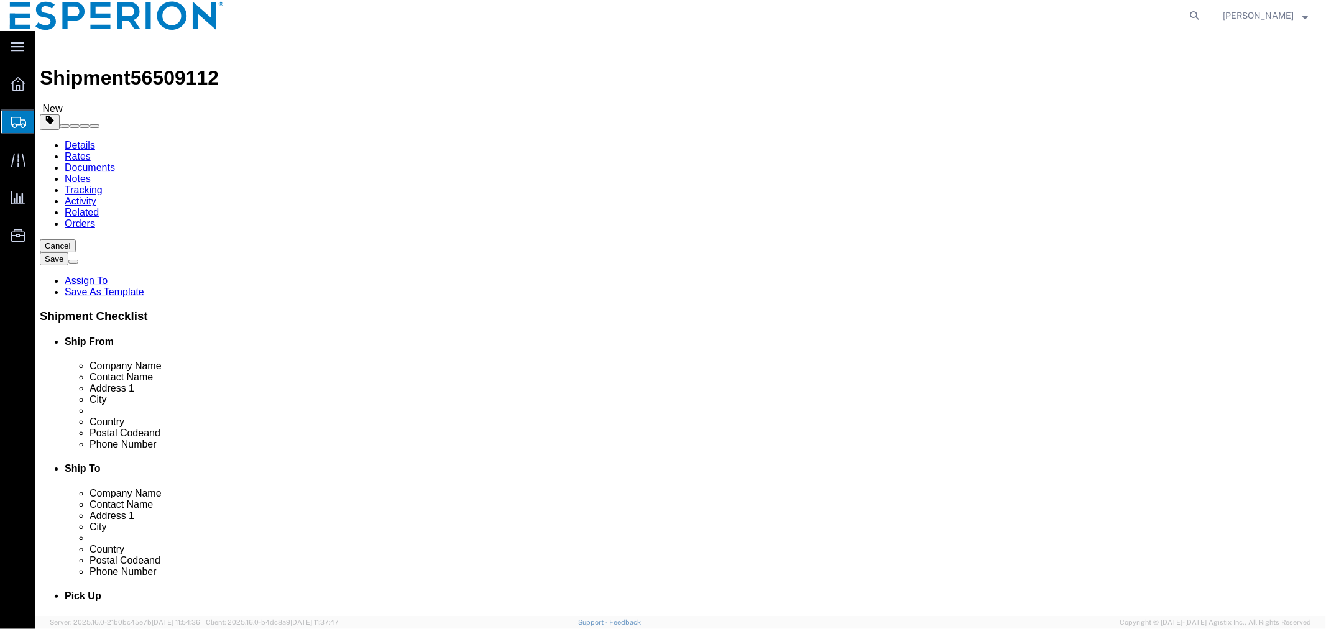
type input "80"
type input "117"
